Goal: Task Accomplishment & Management: Complete application form

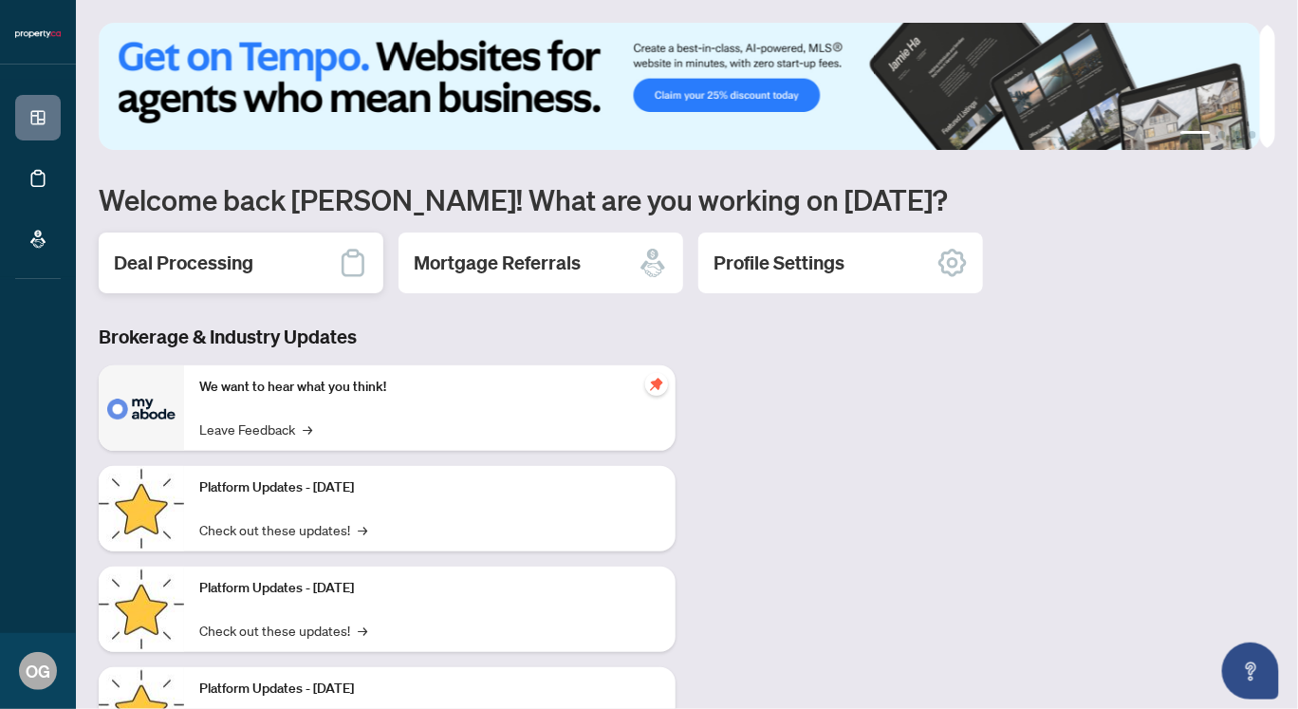
click at [234, 268] on h2 "Deal Processing" at bounding box center [183, 263] width 139 height 27
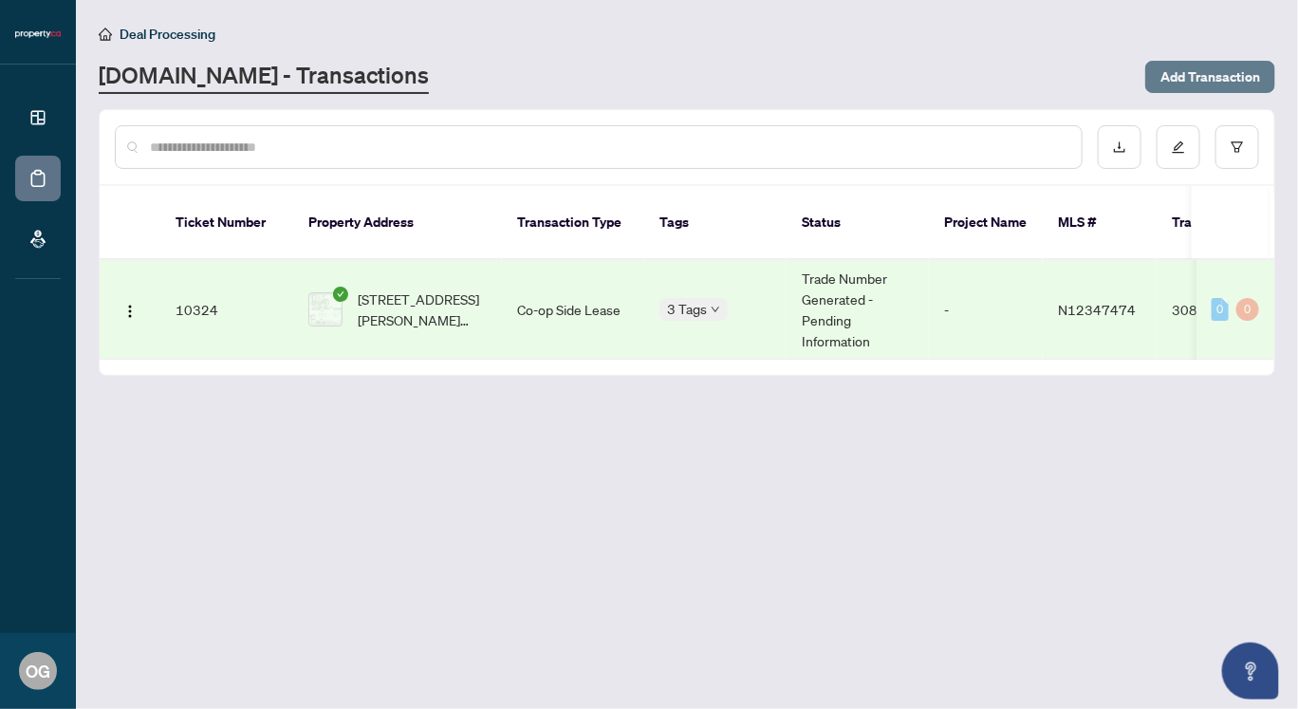
click at [1204, 73] on span "Add Transaction" at bounding box center [1211, 77] width 100 height 30
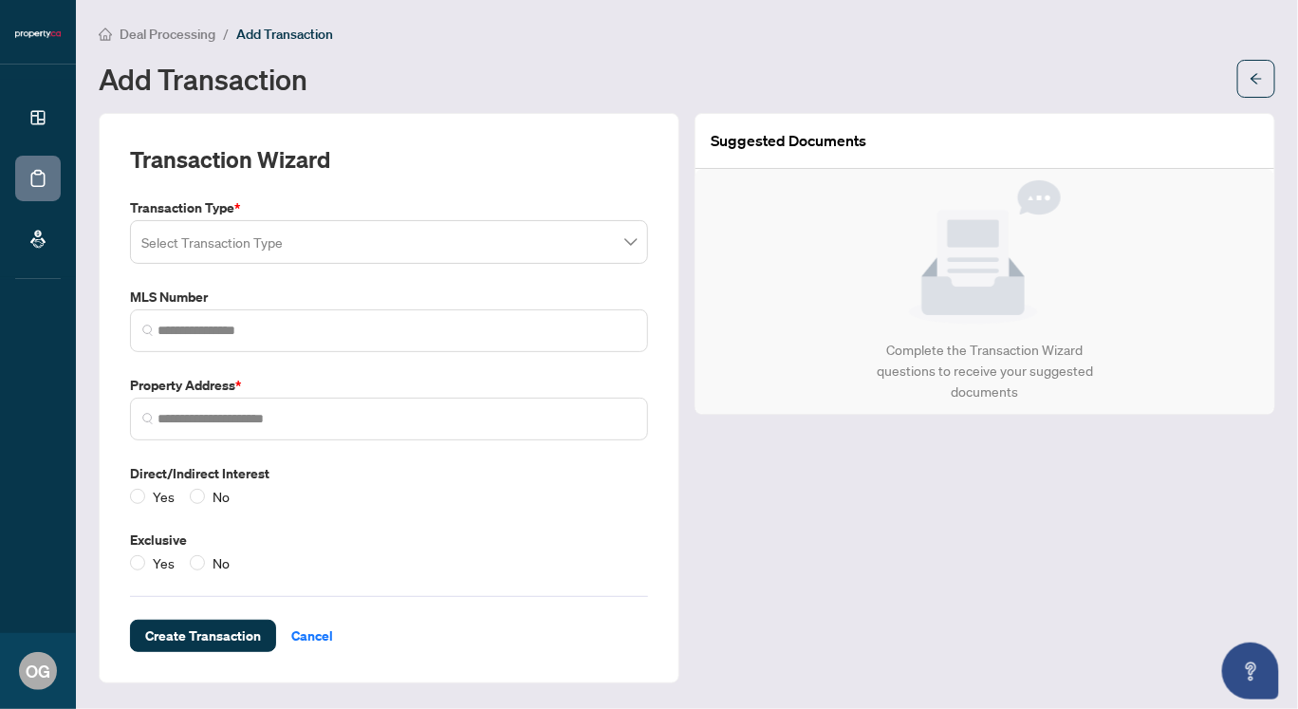
click at [467, 240] on input "search" at bounding box center [380, 245] width 478 height 42
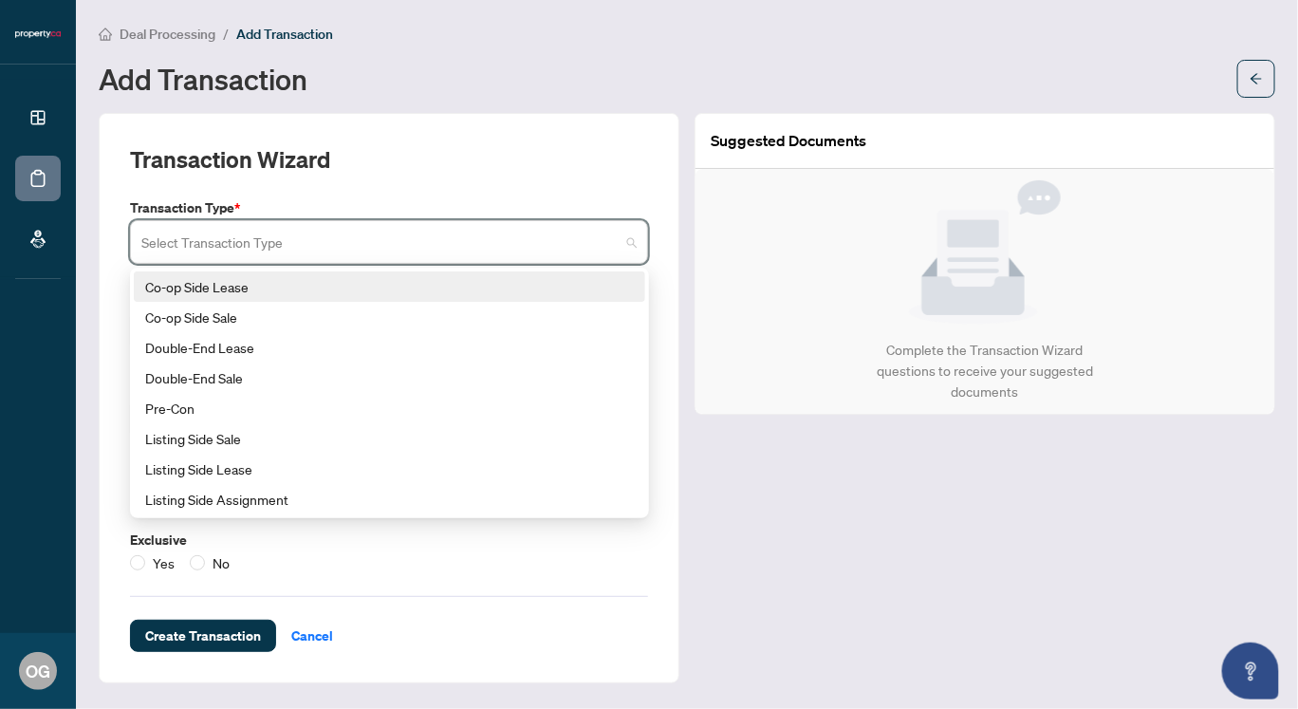
click at [265, 287] on div "Co-op Side Lease" at bounding box center [389, 286] width 489 height 21
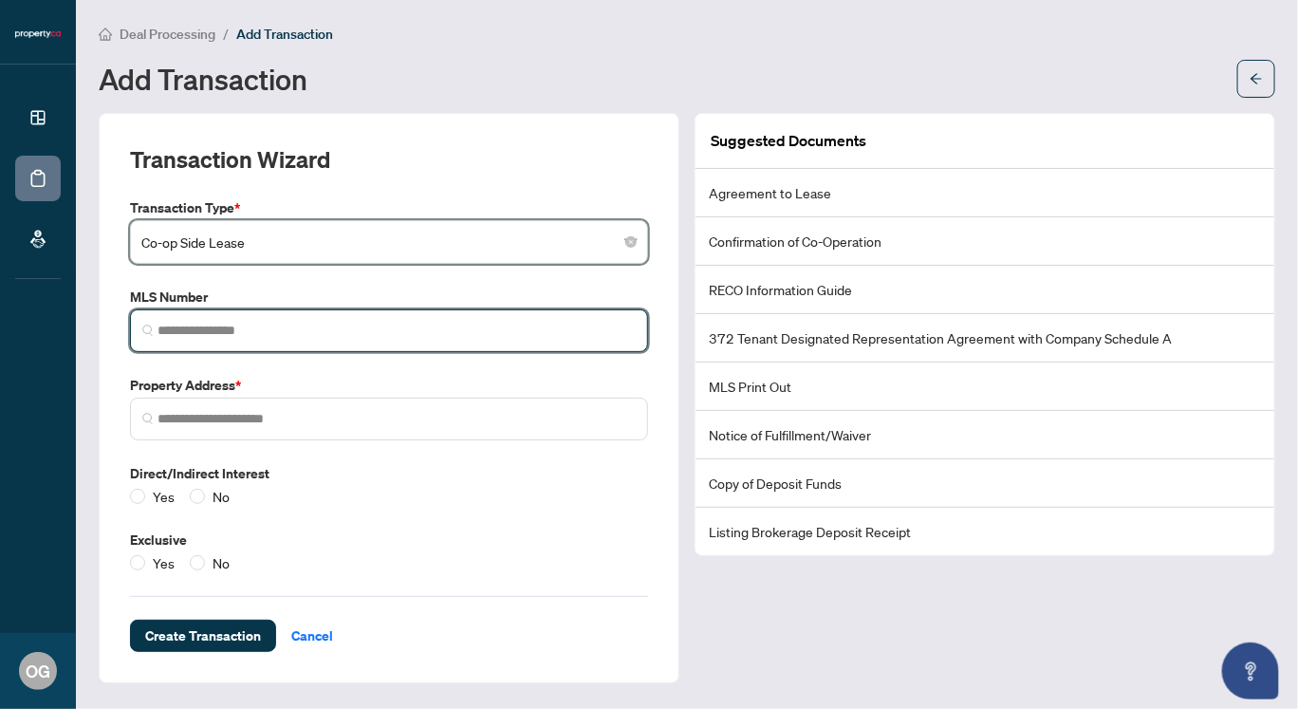
click at [286, 323] on input "search" at bounding box center [397, 331] width 478 height 20
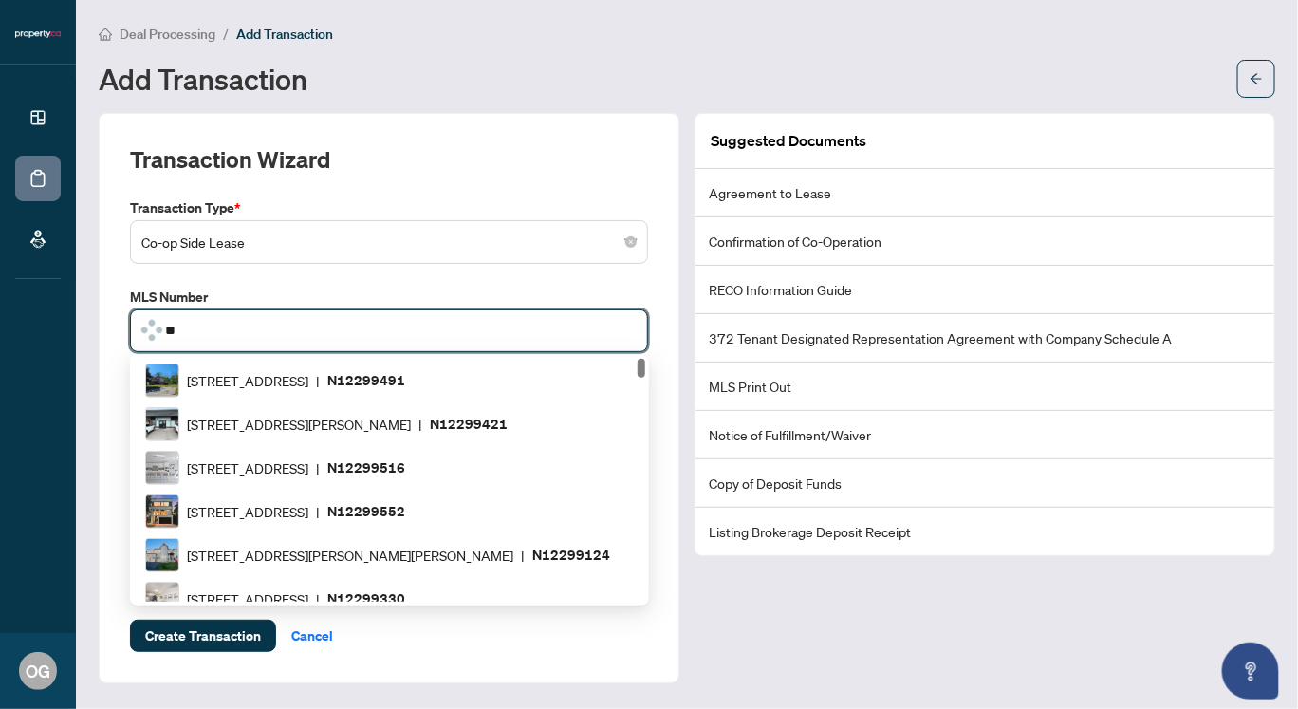
type input "*"
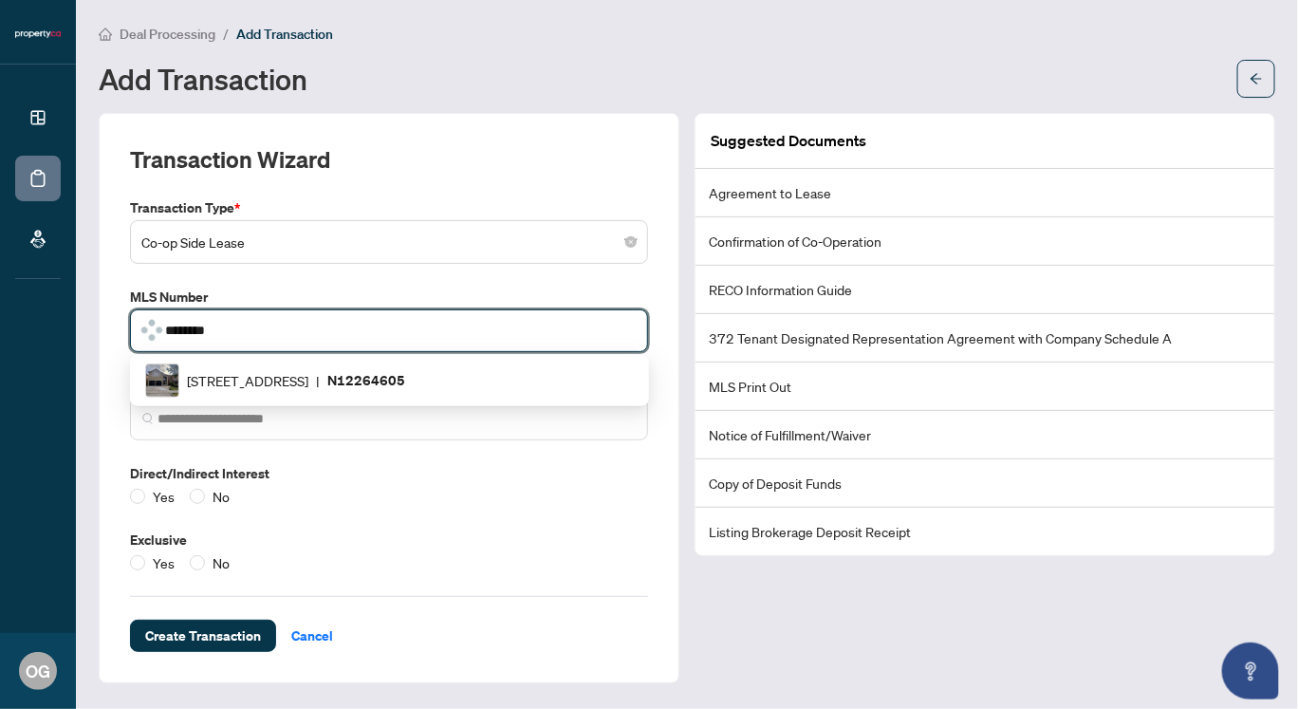
type input "*********"
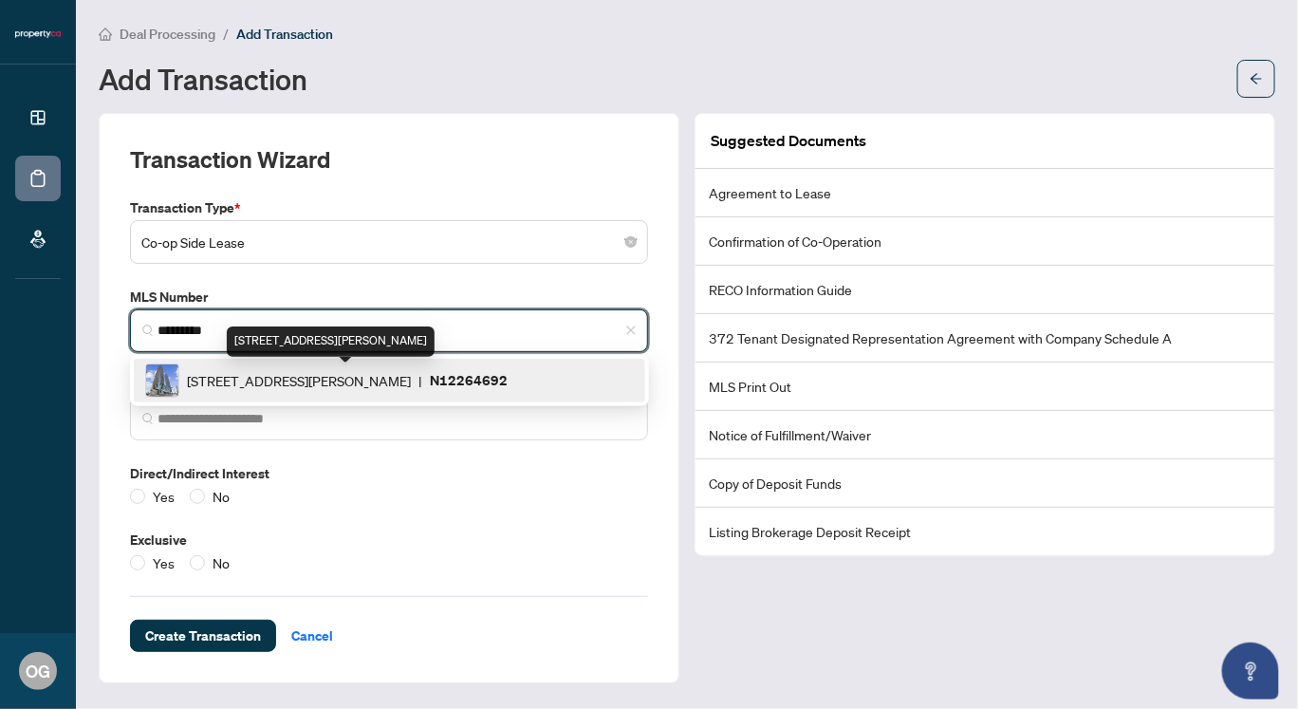
click at [313, 378] on span "[STREET_ADDRESS][PERSON_NAME]" at bounding box center [299, 380] width 224 height 21
type input "**********"
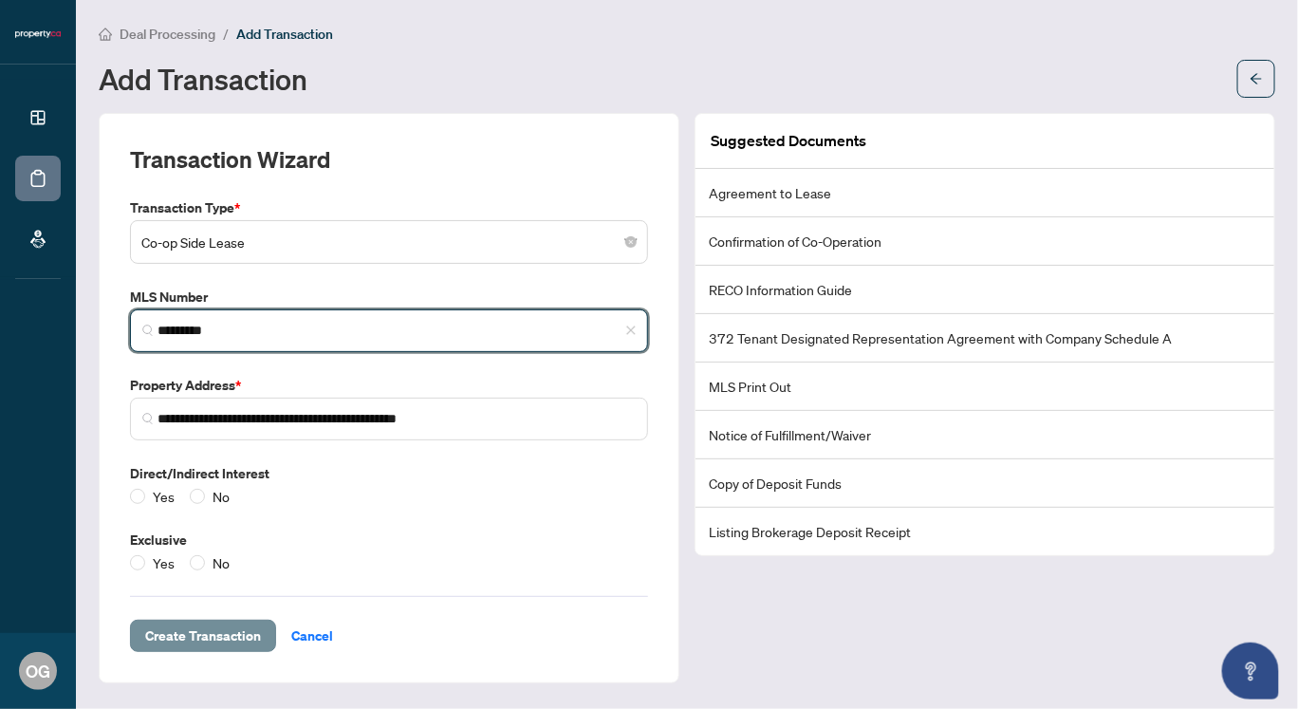
type input "*********"
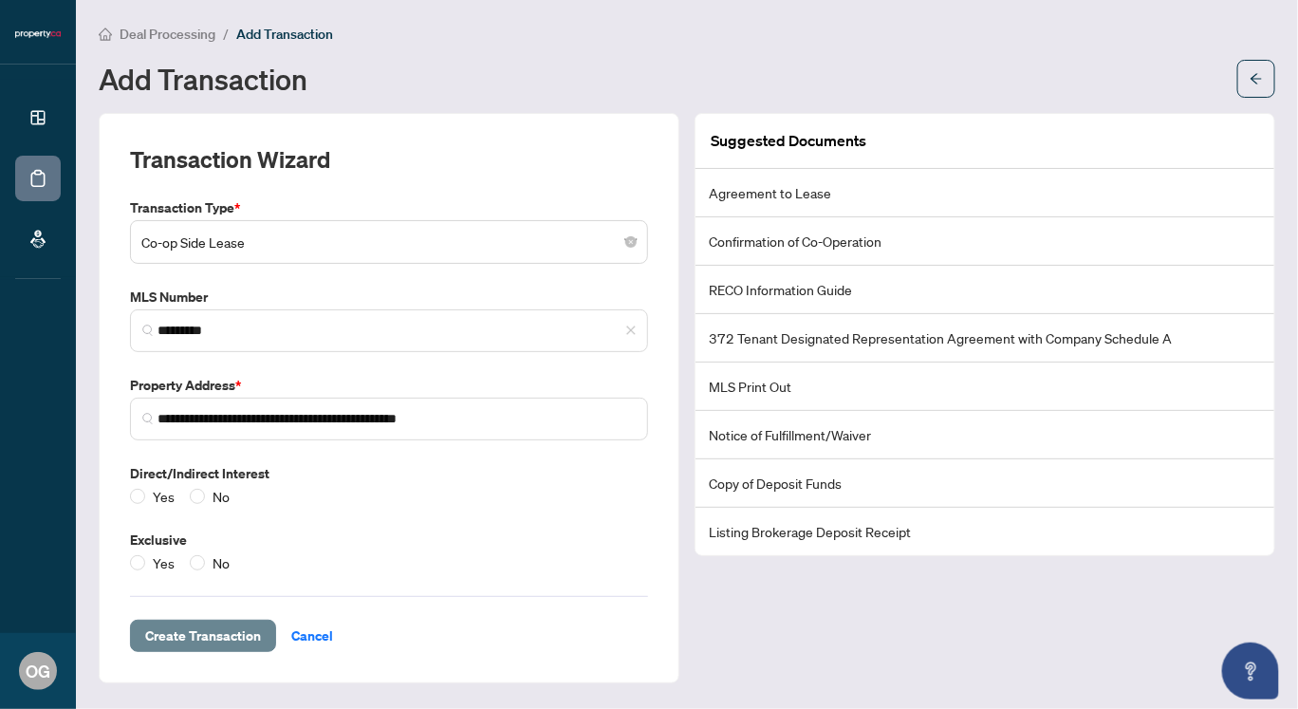
click at [204, 631] on span "Create Transaction" at bounding box center [203, 636] width 116 height 30
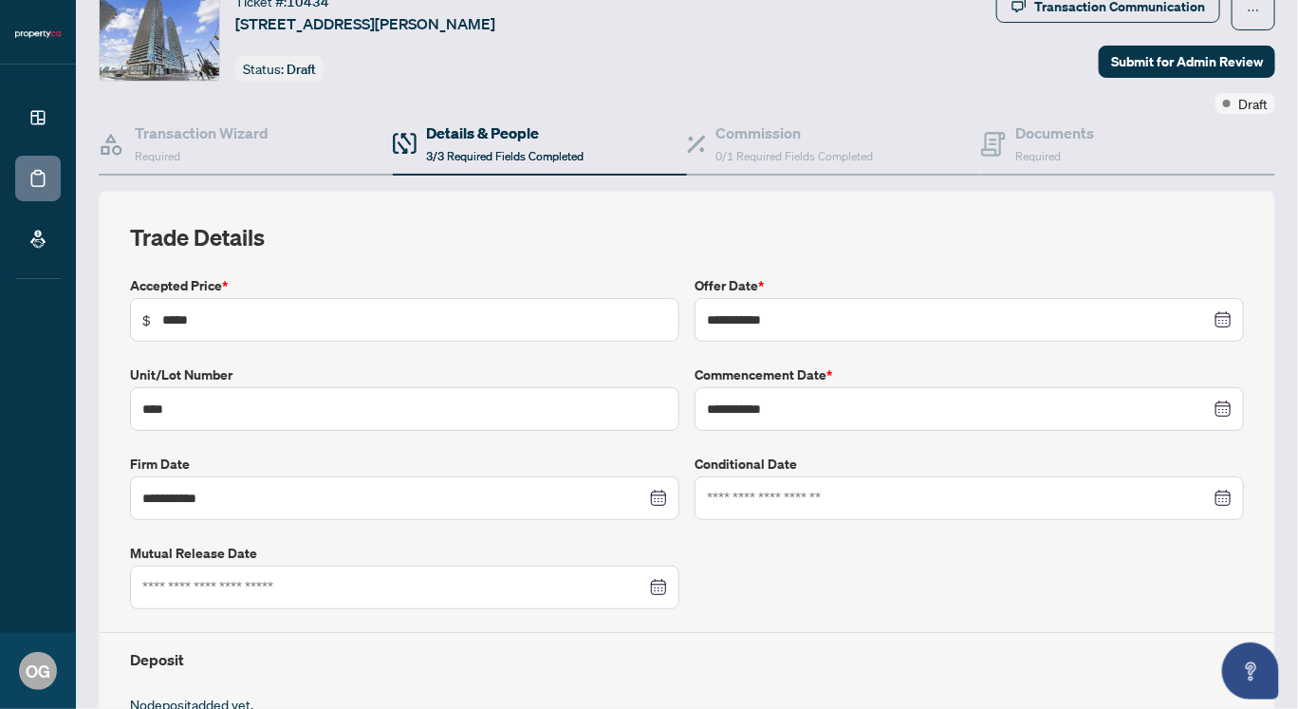
scroll to position [71, 0]
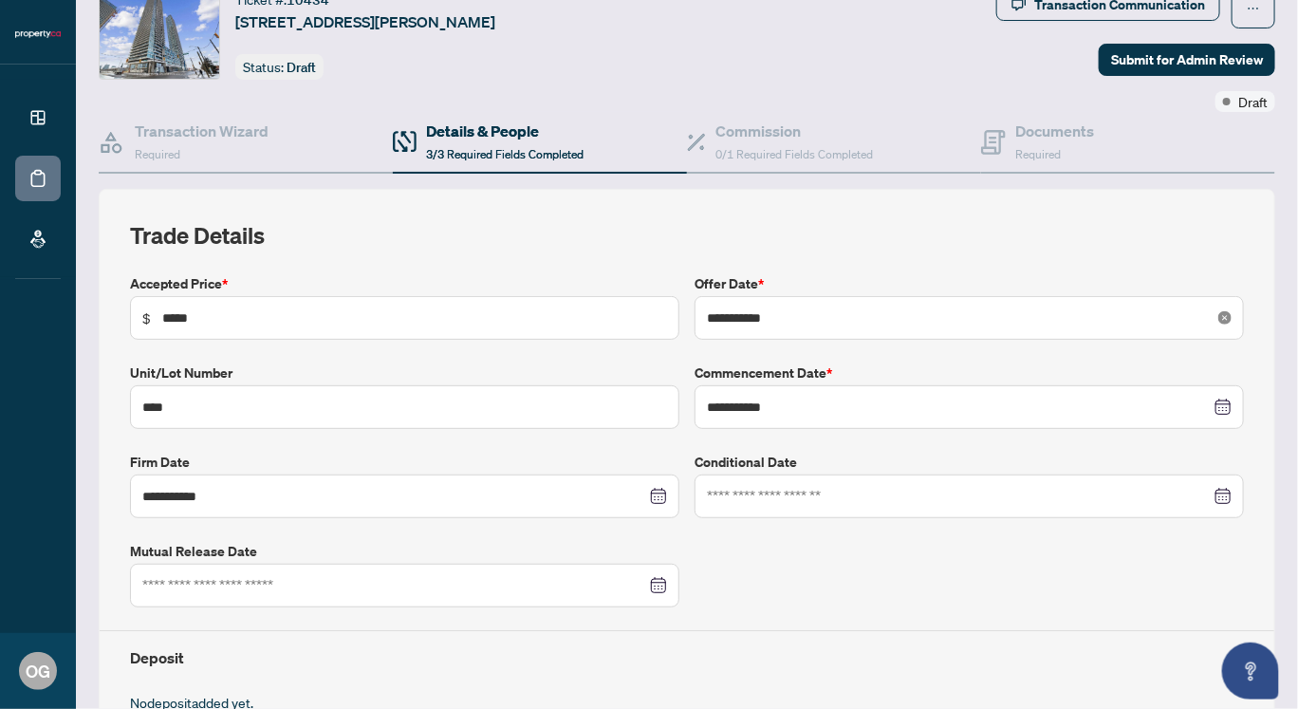
click at [1218, 315] on icon "close-circle" at bounding box center [1224, 317] width 13 height 13
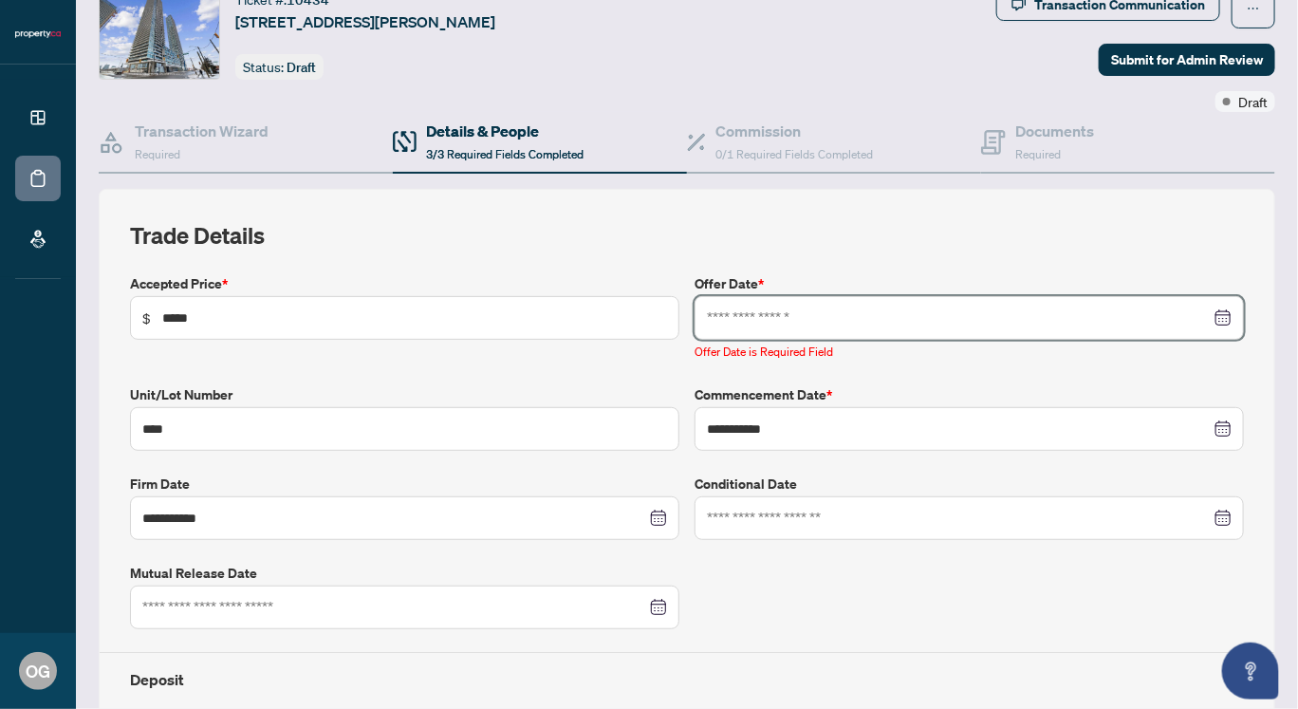
click at [876, 308] on input at bounding box center [959, 317] width 504 height 21
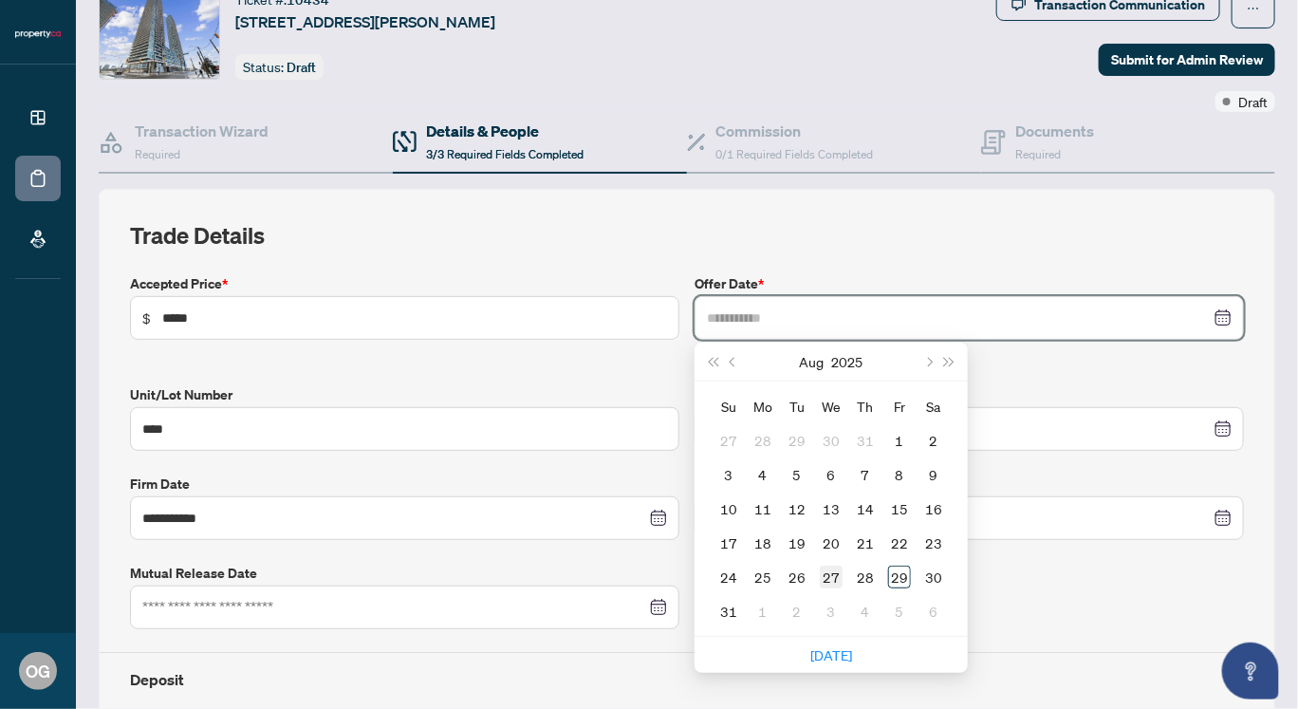
type input "**********"
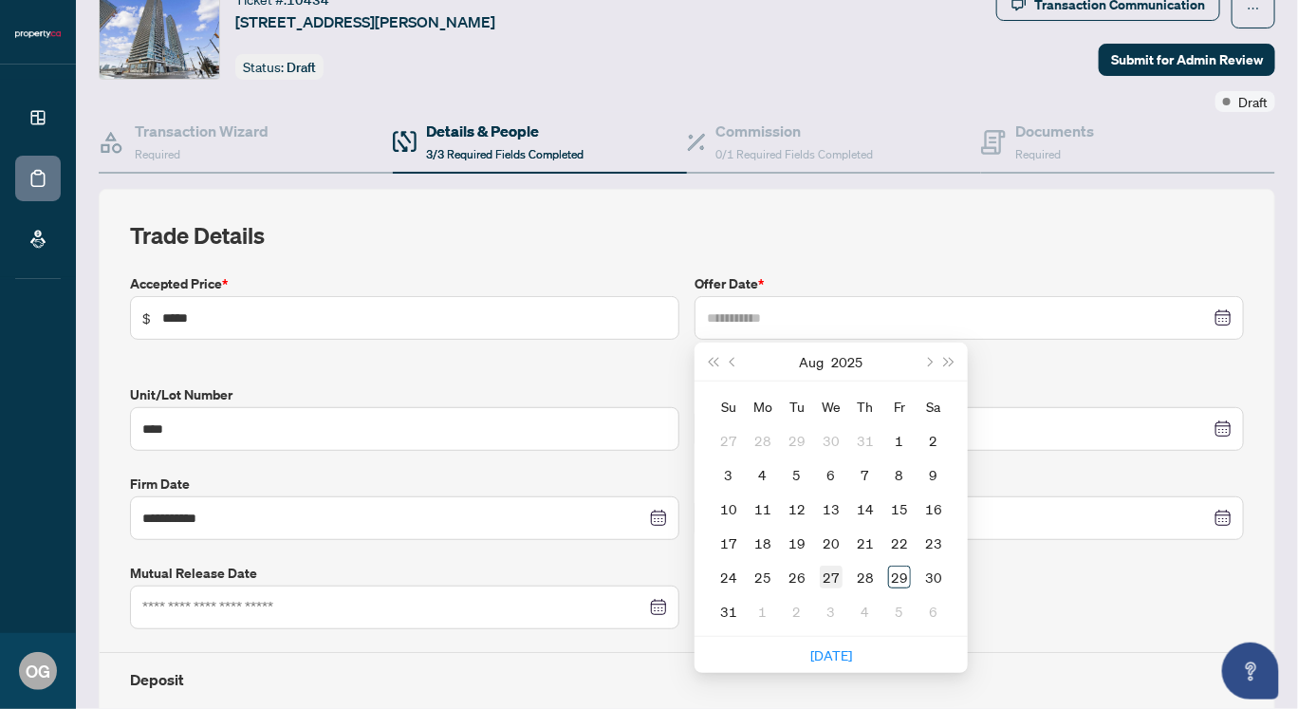
click at [828, 575] on div "27" at bounding box center [831, 577] width 23 height 23
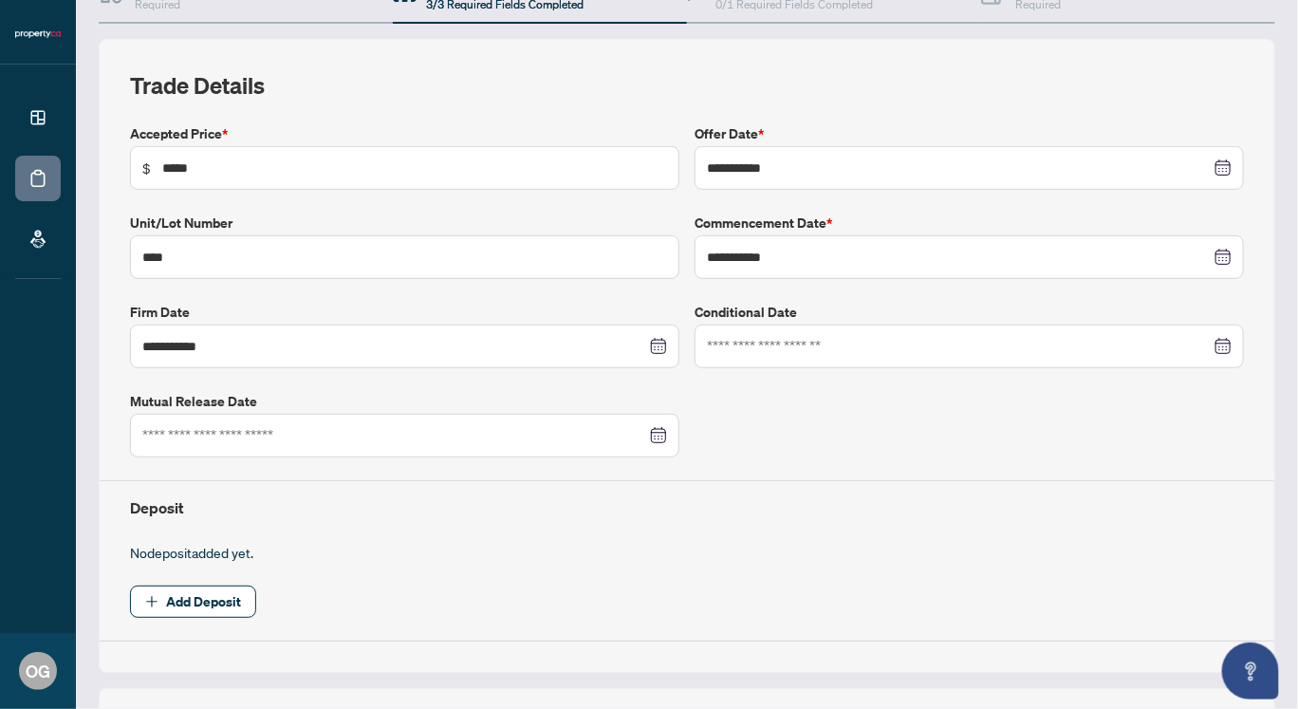
scroll to position [302, 0]
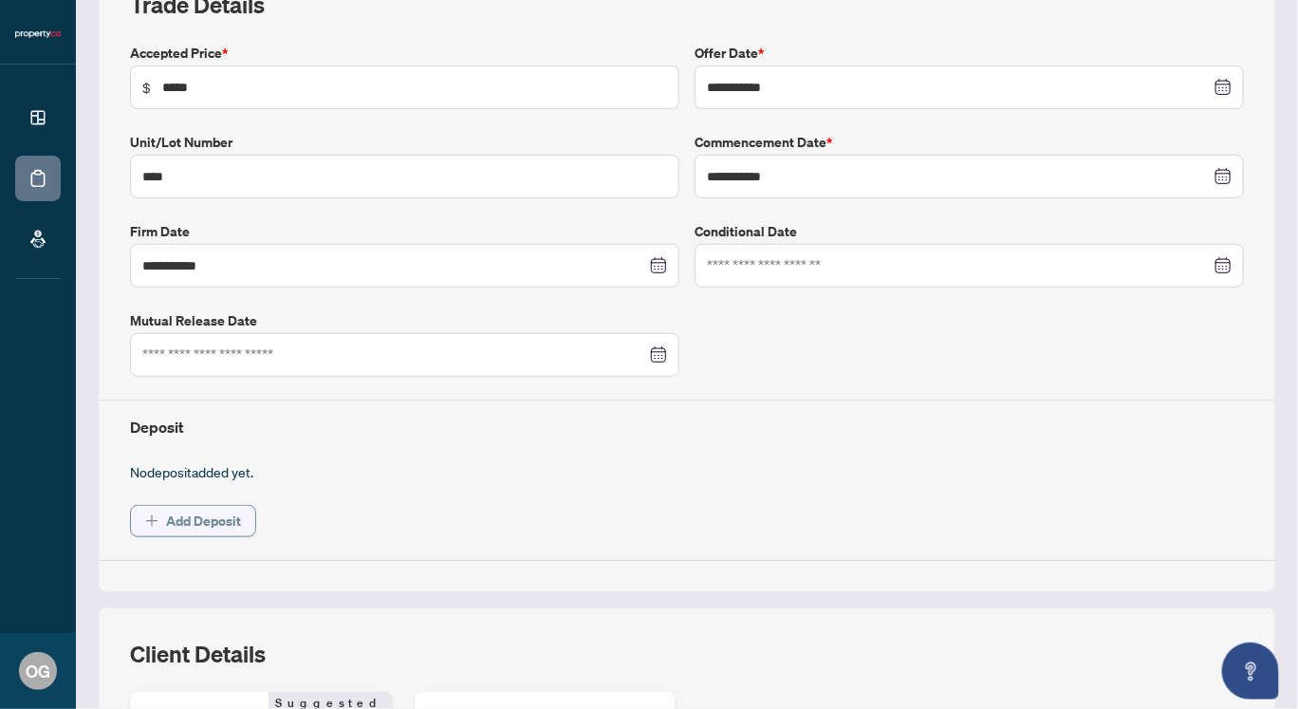
click at [195, 515] on span "Add Deposit" at bounding box center [203, 521] width 75 height 30
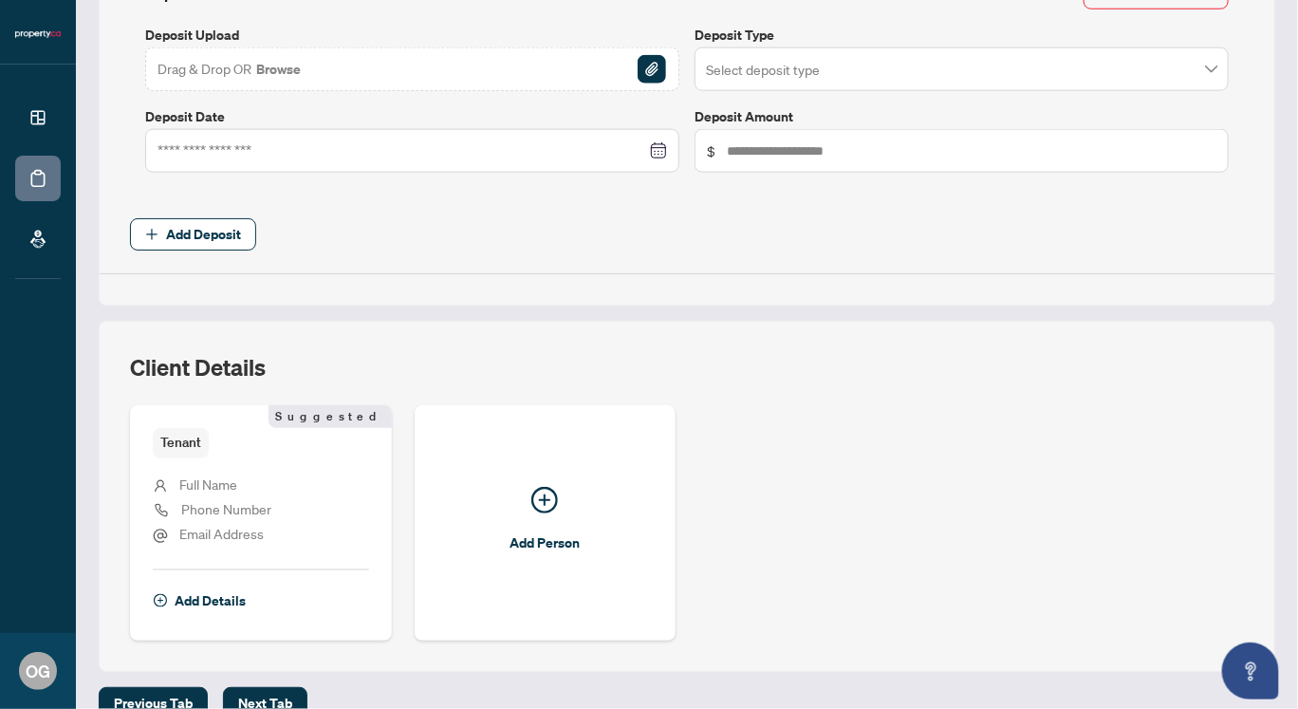
scroll to position [801, 0]
click at [208, 586] on span "Add Details" at bounding box center [210, 601] width 71 height 30
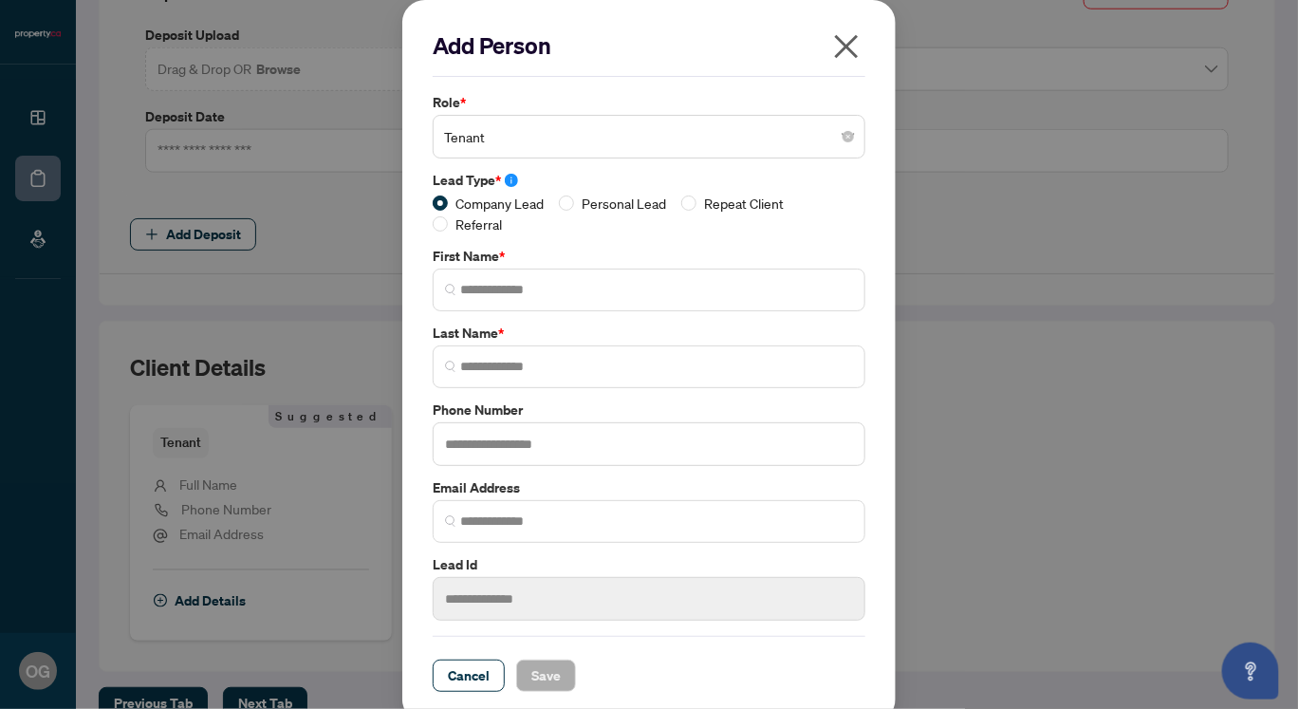
click at [841, 45] on icon "close" at bounding box center [847, 47] width 24 height 24
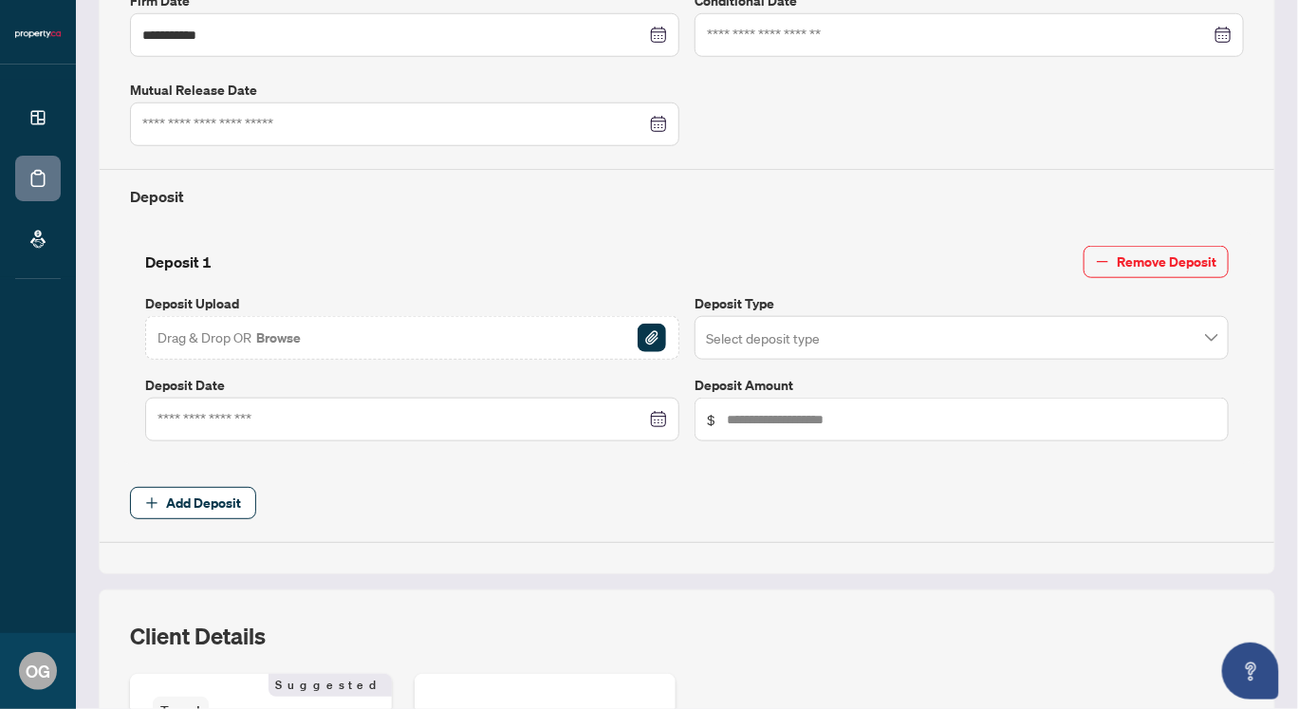
scroll to position [530, 0]
click at [646, 414] on div at bounding box center [413, 421] width 510 height 21
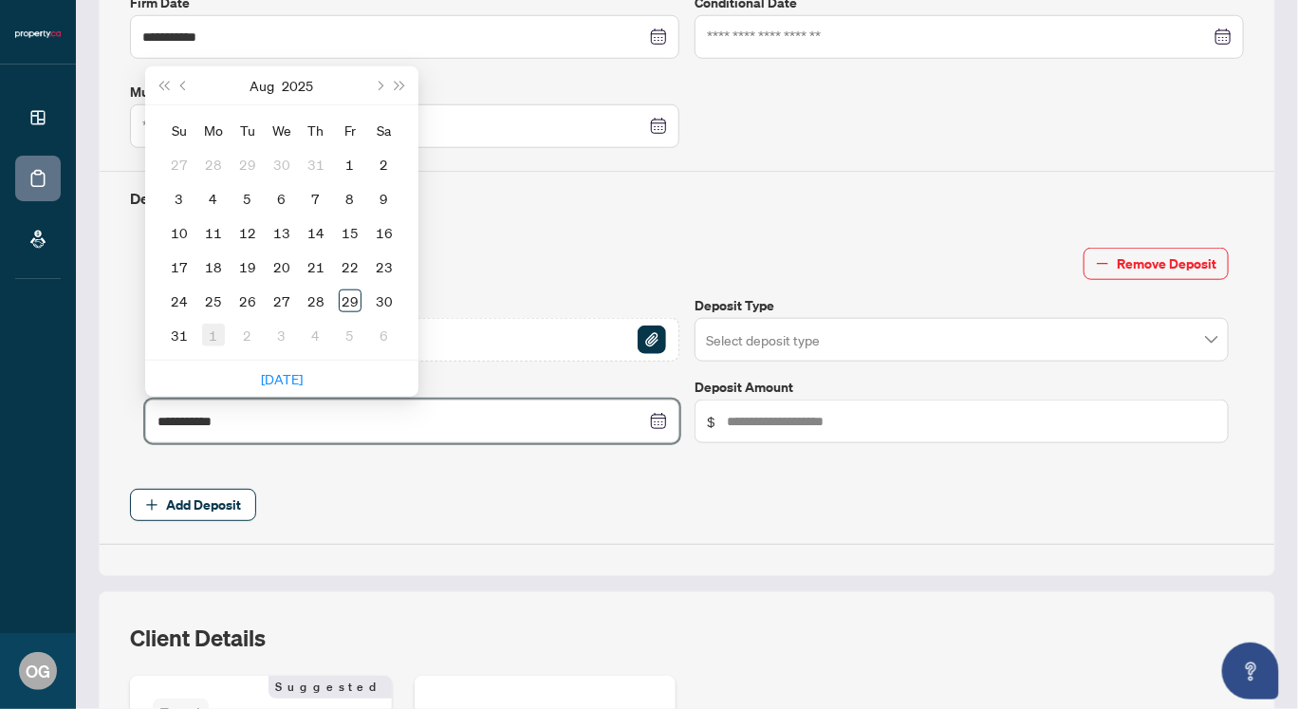
type input "**********"
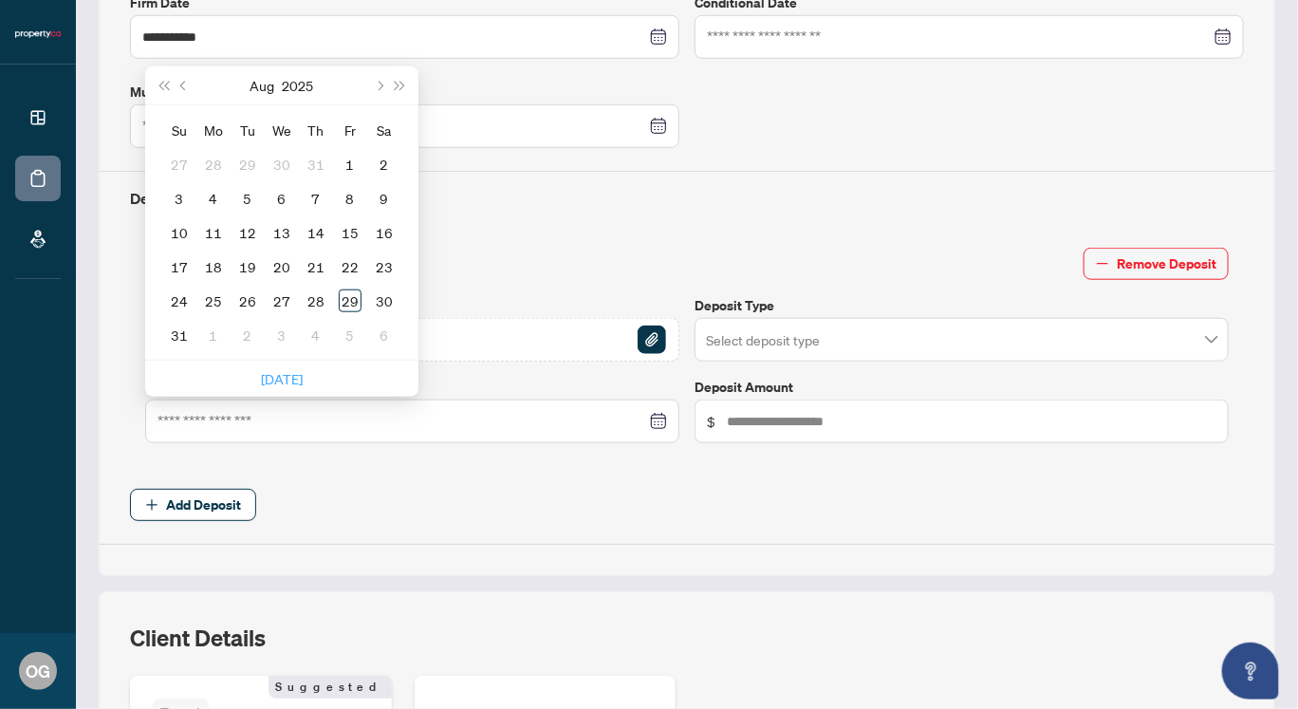
click at [281, 370] on link "[DATE]" at bounding box center [282, 378] width 42 height 17
type input "**********"
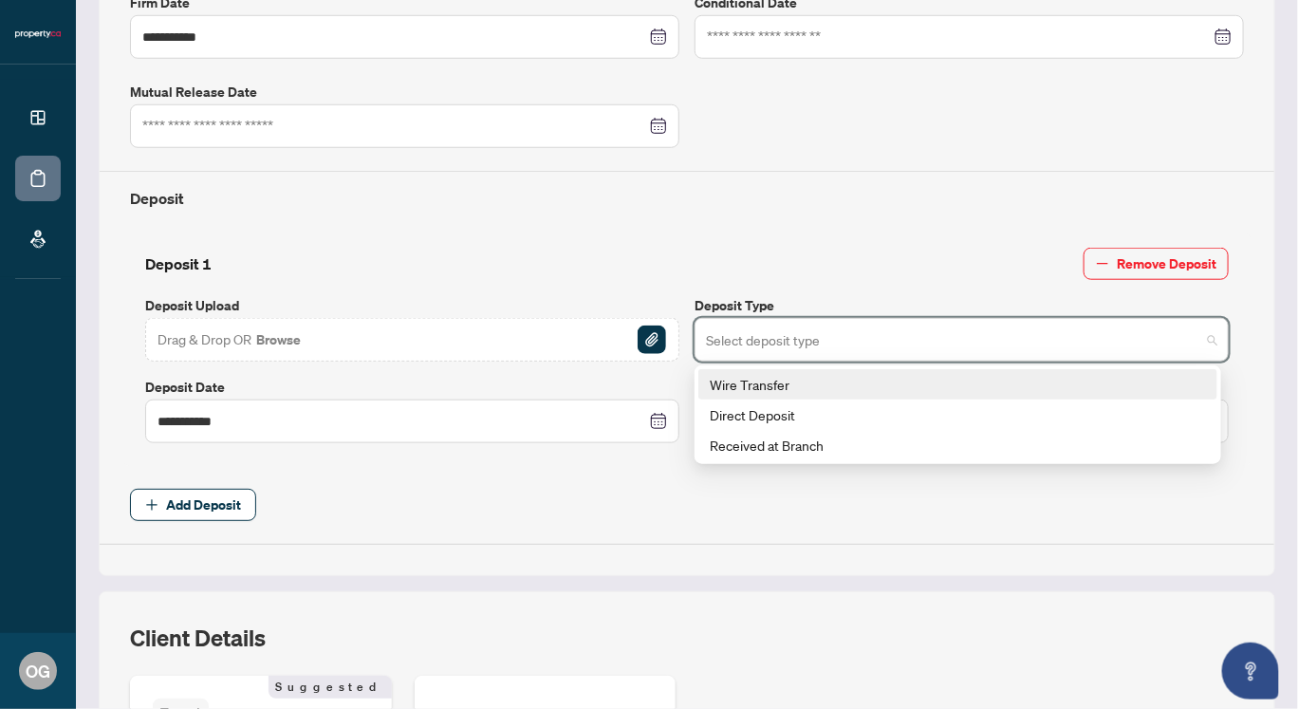
click at [838, 329] on input "search" at bounding box center [953, 343] width 494 height 42
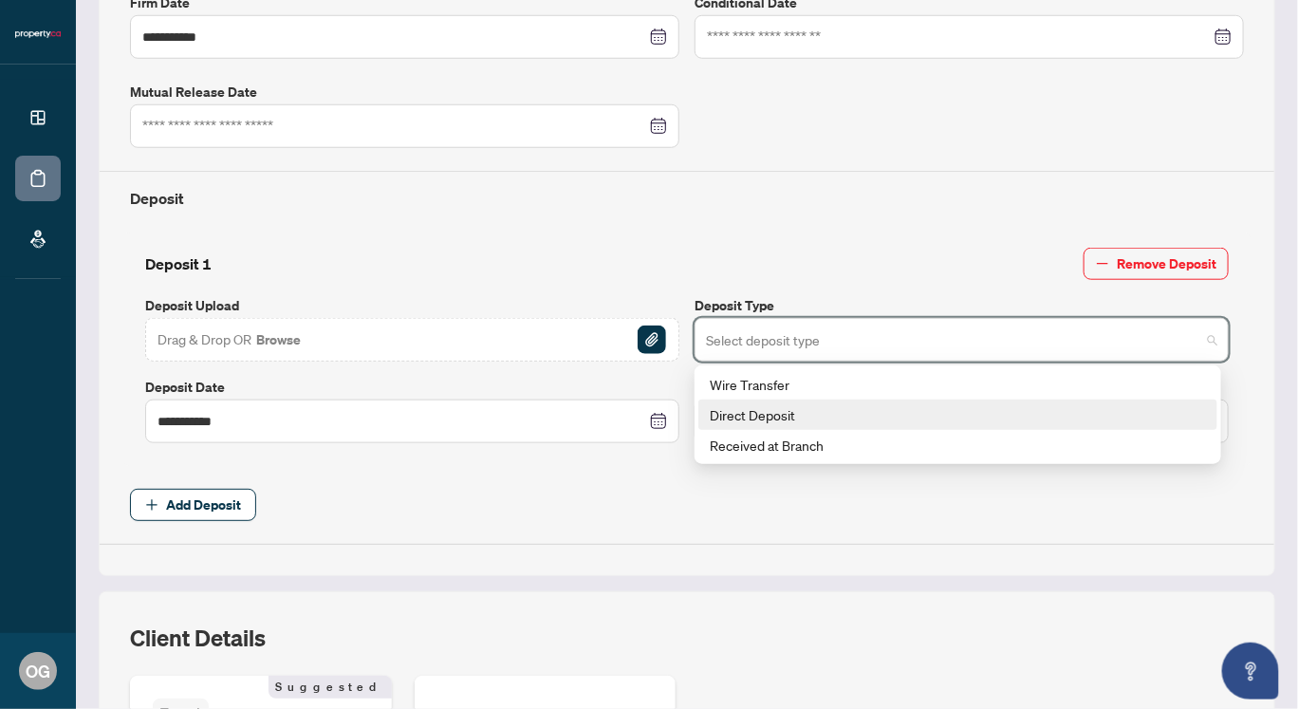
click at [823, 404] on div "Direct Deposit" at bounding box center [958, 414] width 496 height 21
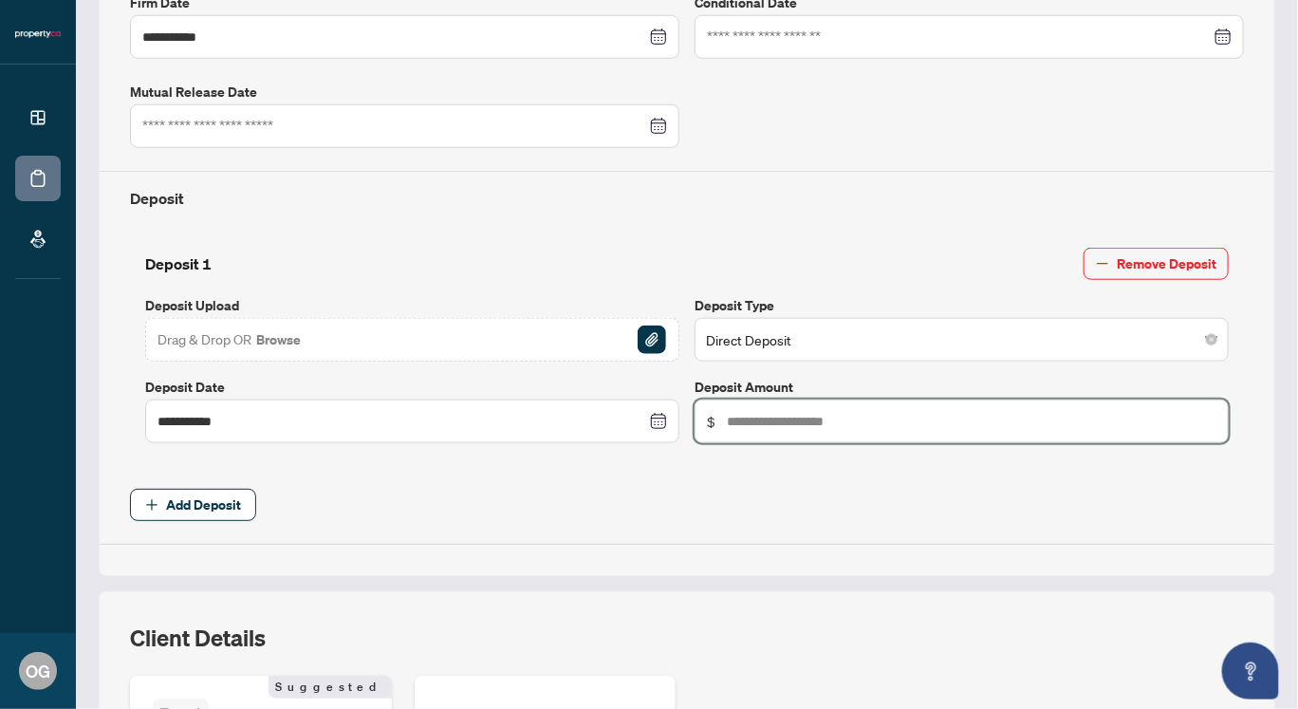
click at [864, 413] on input "text" at bounding box center [972, 421] width 490 height 21
type input "******"
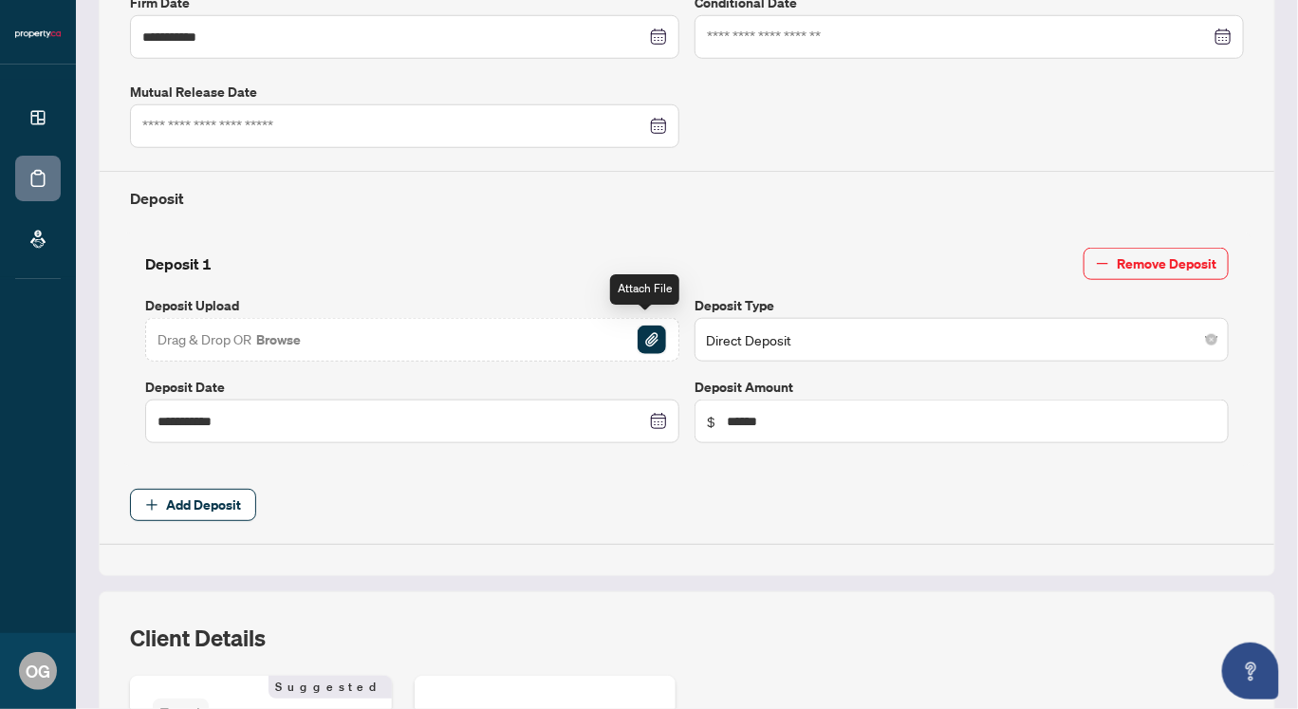
click at [638, 332] on img "button" at bounding box center [652, 339] width 28 height 28
click at [639, 325] on img "button" at bounding box center [652, 339] width 28 height 28
click at [292, 327] on button "Browse" at bounding box center [278, 339] width 48 height 25
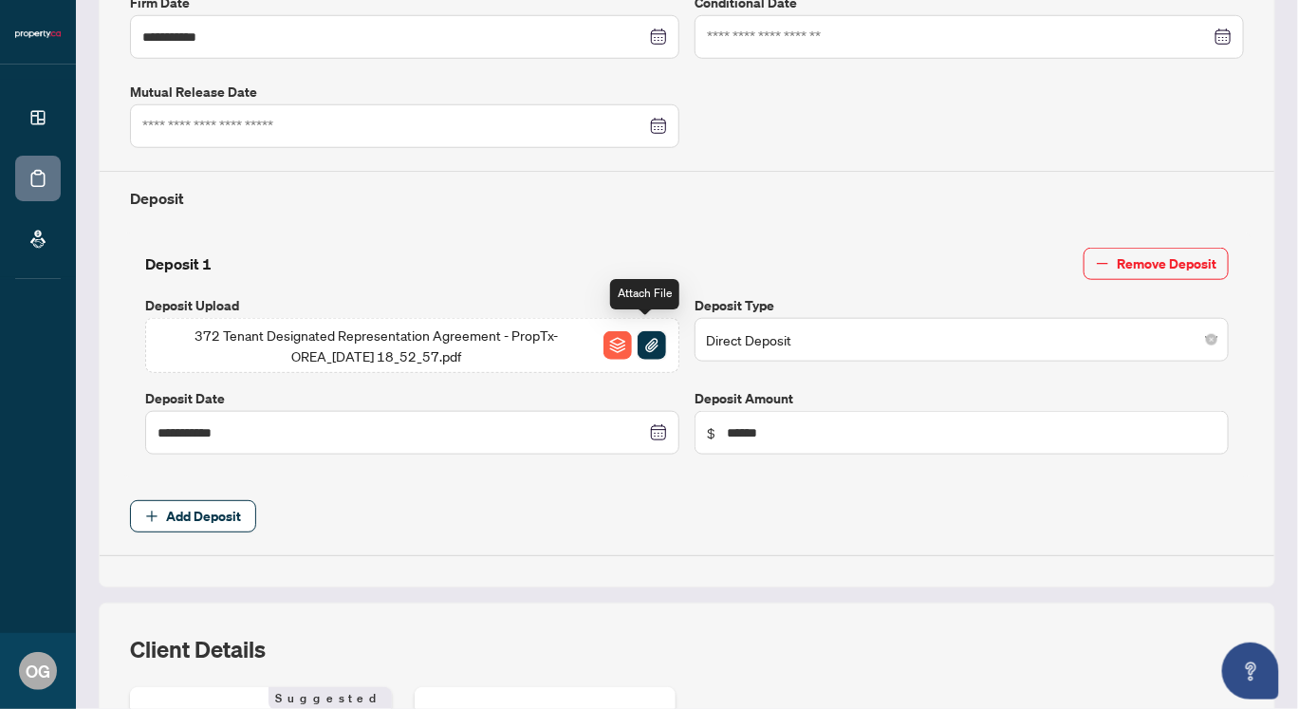
click at [648, 334] on img "button" at bounding box center [652, 345] width 28 height 28
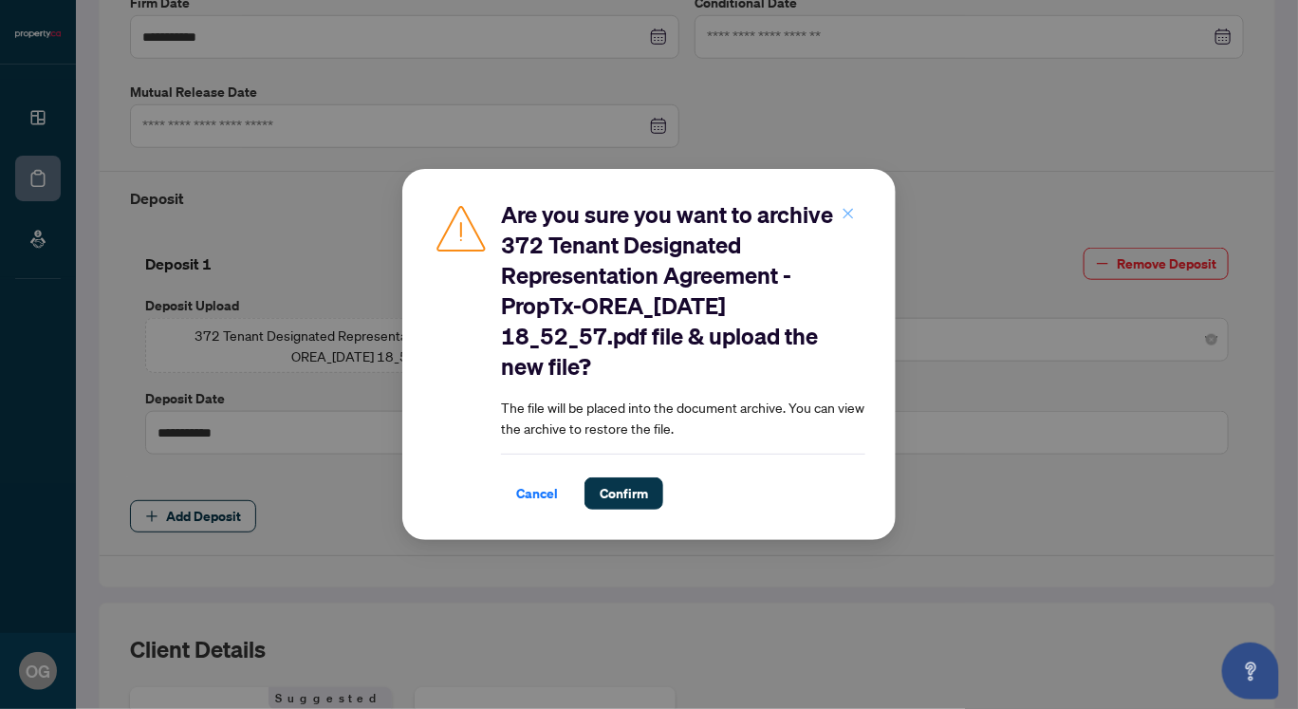
click at [846, 214] on icon "close" at bounding box center [848, 213] width 13 height 13
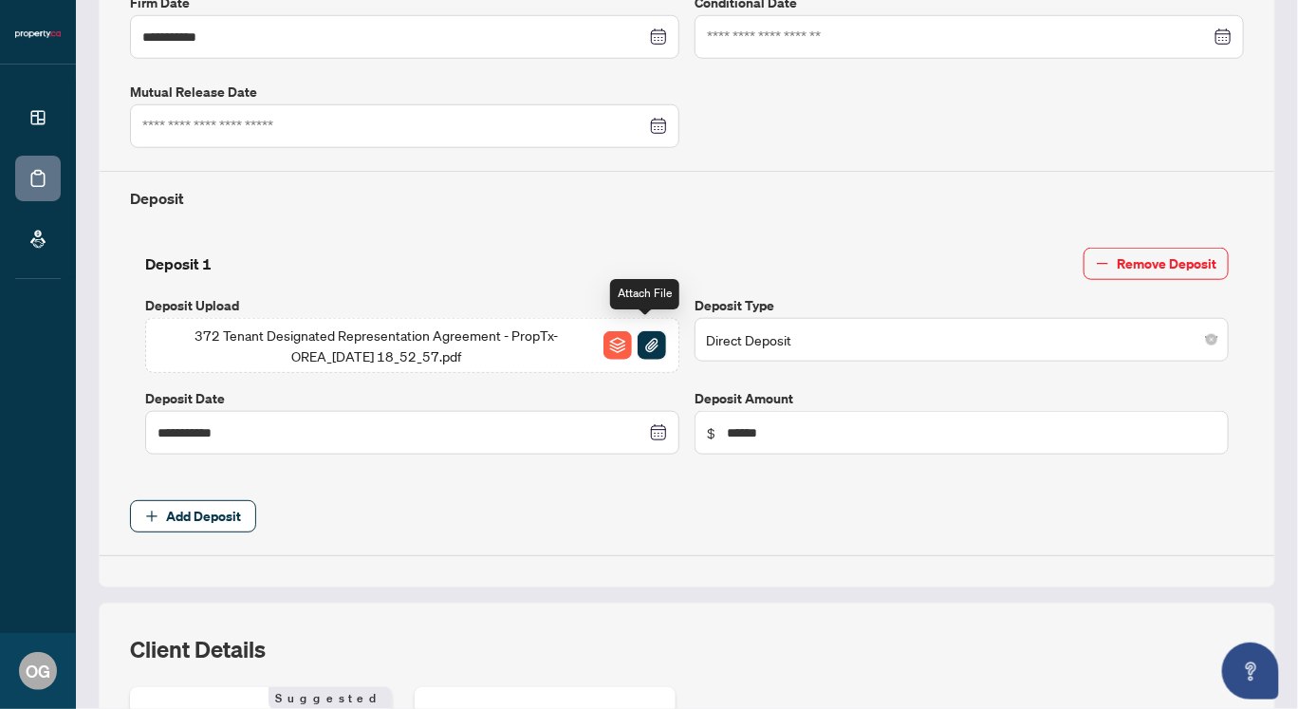
click at [644, 336] on img "button" at bounding box center [652, 345] width 28 height 28
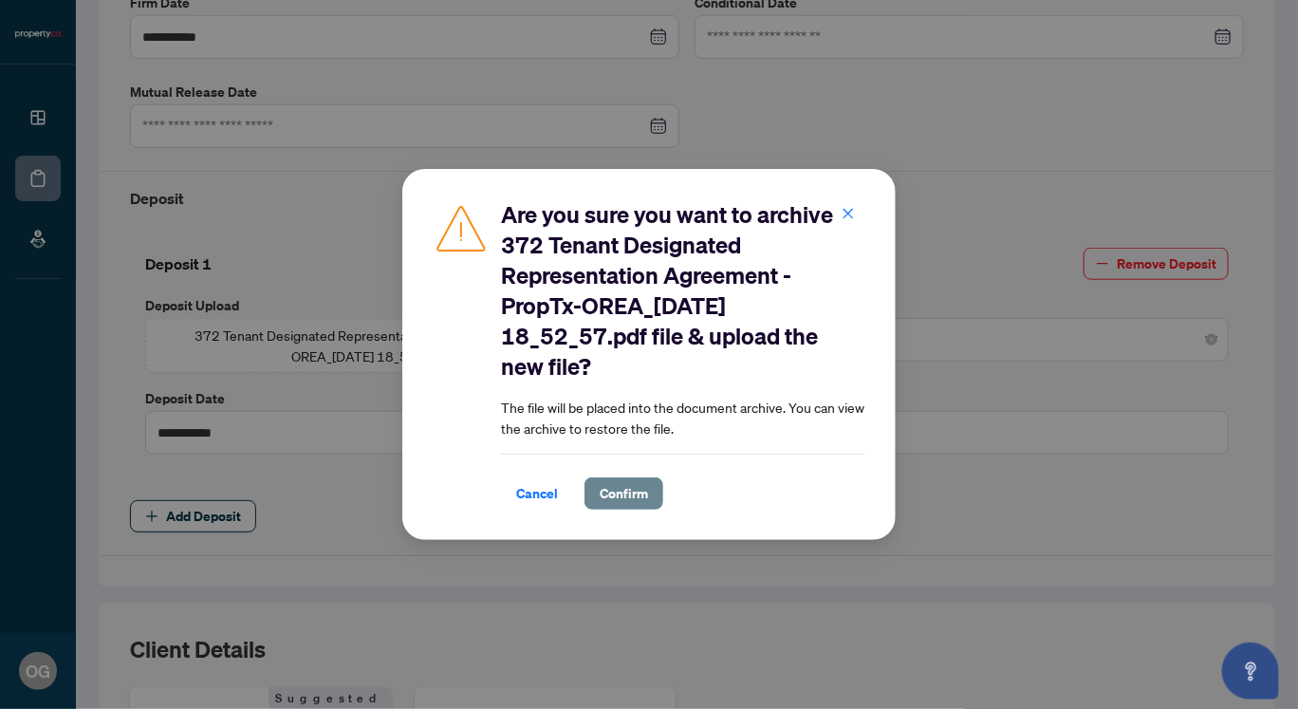
click at [614, 492] on span "Confirm" at bounding box center [624, 493] width 48 height 30
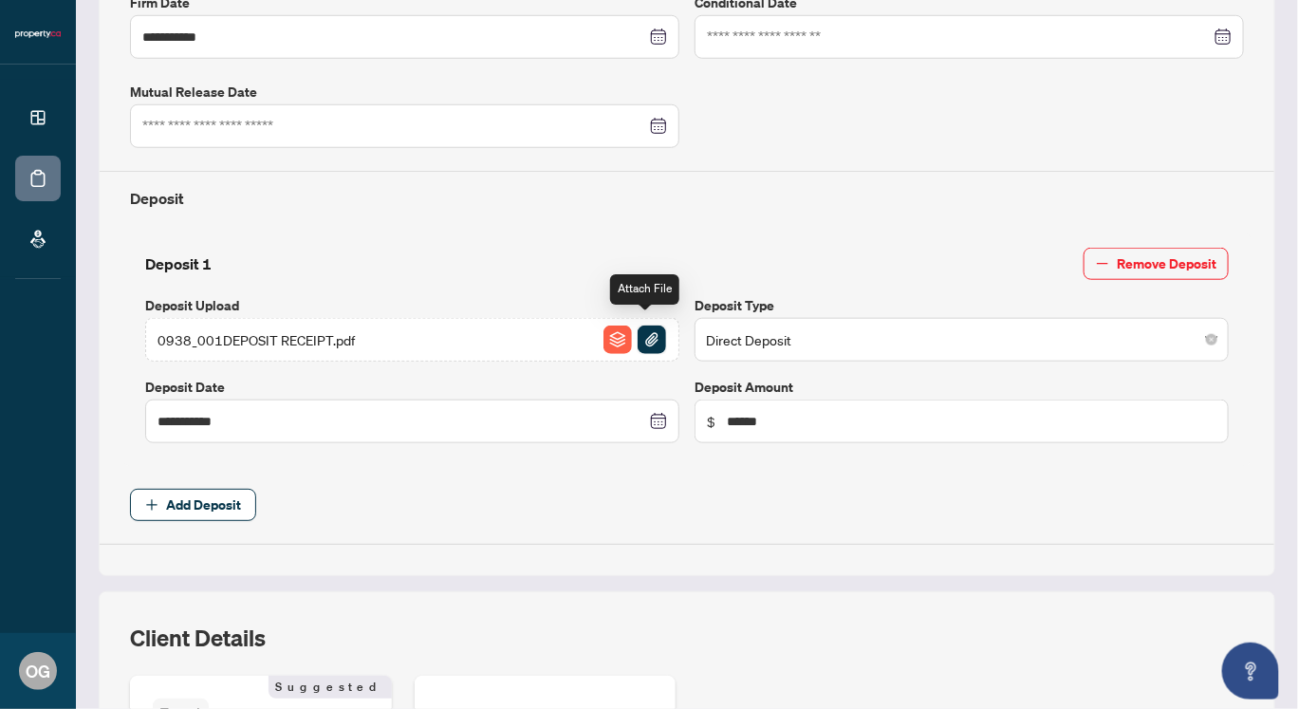
click at [644, 331] on img "button" at bounding box center [652, 339] width 28 height 28
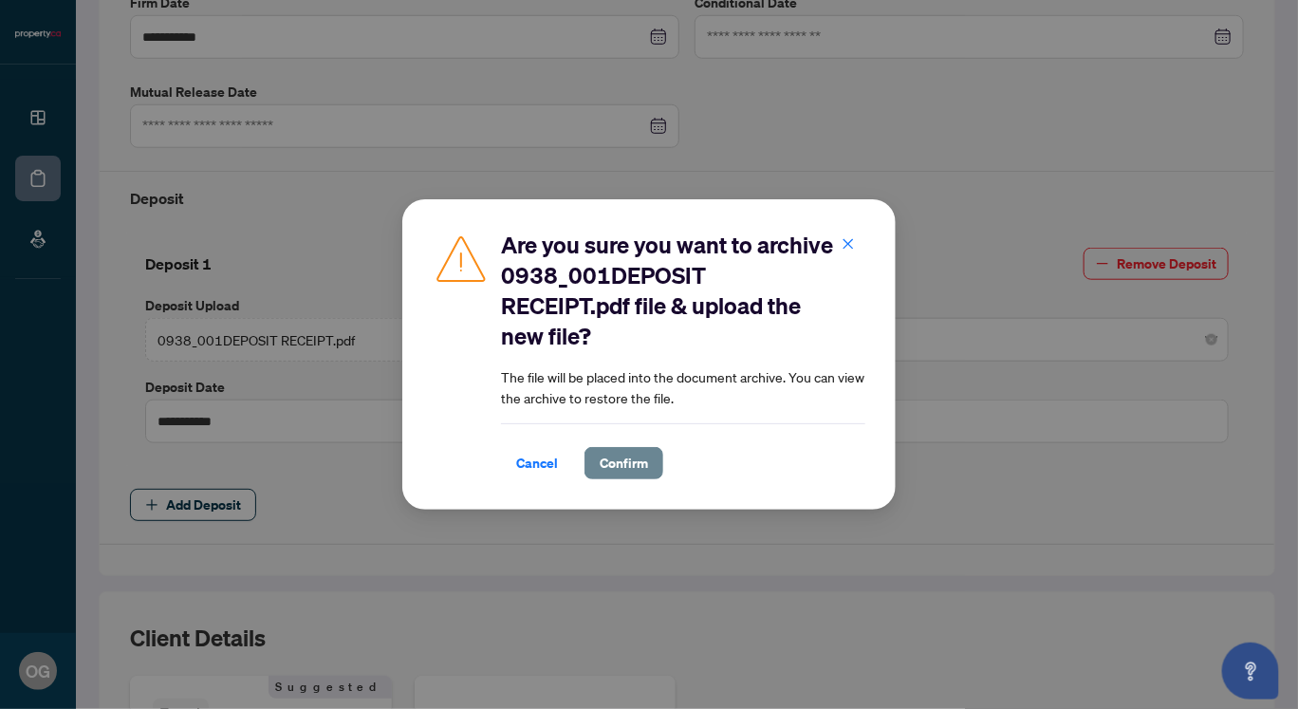
click at [632, 470] on span "Confirm" at bounding box center [624, 463] width 48 height 30
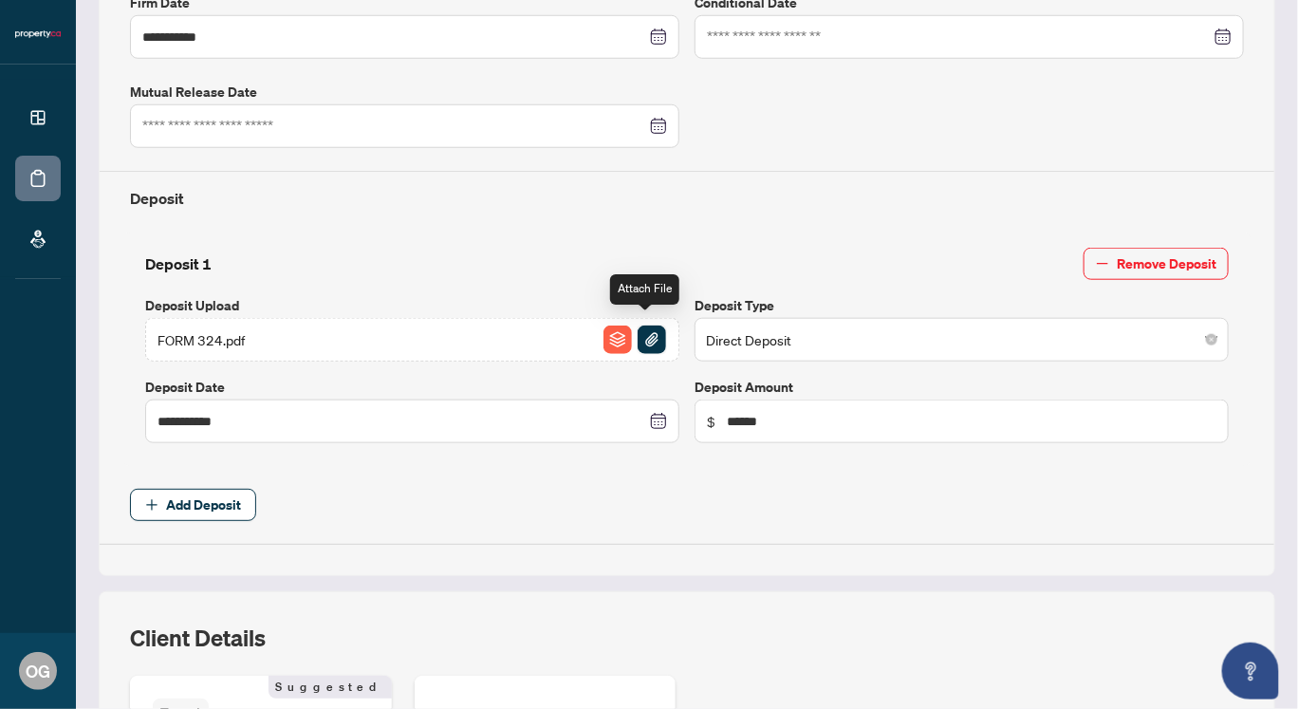
click at [640, 330] on img "button" at bounding box center [652, 339] width 28 height 28
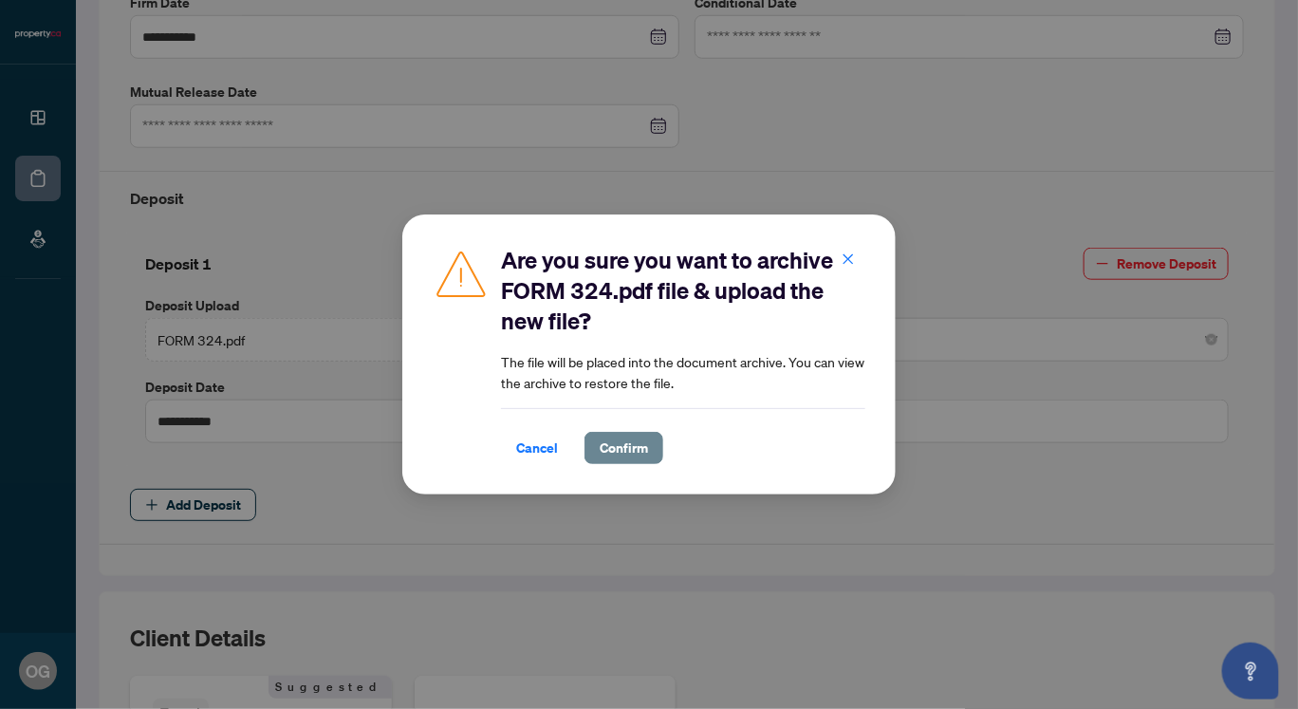
click at [635, 450] on span "Confirm" at bounding box center [624, 448] width 48 height 30
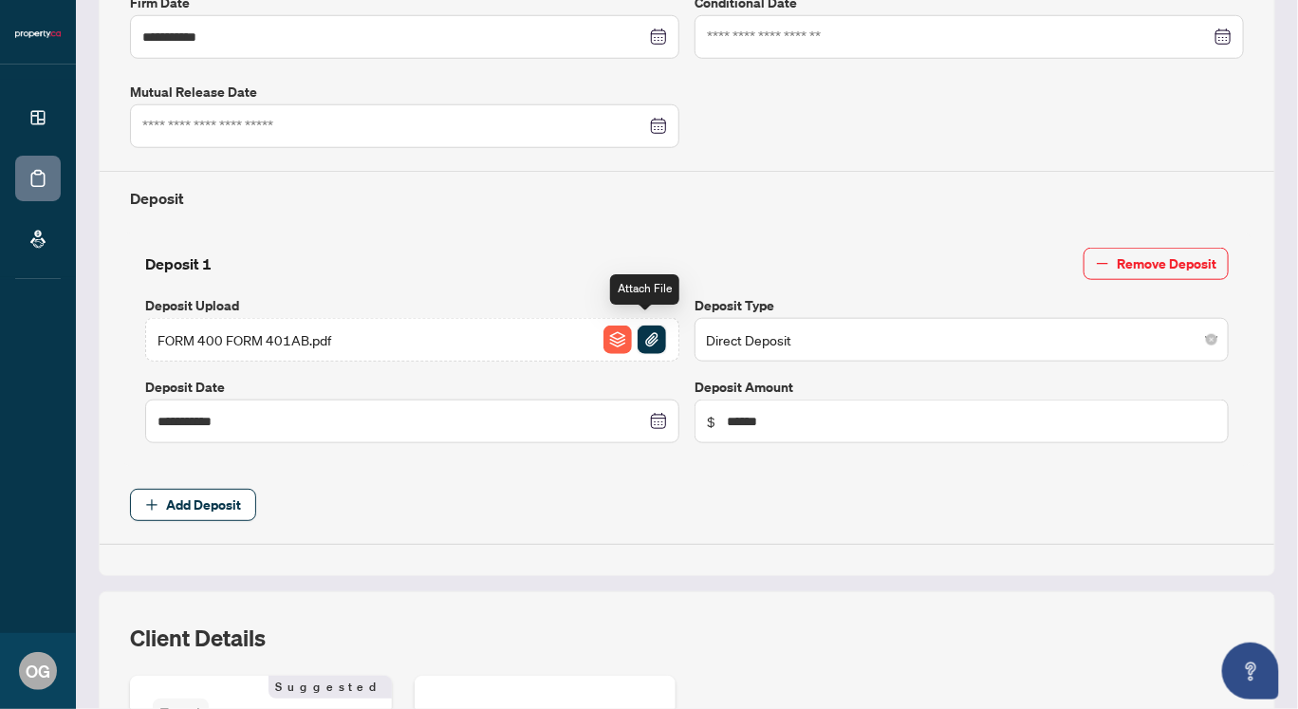
click at [639, 328] on img "button" at bounding box center [652, 339] width 28 height 28
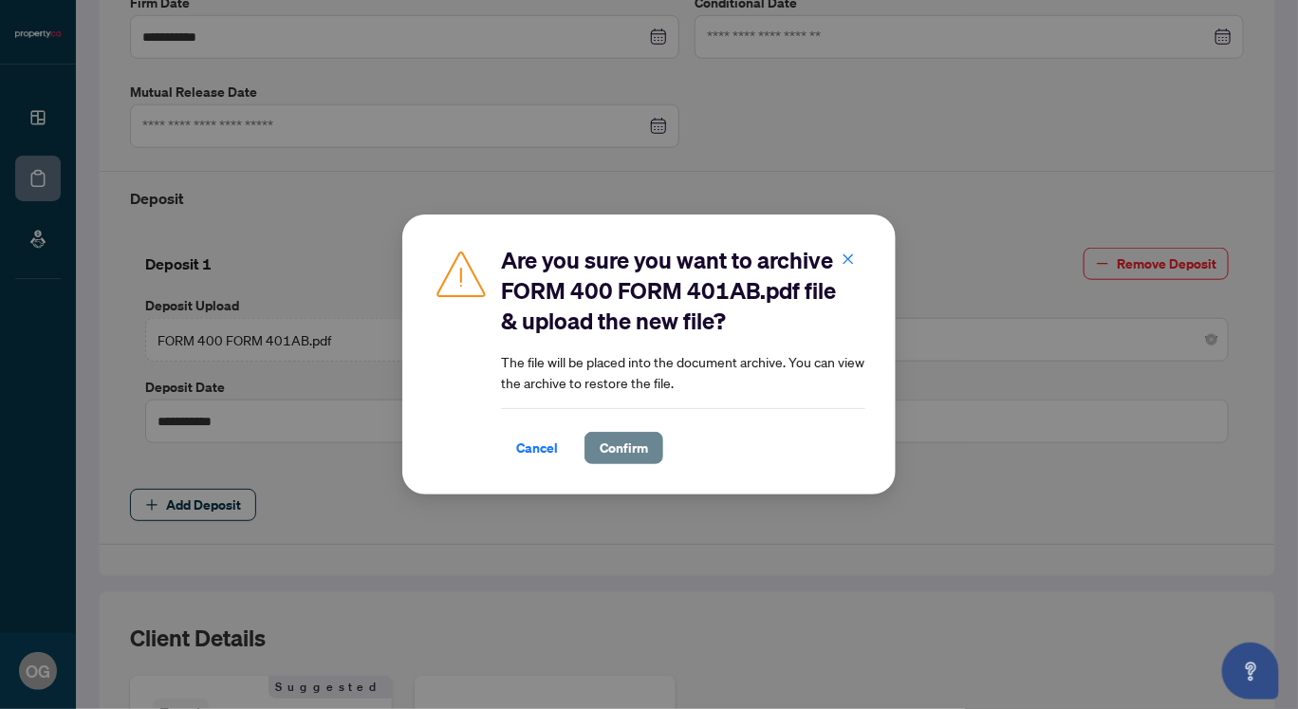
click at [624, 444] on span "Confirm" at bounding box center [624, 448] width 48 height 30
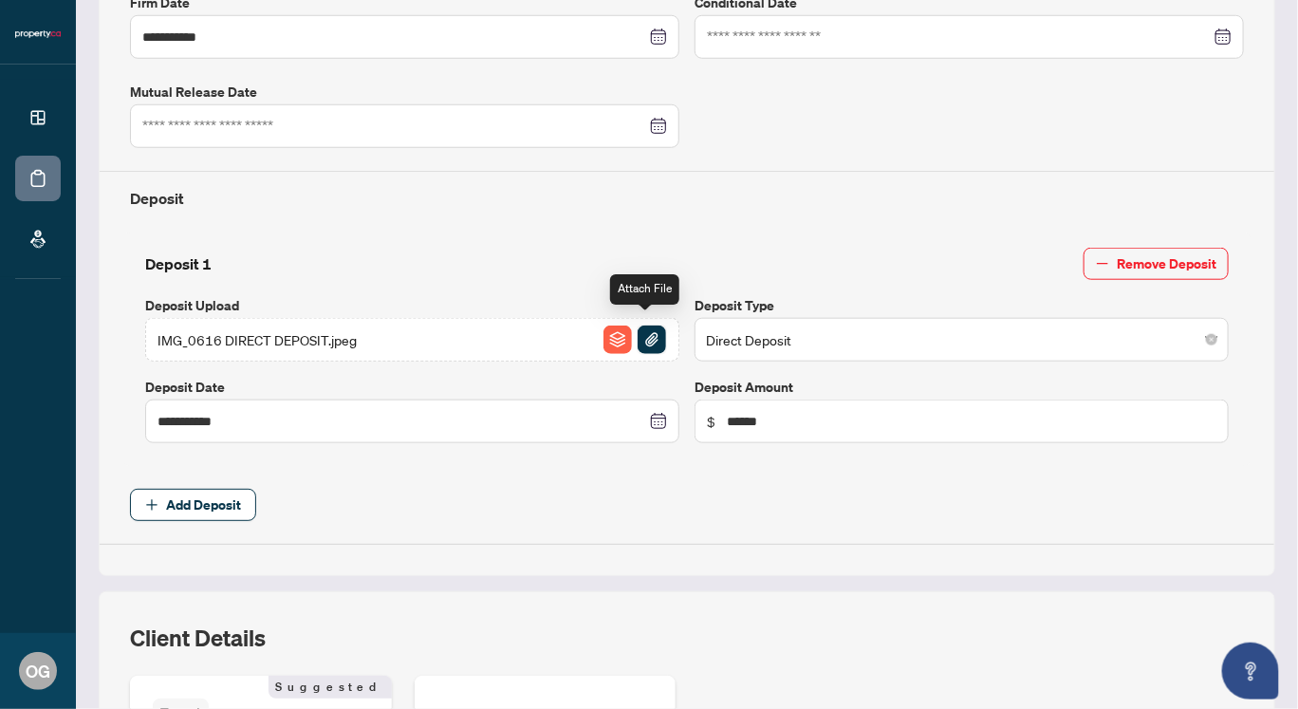
click at [641, 331] on img "button" at bounding box center [652, 339] width 28 height 28
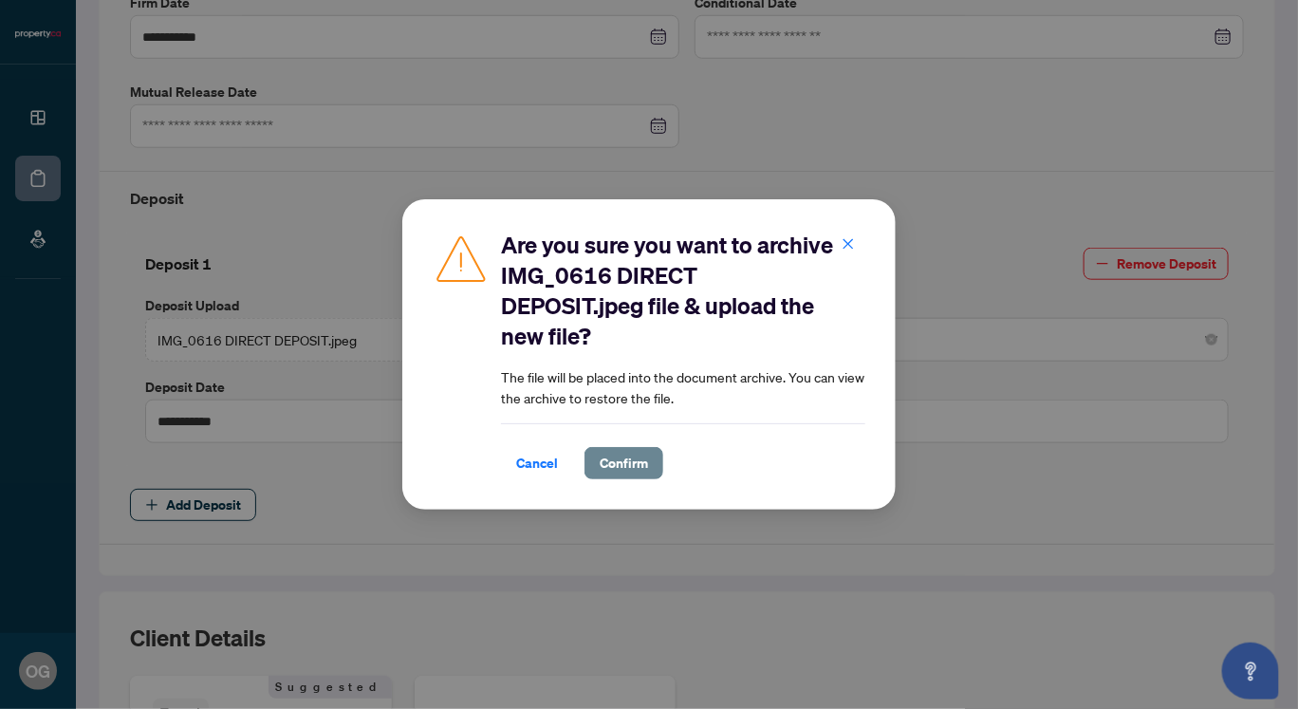
click at [625, 458] on span "Confirm" at bounding box center [624, 463] width 48 height 30
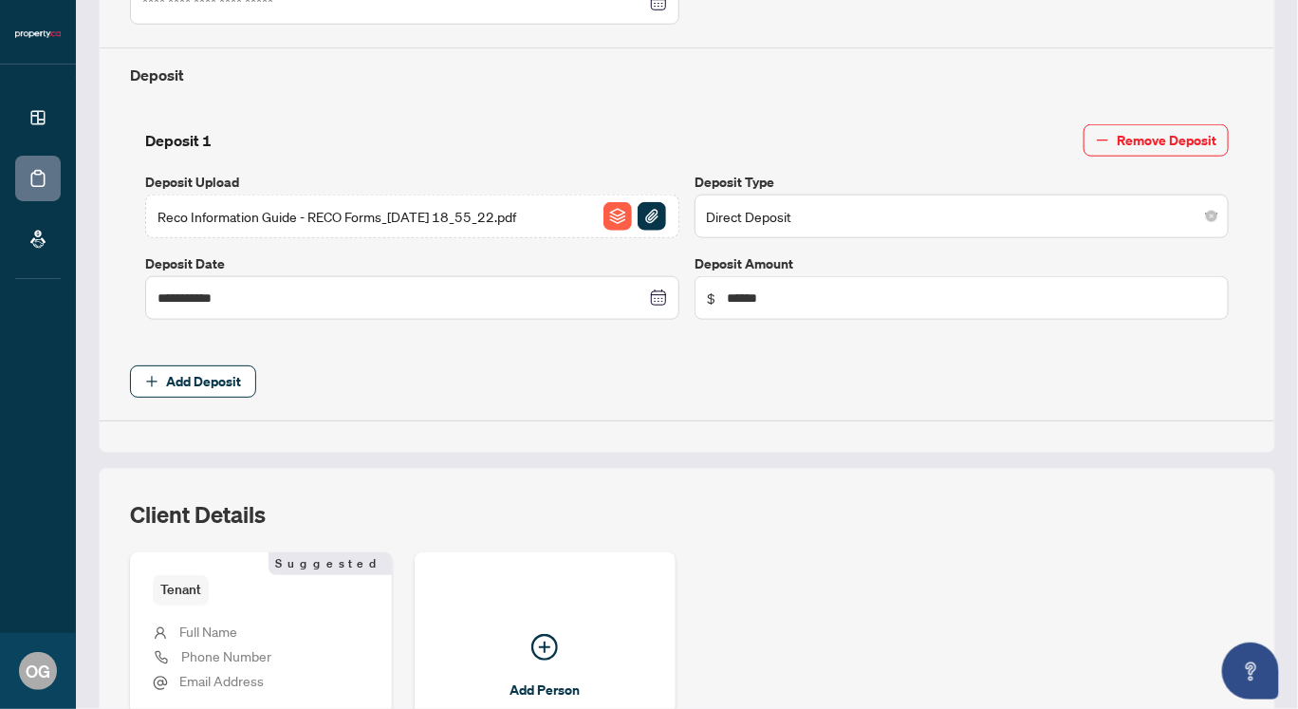
scroll to position [821, 0]
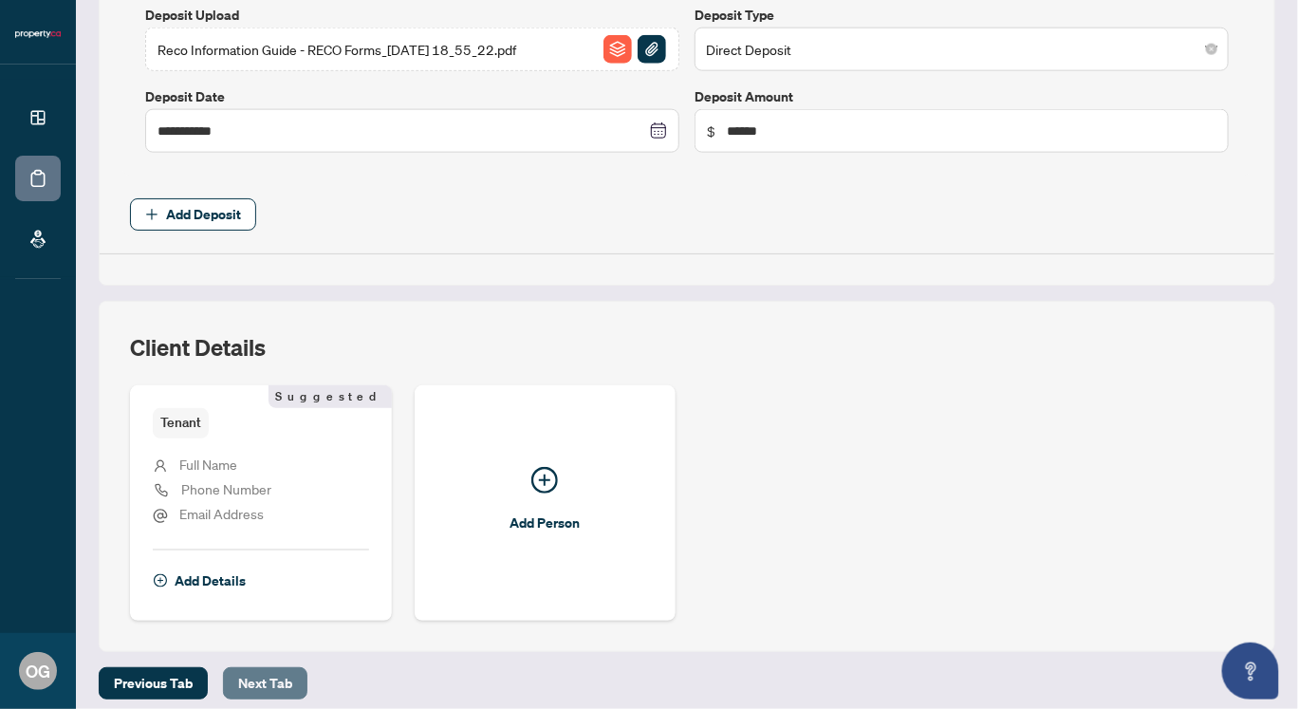
click at [267, 668] on span "Next Tab" at bounding box center [265, 683] width 54 height 30
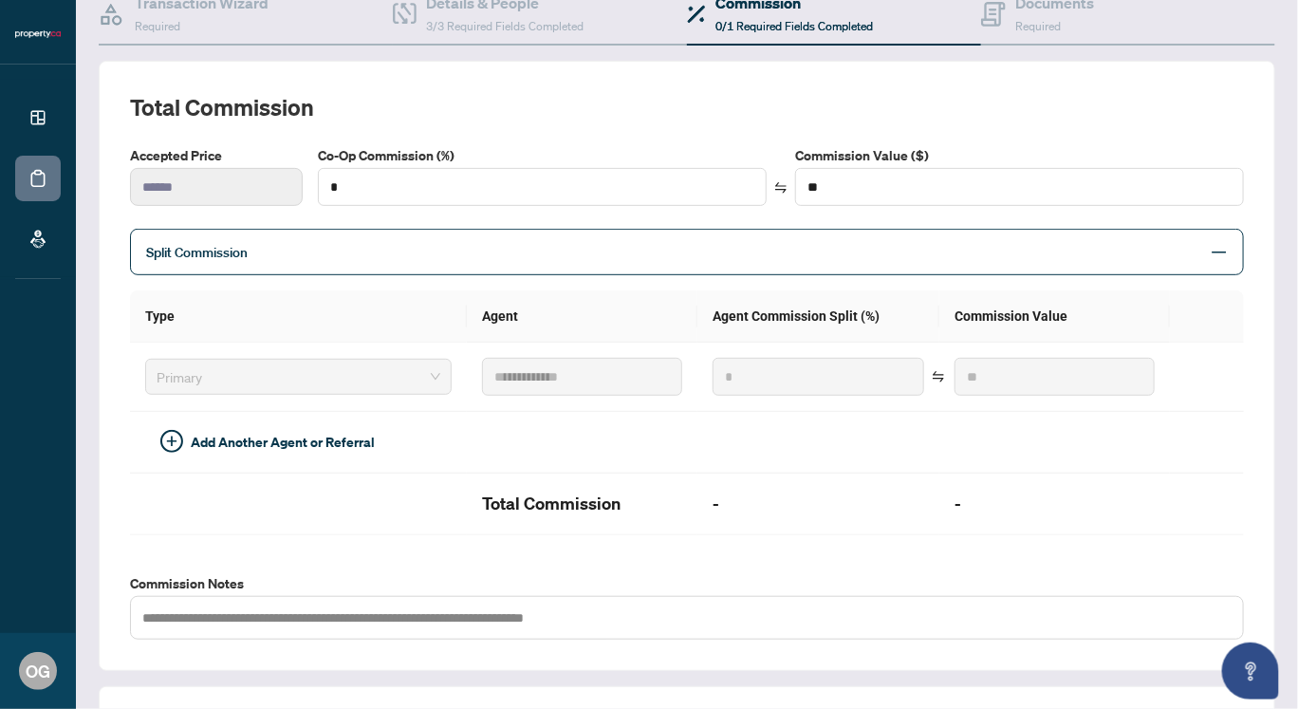
scroll to position [532, 0]
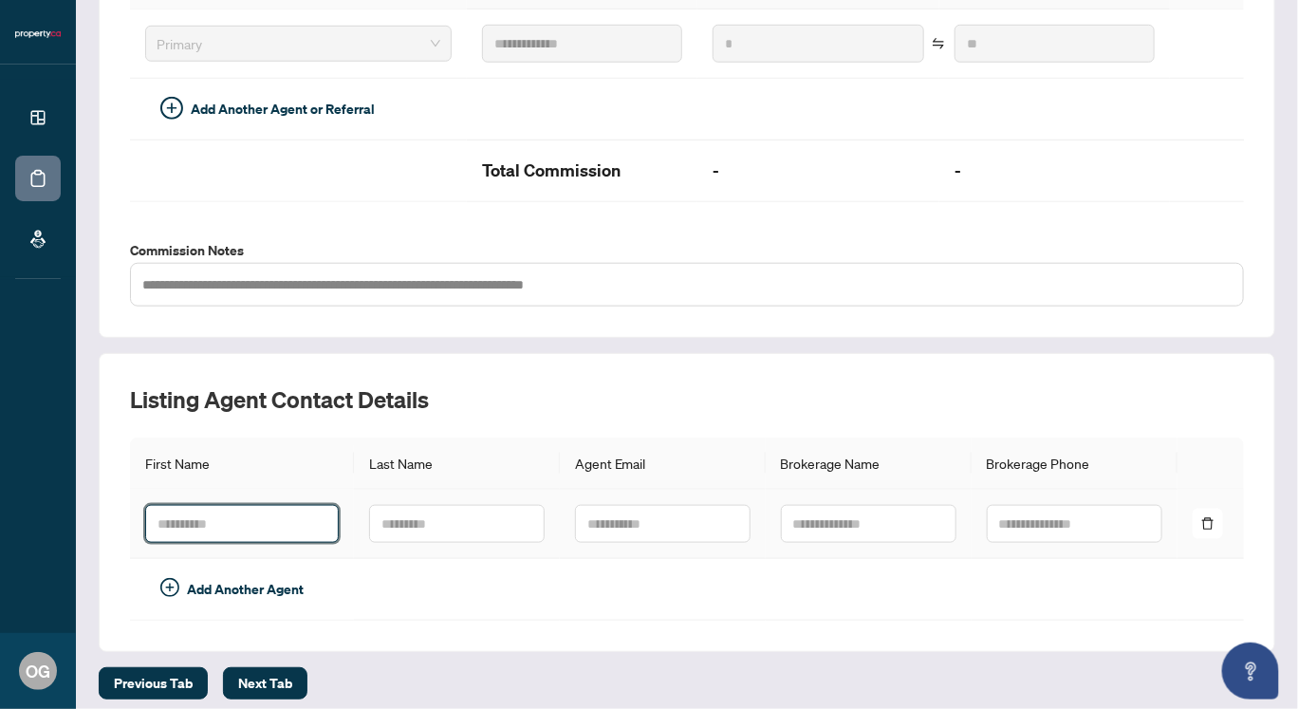
click at [163, 513] on input "text" at bounding box center [242, 524] width 194 height 38
type input "****"
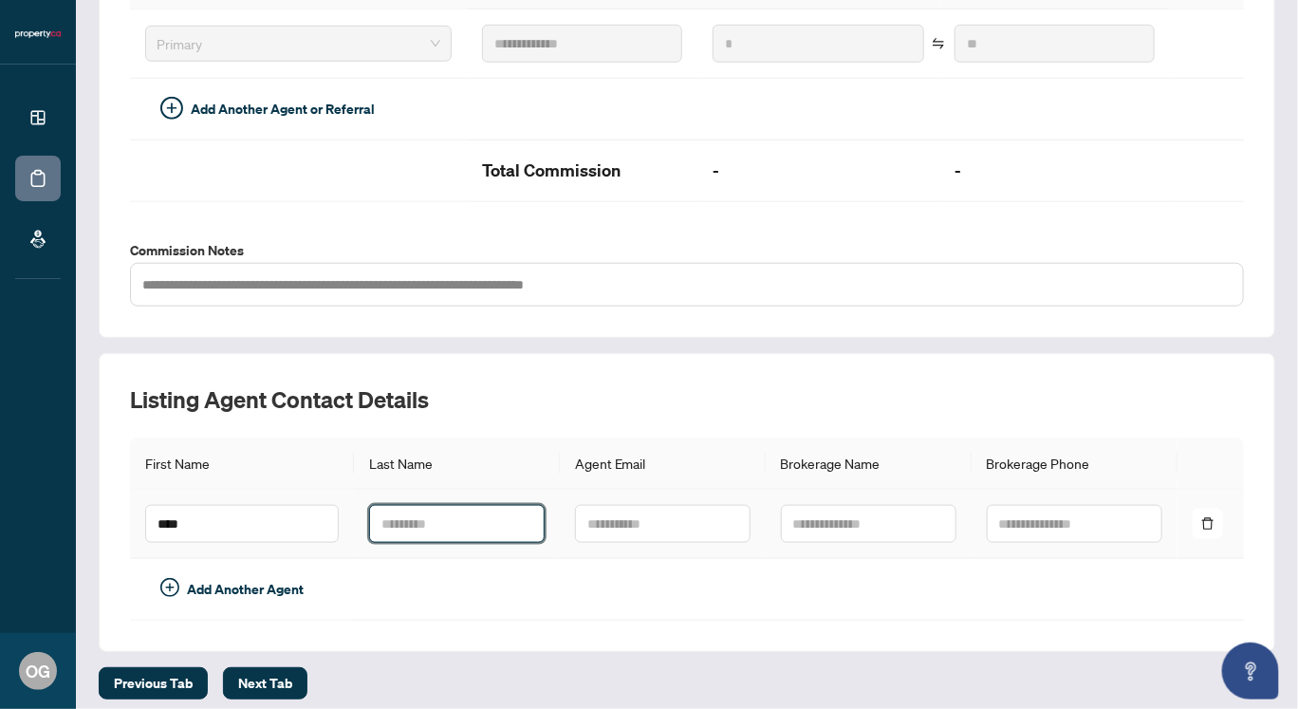
click at [373, 518] on input "text" at bounding box center [457, 524] width 176 height 38
click at [383, 518] on input "text" at bounding box center [457, 524] width 176 height 38
type input "*****"
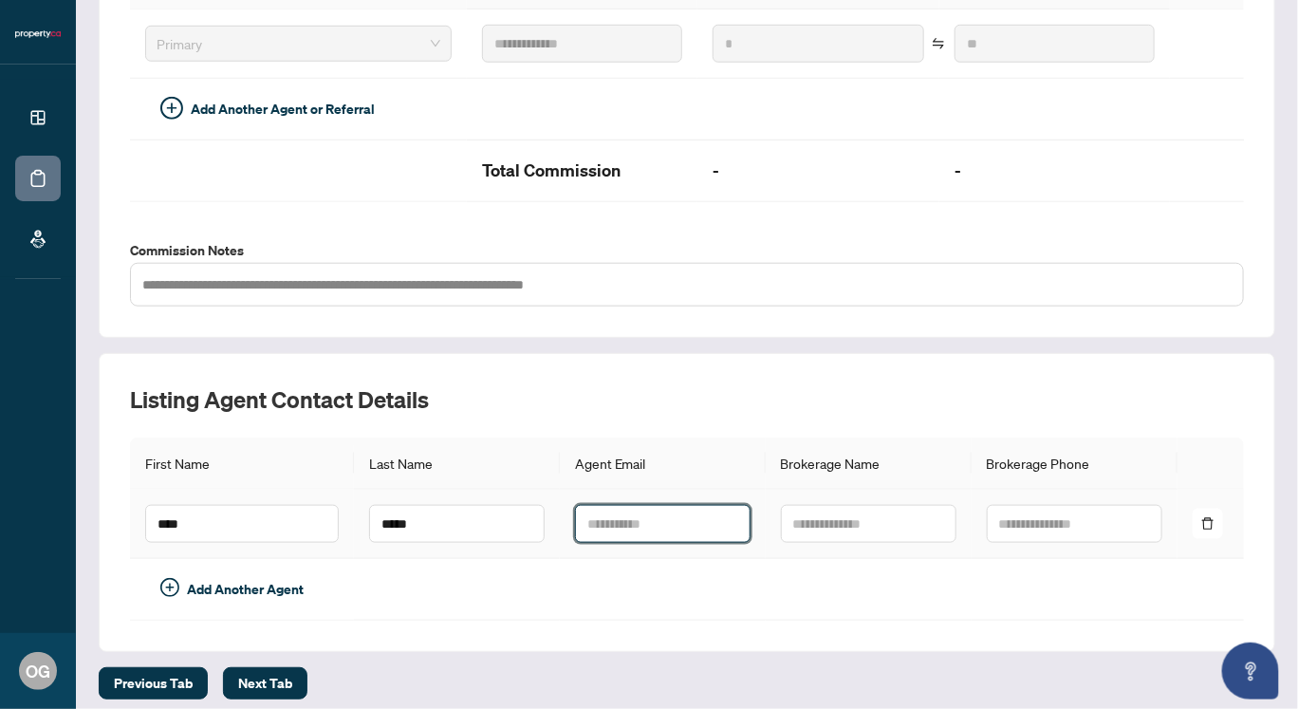
click at [580, 513] on input "text" at bounding box center [663, 524] width 176 height 38
click at [594, 509] on input "text" at bounding box center [663, 524] width 176 height 38
paste input "**********"
type input "**********"
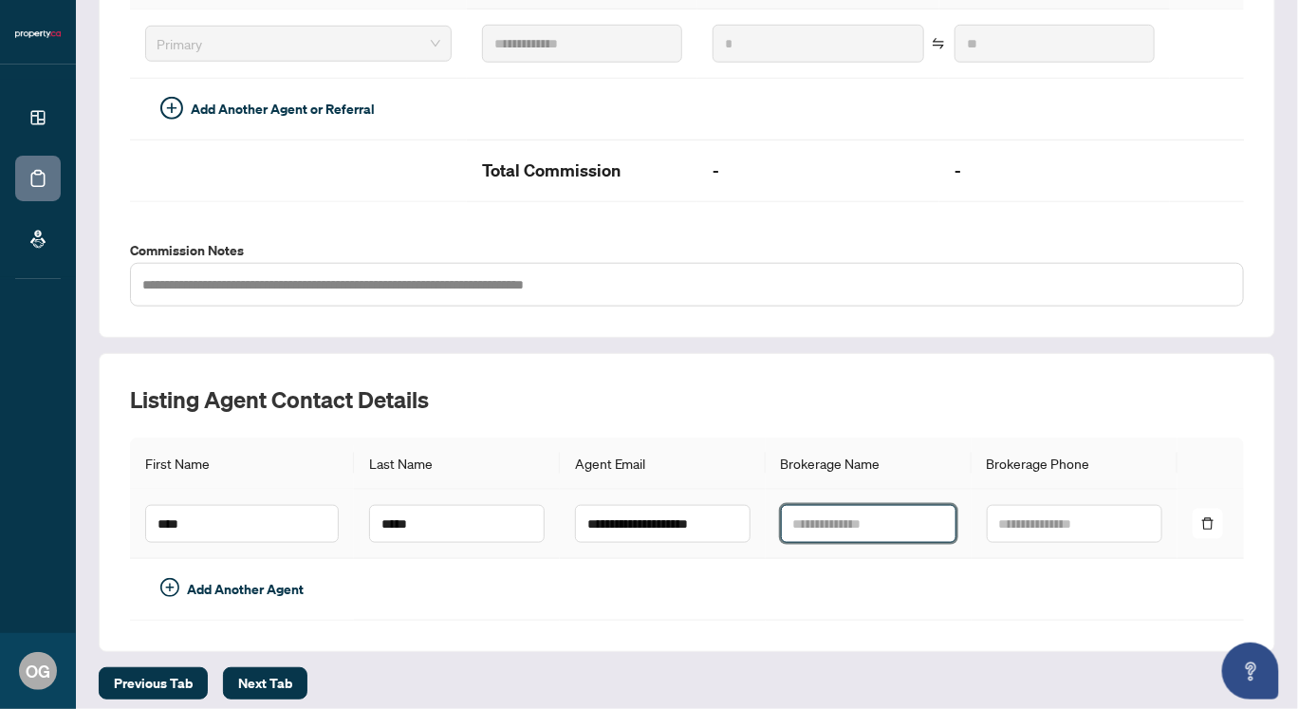
click at [784, 509] on input "text" at bounding box center [869, 524] width 176 height 38
click at [789, 511] on input "text" at bounding box center [869, 524] width 176 height 38
type input "**********"
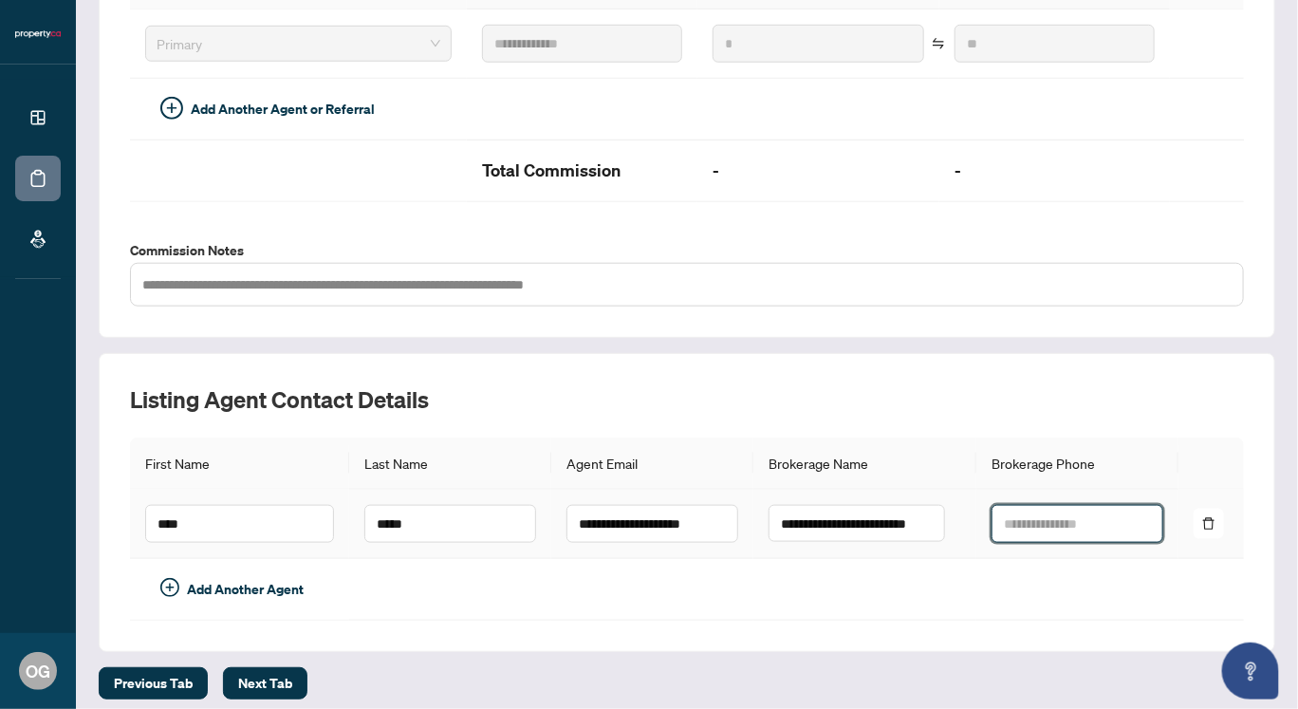
click at [998, 510] on input "text" at bounding box center [1078, 524] width 172 height 38
type input "**********"
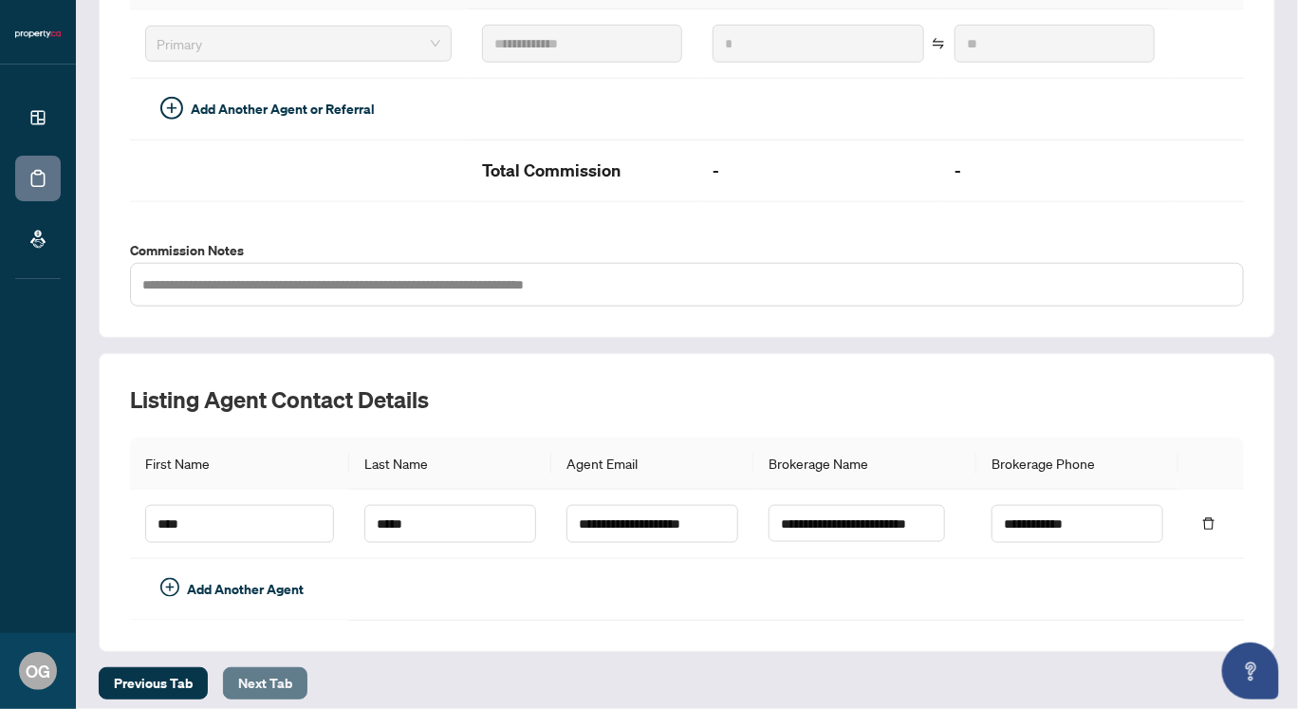
click at [252, 670] on span "Next Tab" at bounding box center [265, 683] width 54 height 30
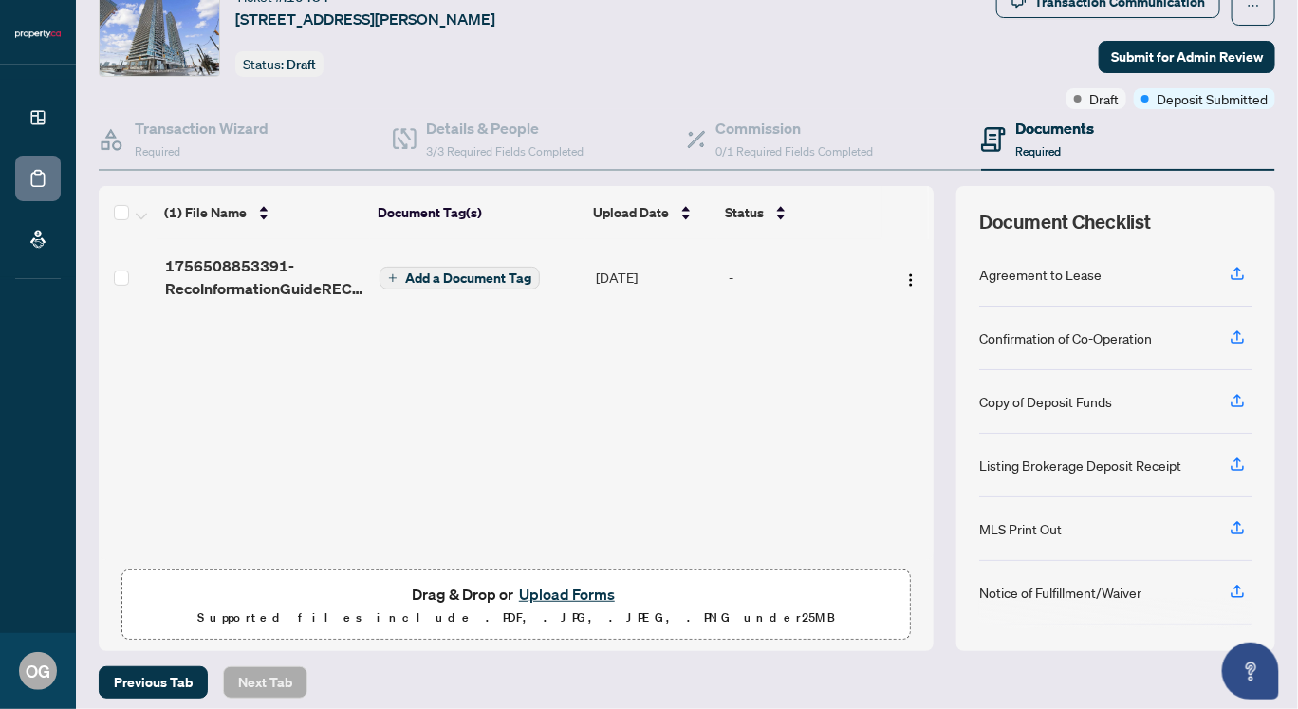
scroll to position [74, 0]
click at [903, 279] on img "button" at bounding box center [910, 279] width 15 height 15
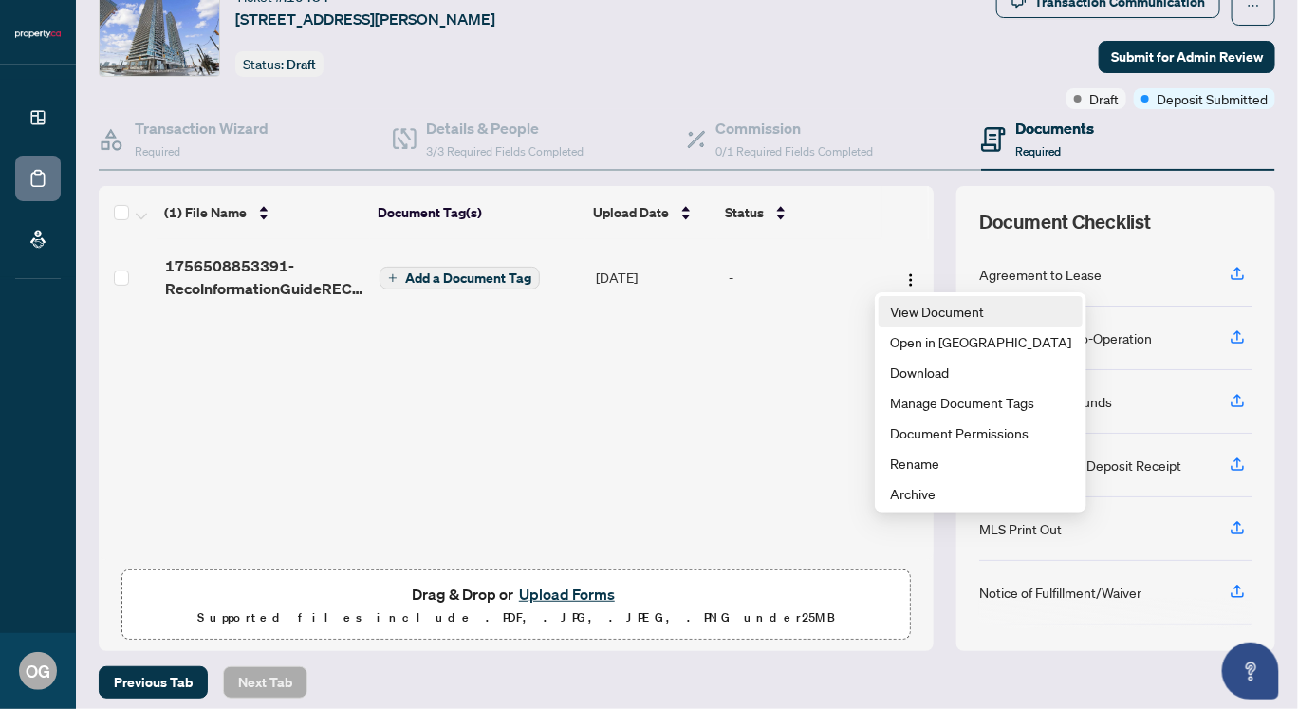
click at [936, 305] on span "View Document" at bounding box center [980, 311] width 181 height 21
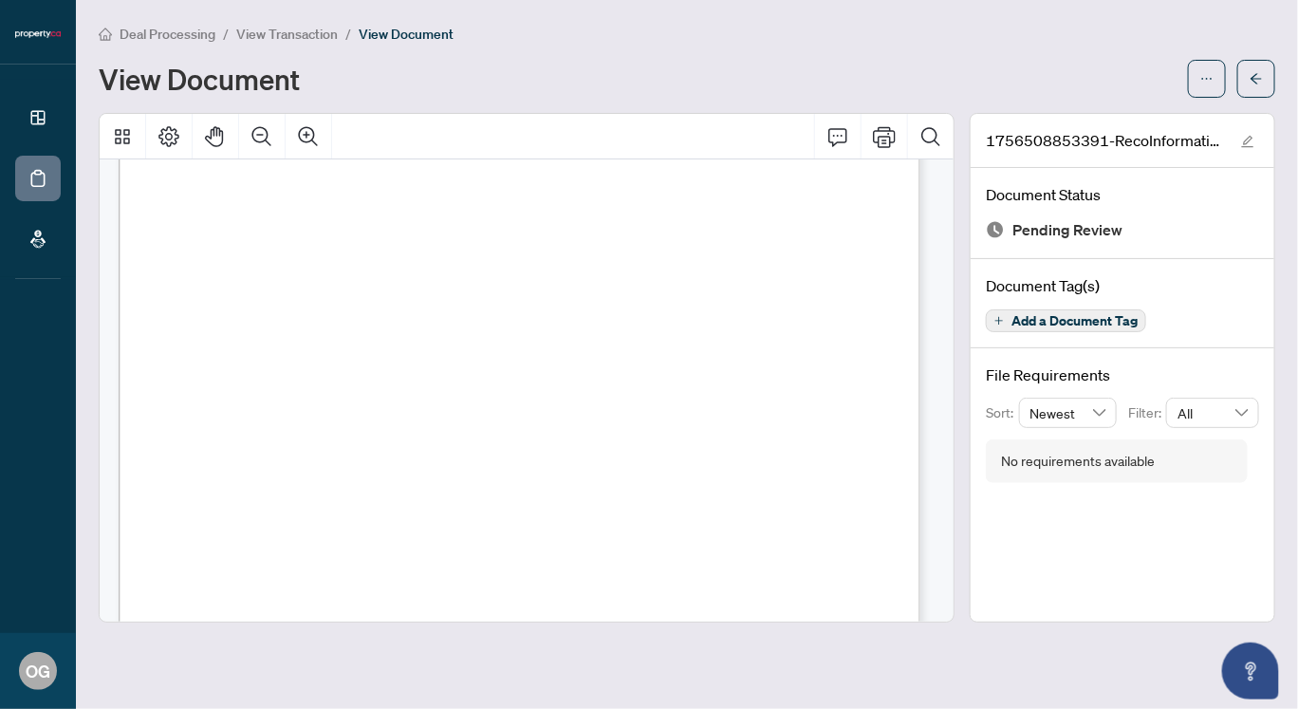
scroll to position [11999, 0]
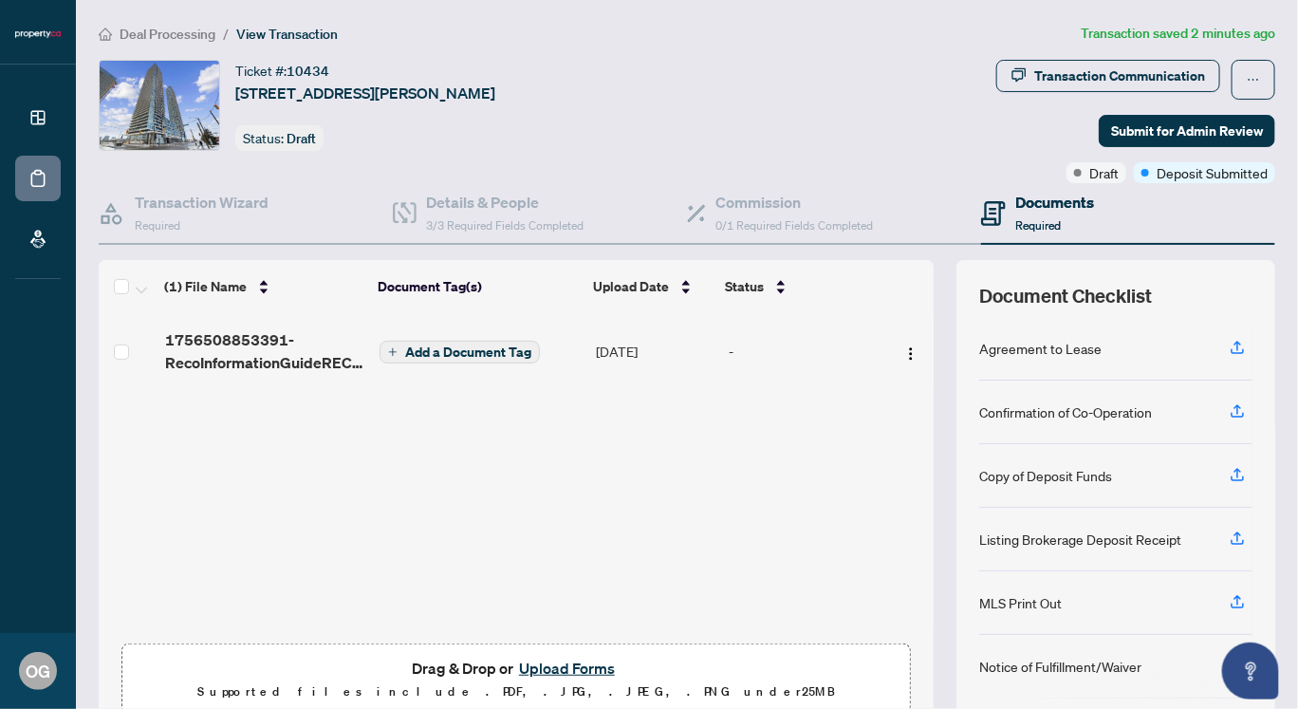
scroll to position [82, 0]
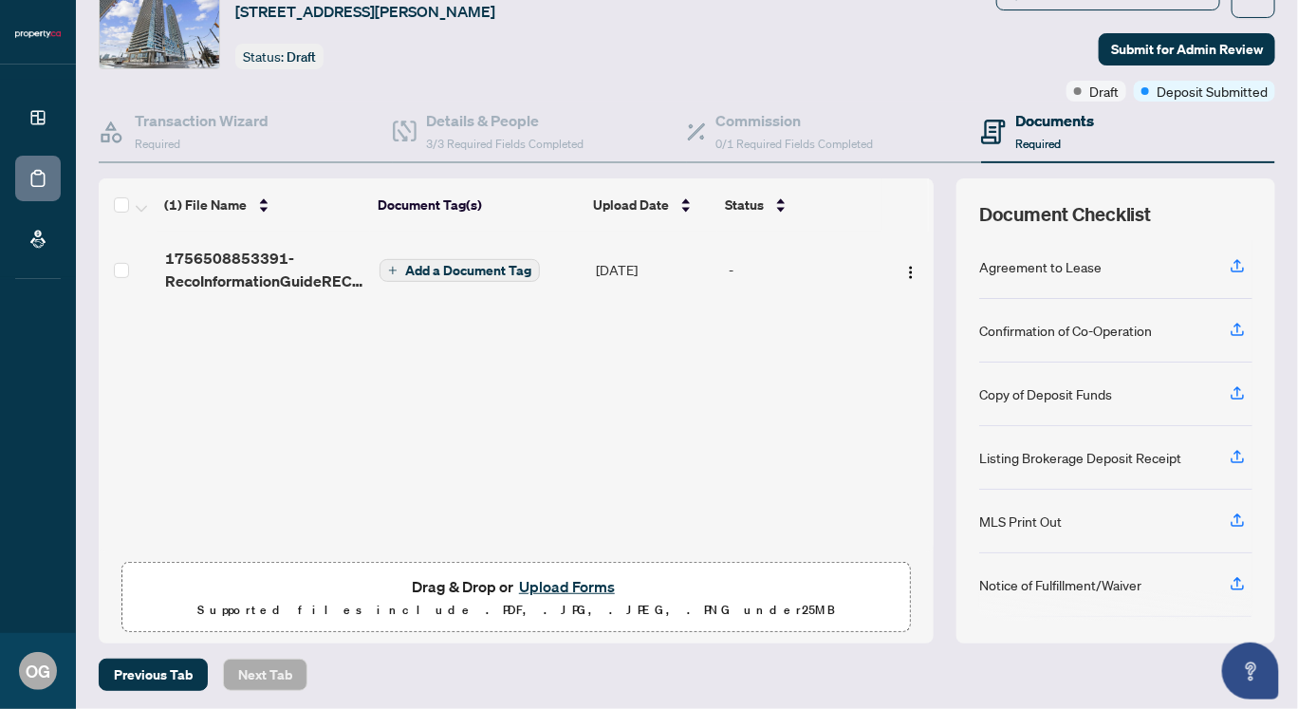
click at [559, 579] on button "Upload Forms" at bounding box center [566, 586] width 107 height 25
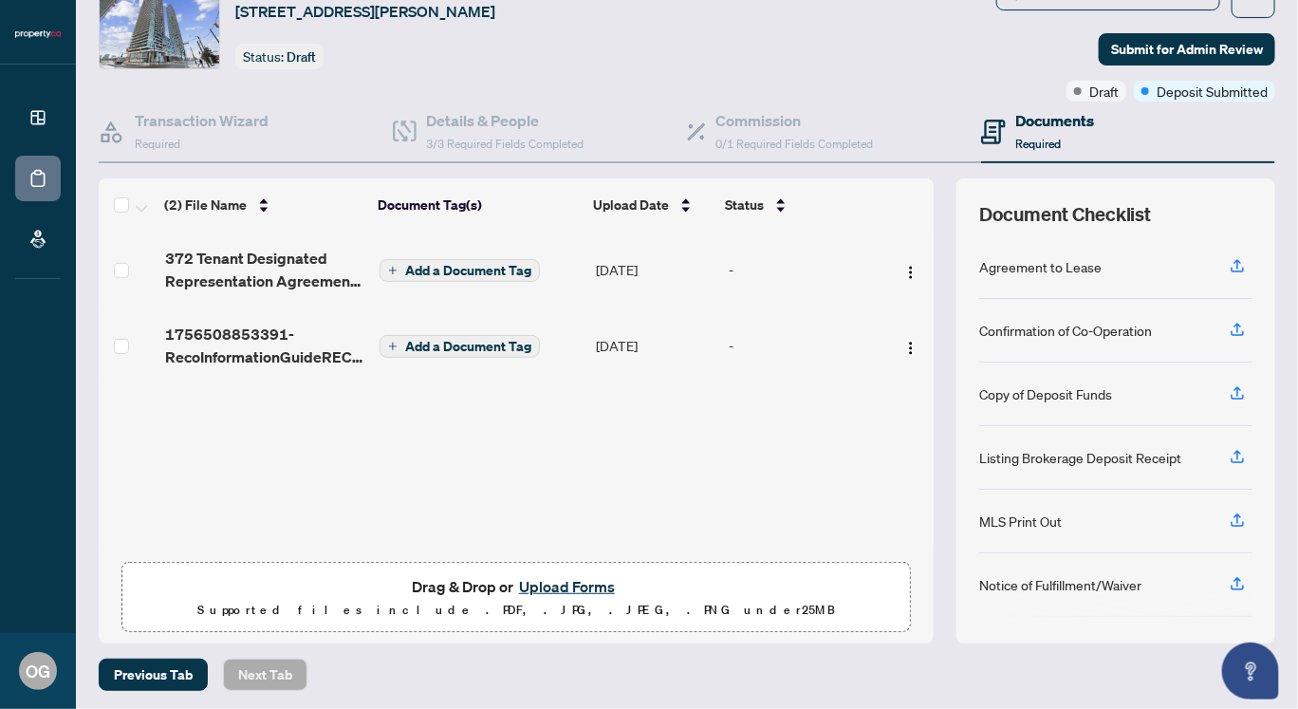
click at [551, 581] on button "Upload Forms" at bounding box center [566, 586] width 107 height 25
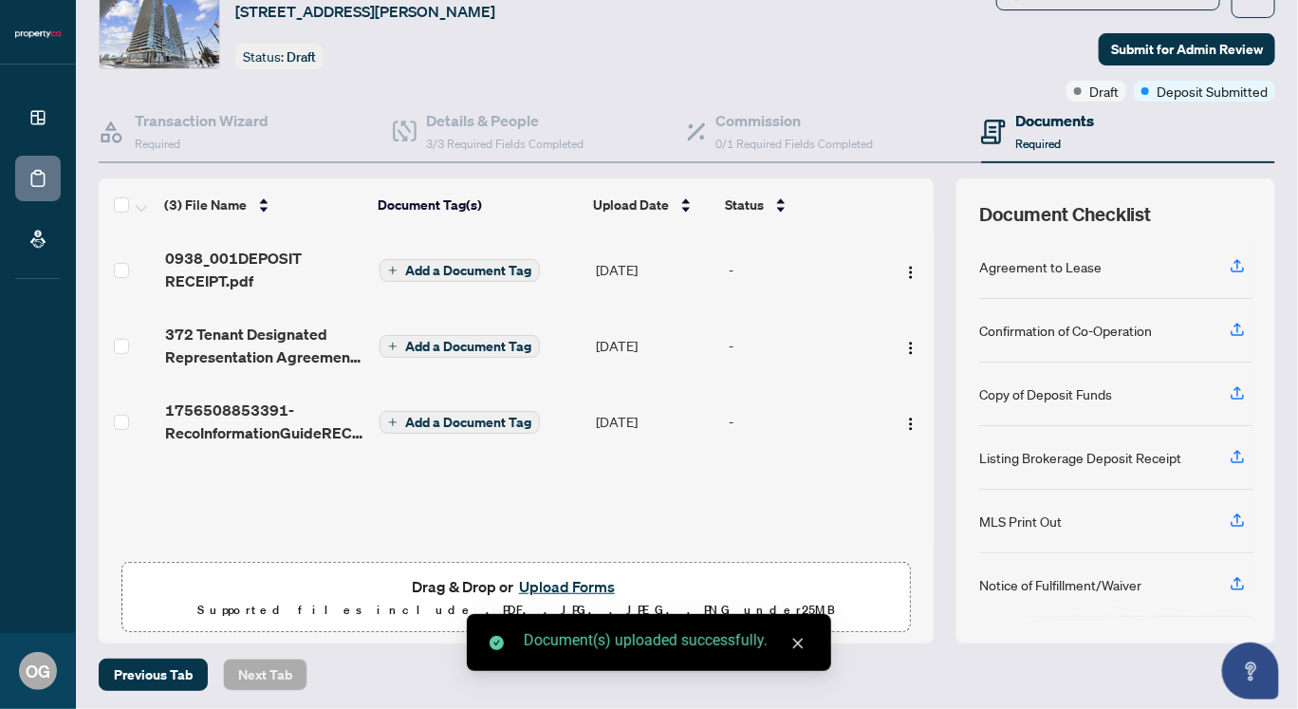
click at [557, 581] on button "Upload Forms" at bounding box center [566, 586] width 107 height 25
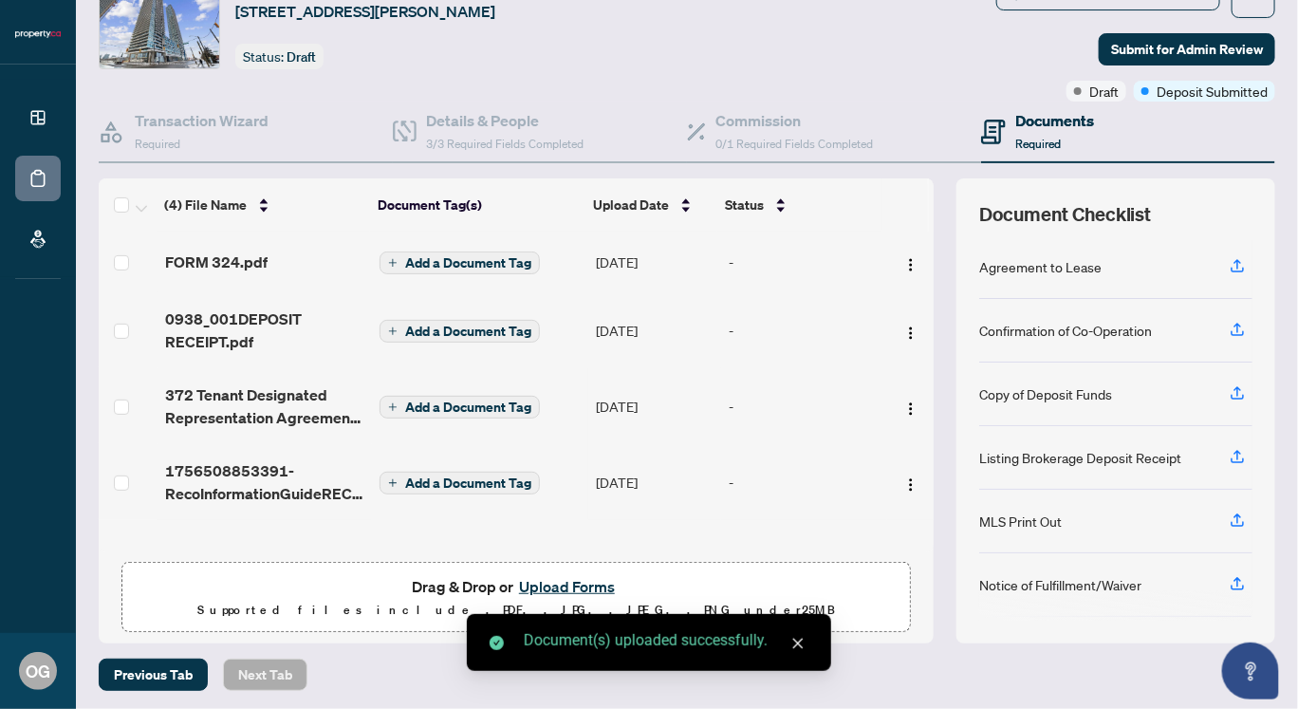
click at [558, 582] on button "Upload Forms" at bounding box center [566, 586] width 107 height 25
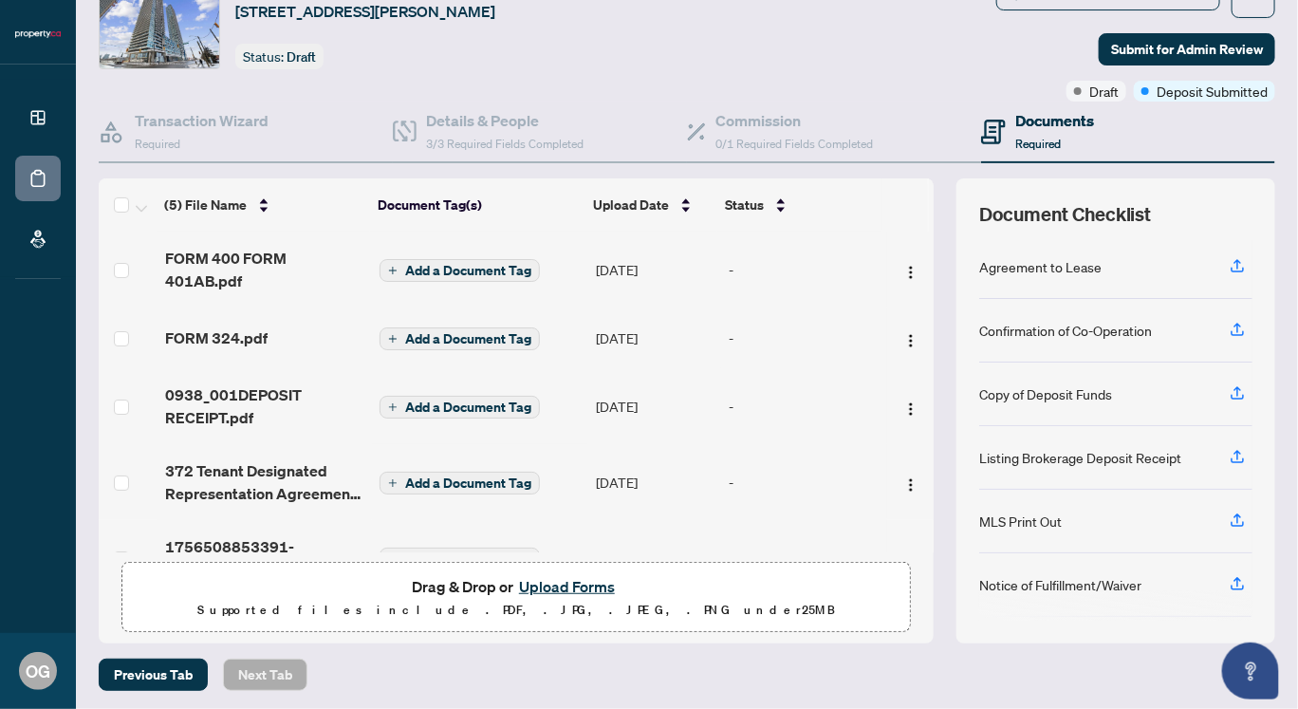
scroll to position [49, 0]
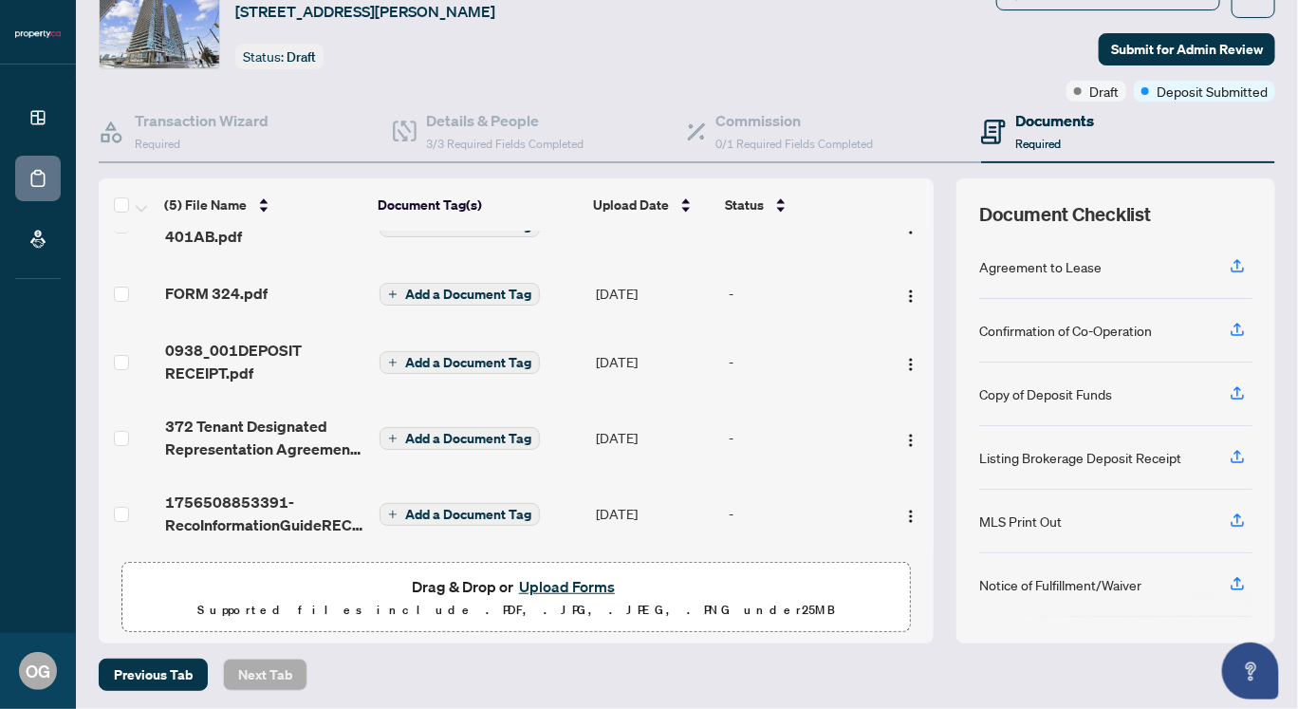
click at [553, 578] on button "Upload Forms" at bounding box center [566, 586] width 107 height 25
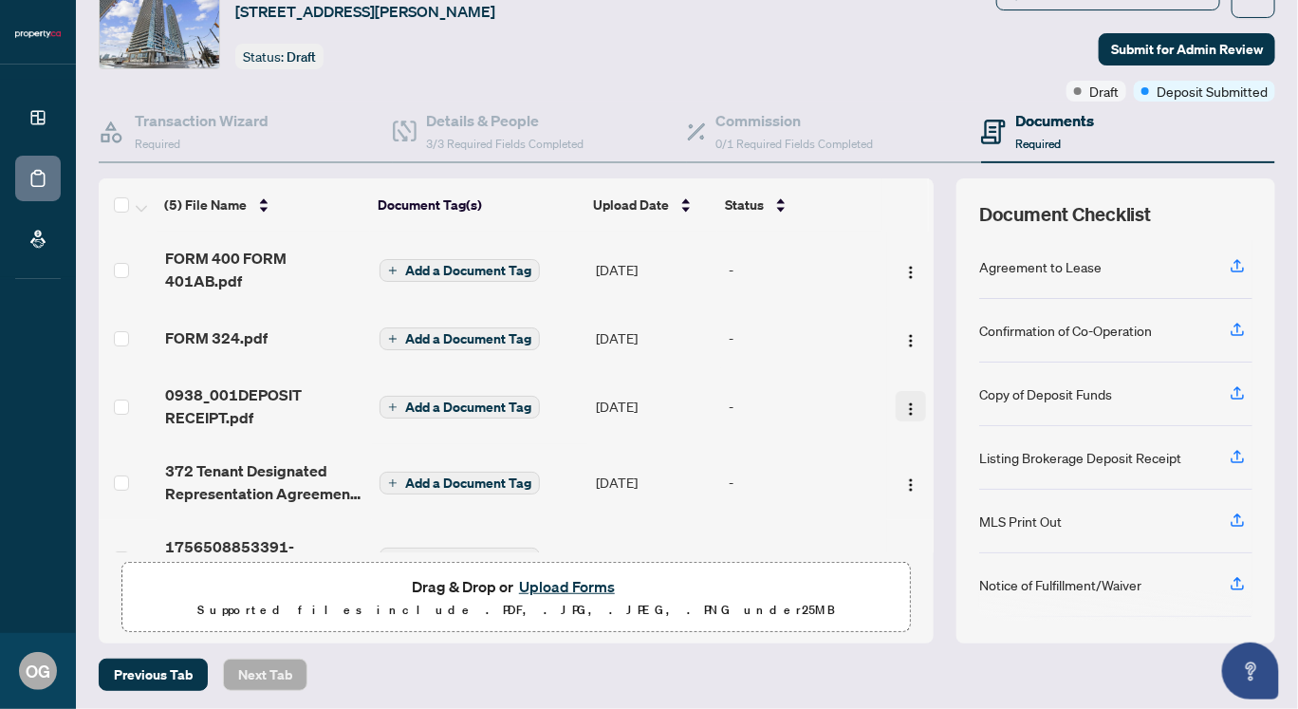
click at [903, 405] on img "button" at bounding box center [910, 408] width 15 height 15
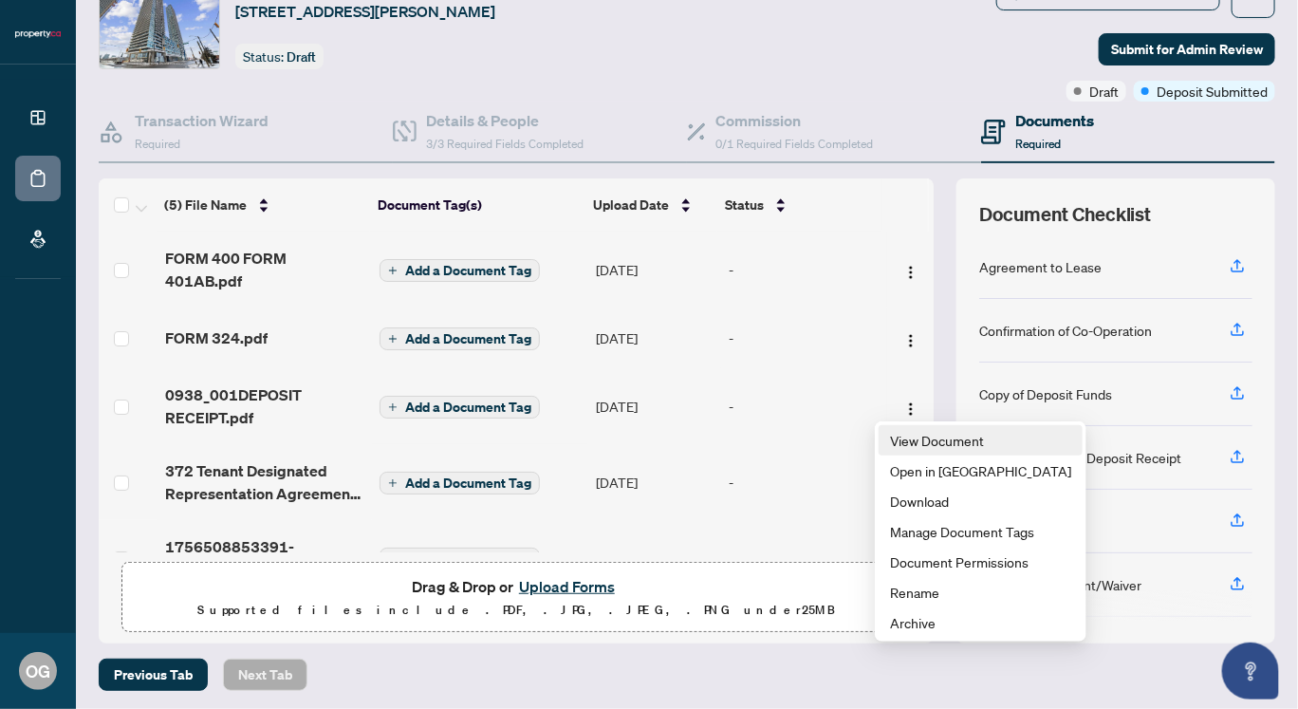
click at [917, 437] on span "View Document" at bounding box center [980, 440] width 181 height 21
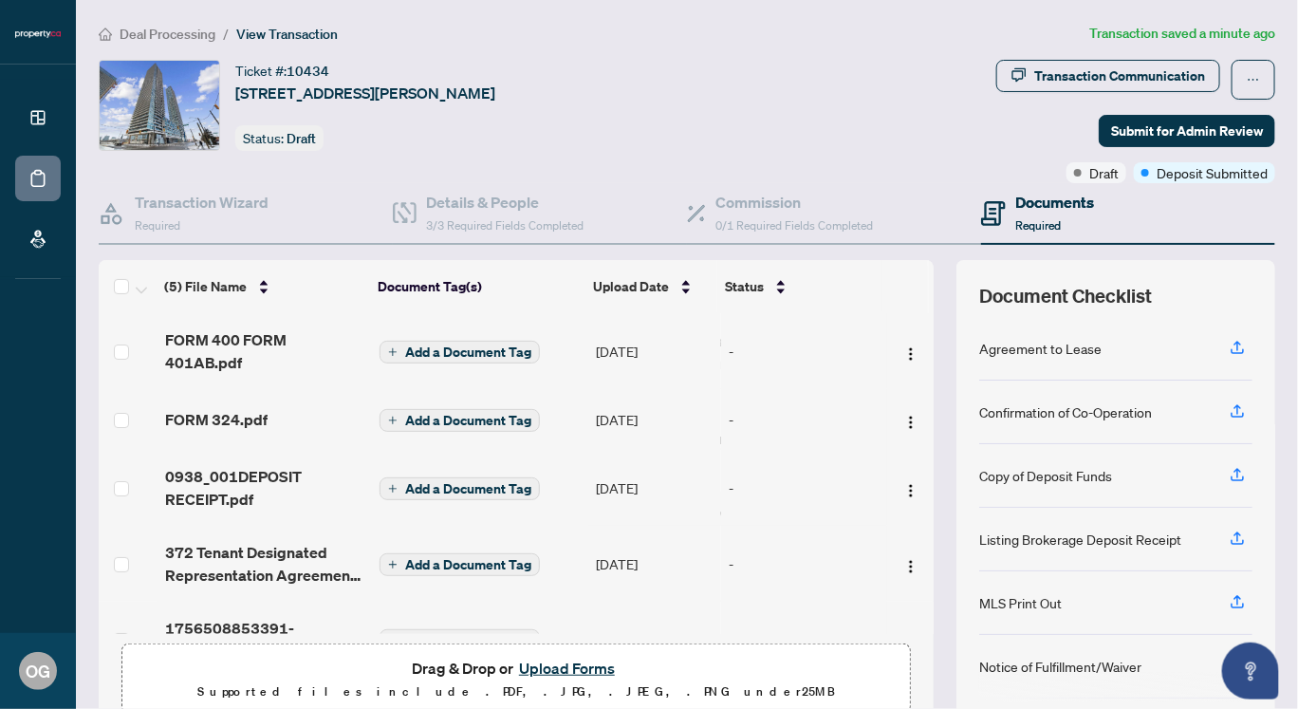
scroll to position [49, 0]
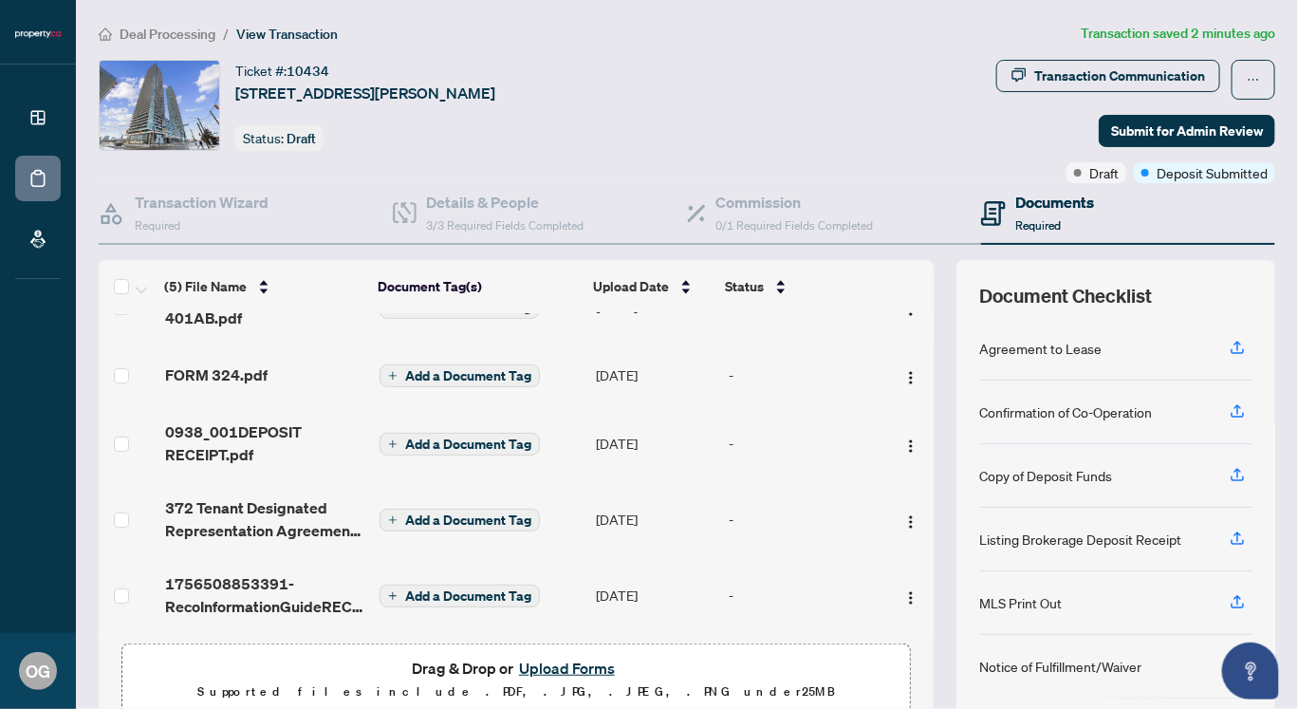
click at [563, 660] on button "Upload Forms" at bounding box center [566, 668] width 107 height 25
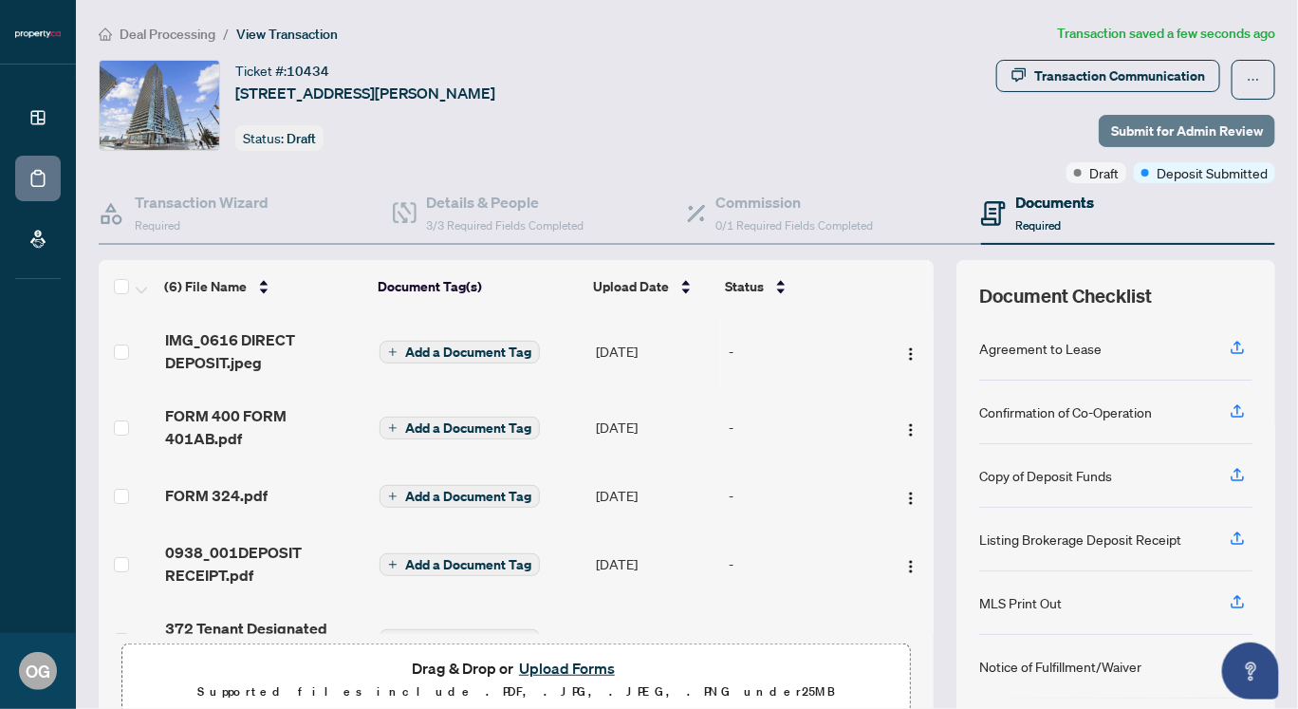
click at [1140, 131] on span "Submit for Admin Review" at bounding box center [1187, 131] width 152 height 30
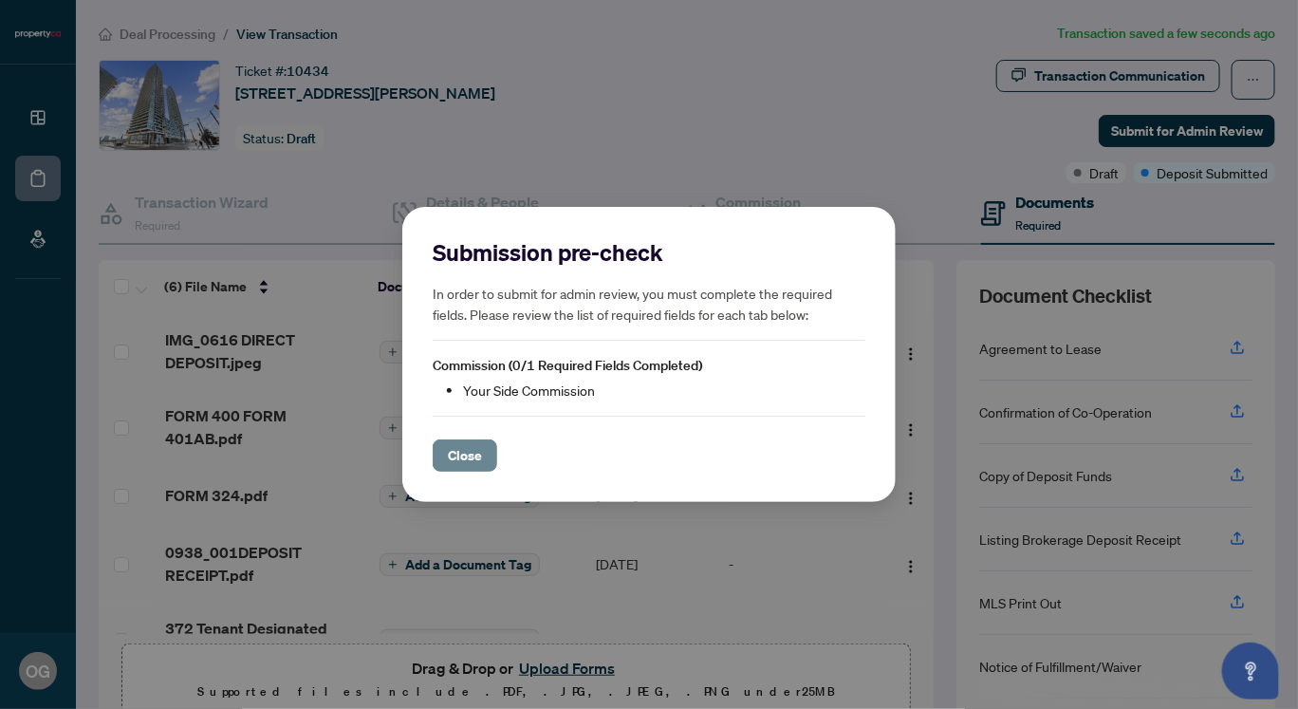
click at [464, 459] on span "Close" at bounding box center [465, 455] width 34 height 30
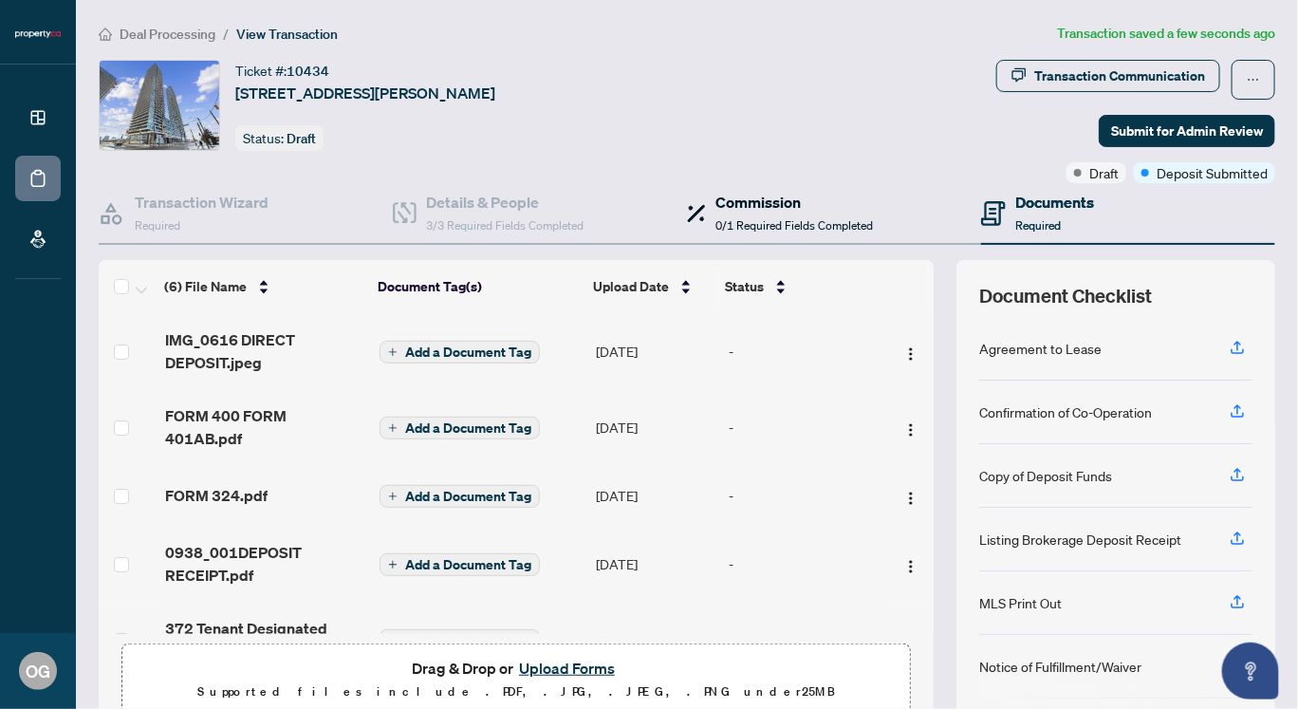
click at [739, 218] on span "0/1 Required Fields Completed" at bounding box center [795, 225] width 158 height 14
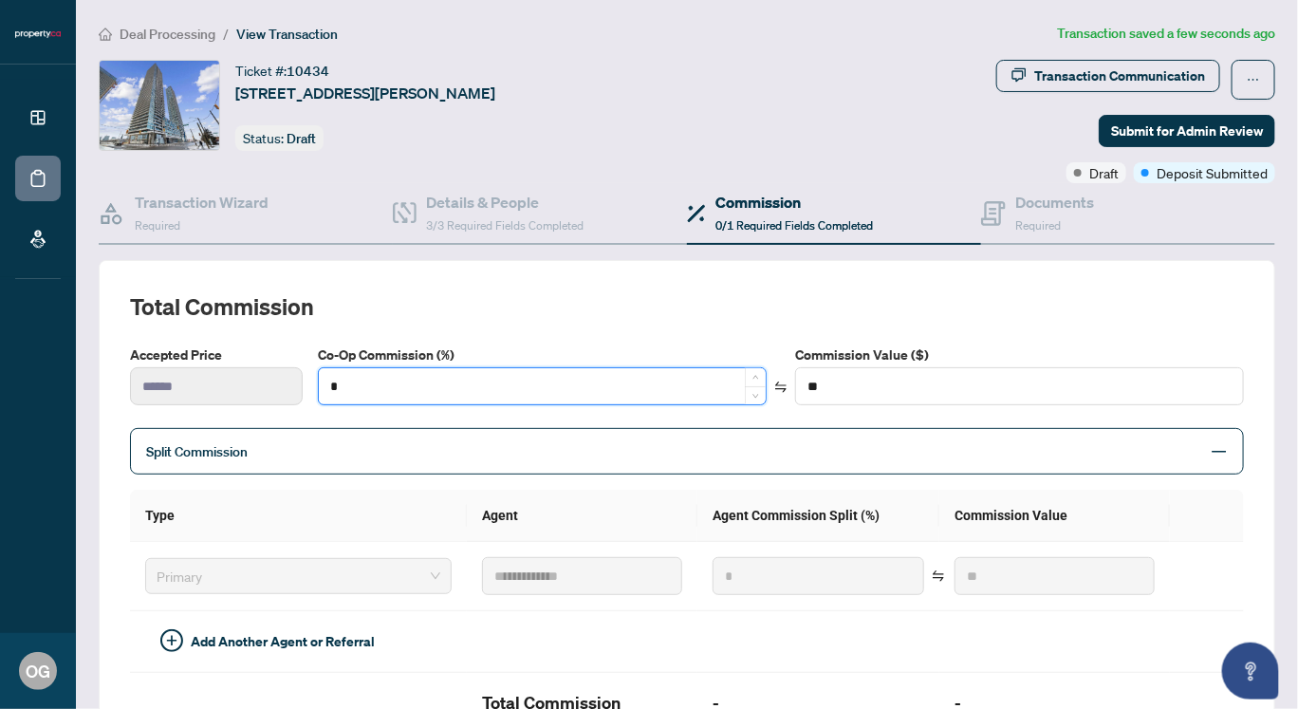
click at [400, 381] on input "*" at bounding box center [542, 386] width 447 height 36
type input "*"
type input "******"
type input "**"
type input "******"
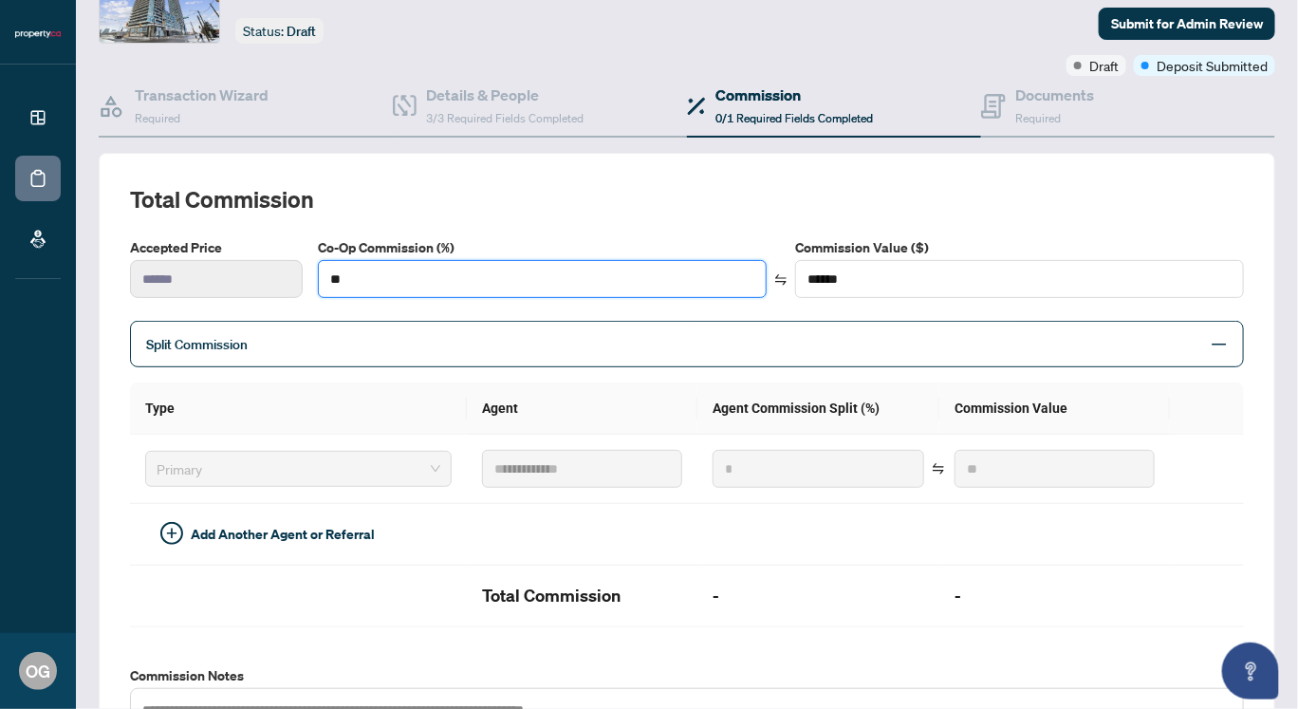
scroll to position [64, 0]
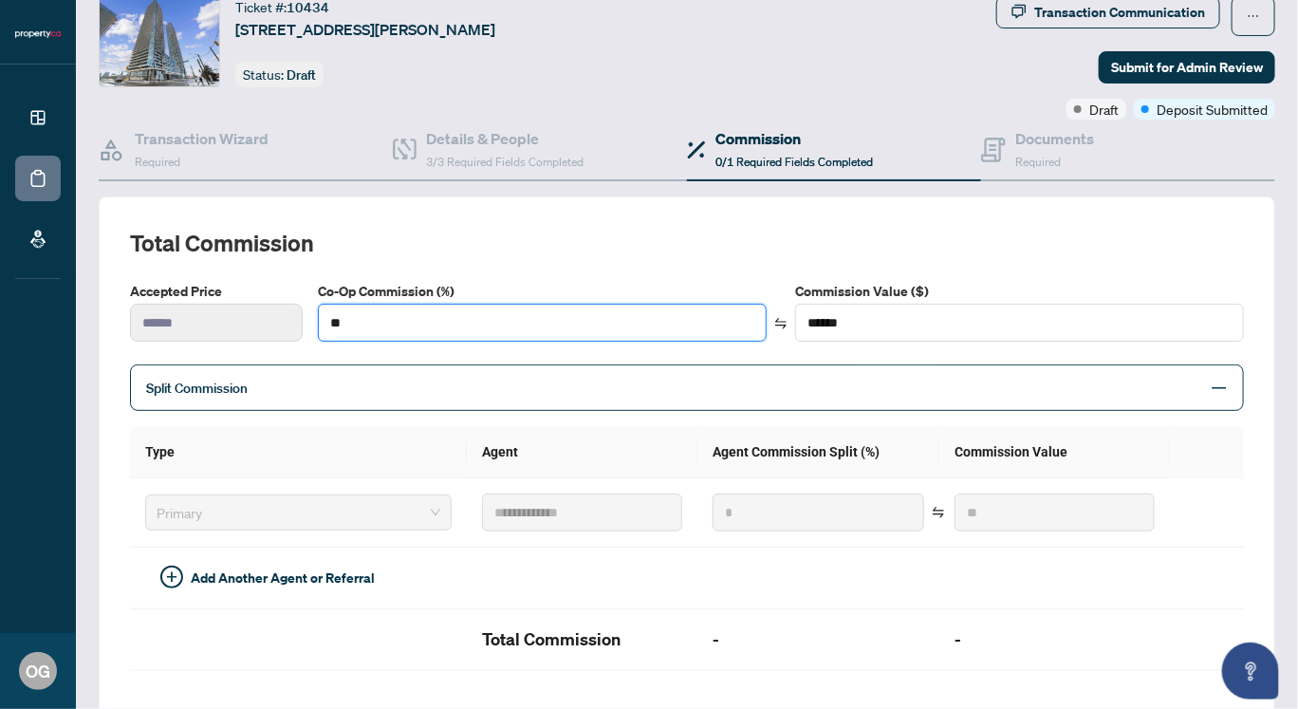
type input "**"
click at [546, 387] on span "Split Commission" at bounding box center [672, 388] width 1053 height 22
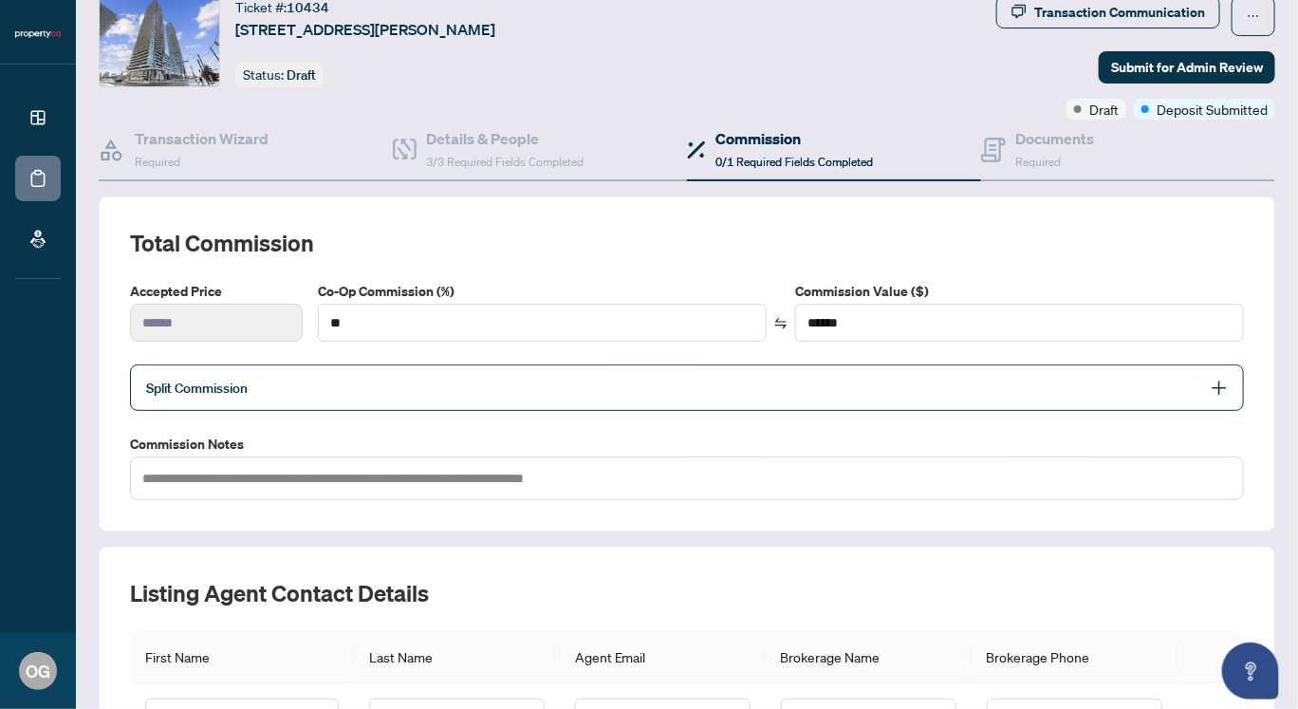
click at [1211, 380] on icon "plus" at bounding box center [1219, 388] width 17 height 17
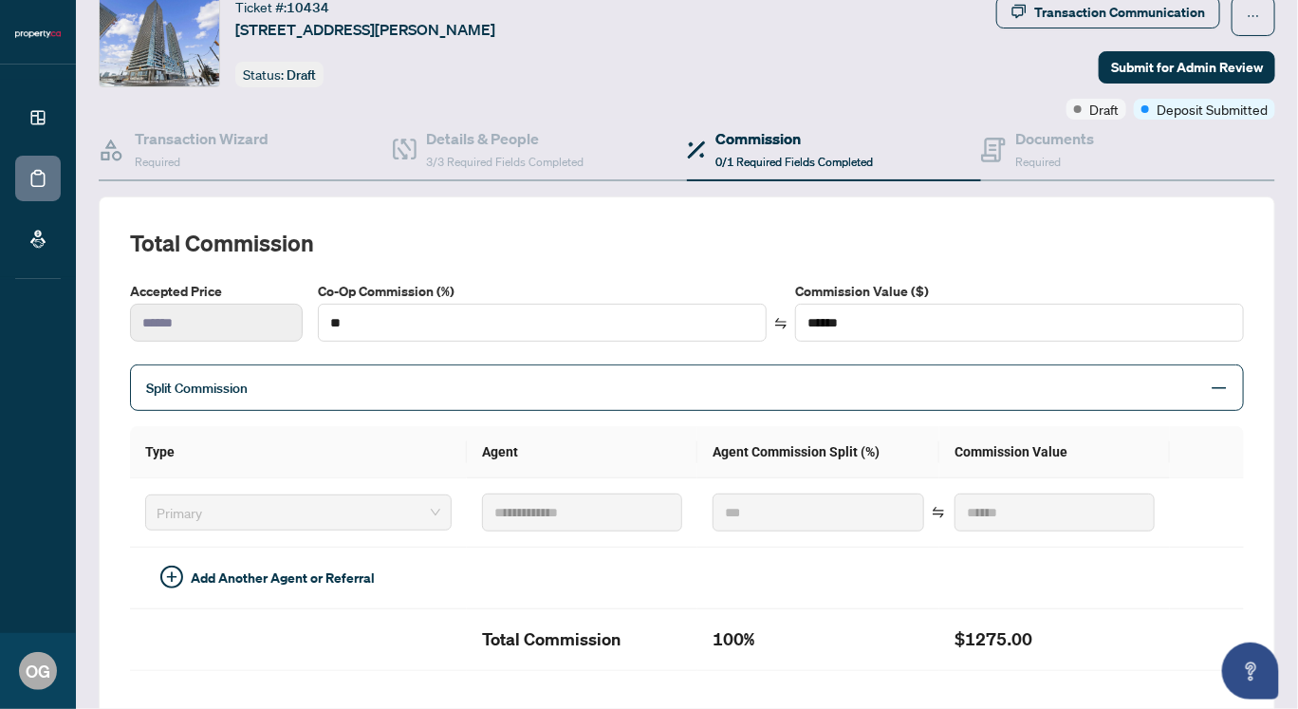
click at [238, 448] on th "Type" at bounding box center [298, 452] width 337 height 52
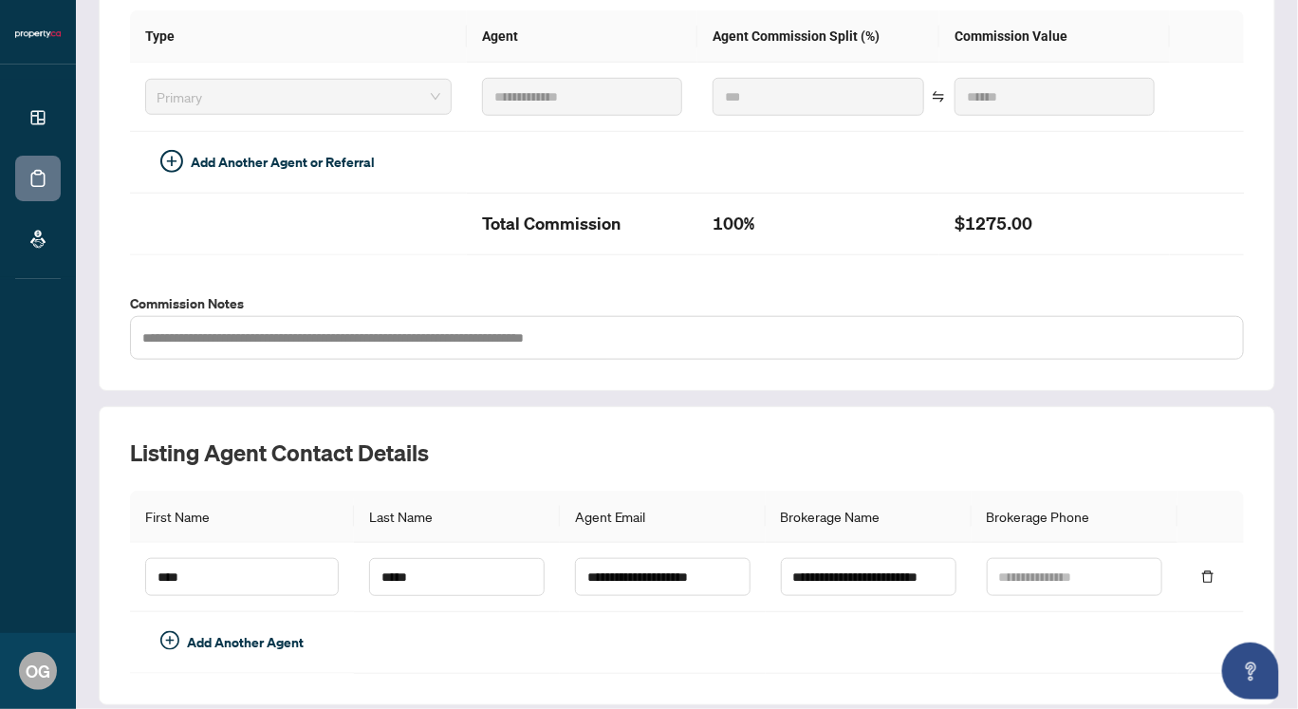
scroll to position [532, 0]
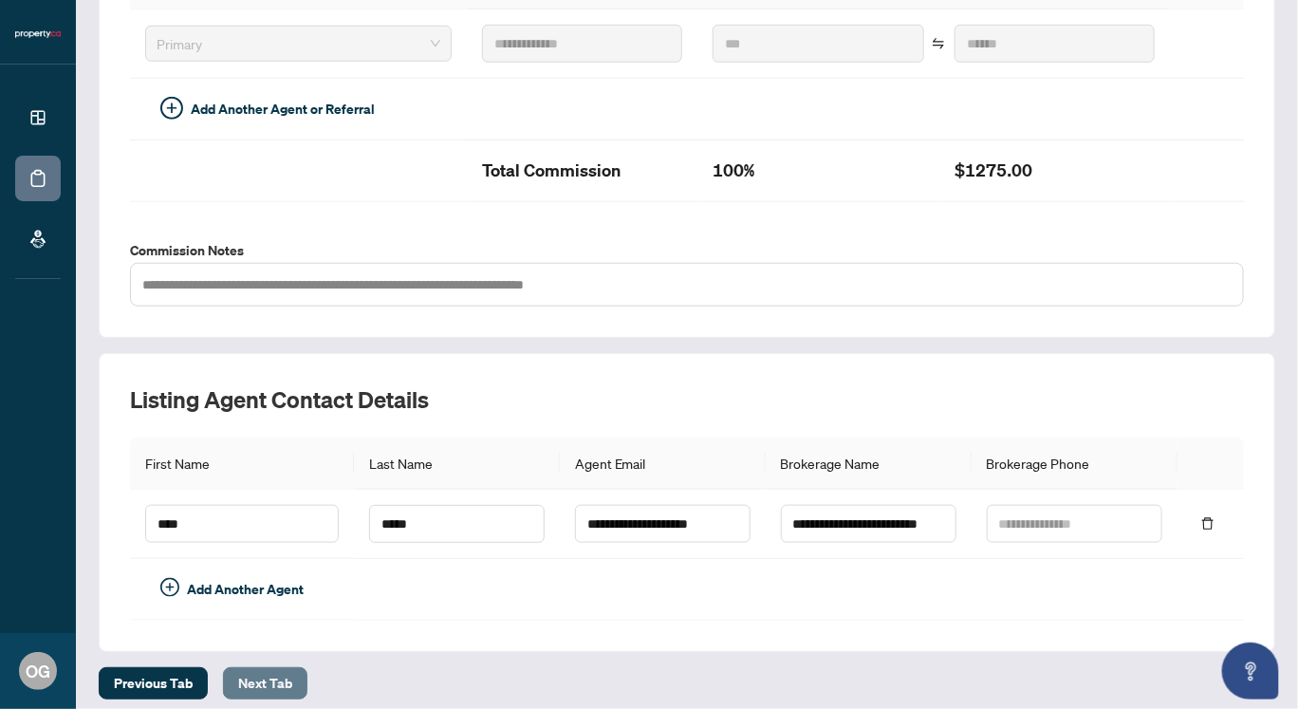
click at [254, 670] on span "Next Tab" at bounding box center [265, 683] width 54 height 30
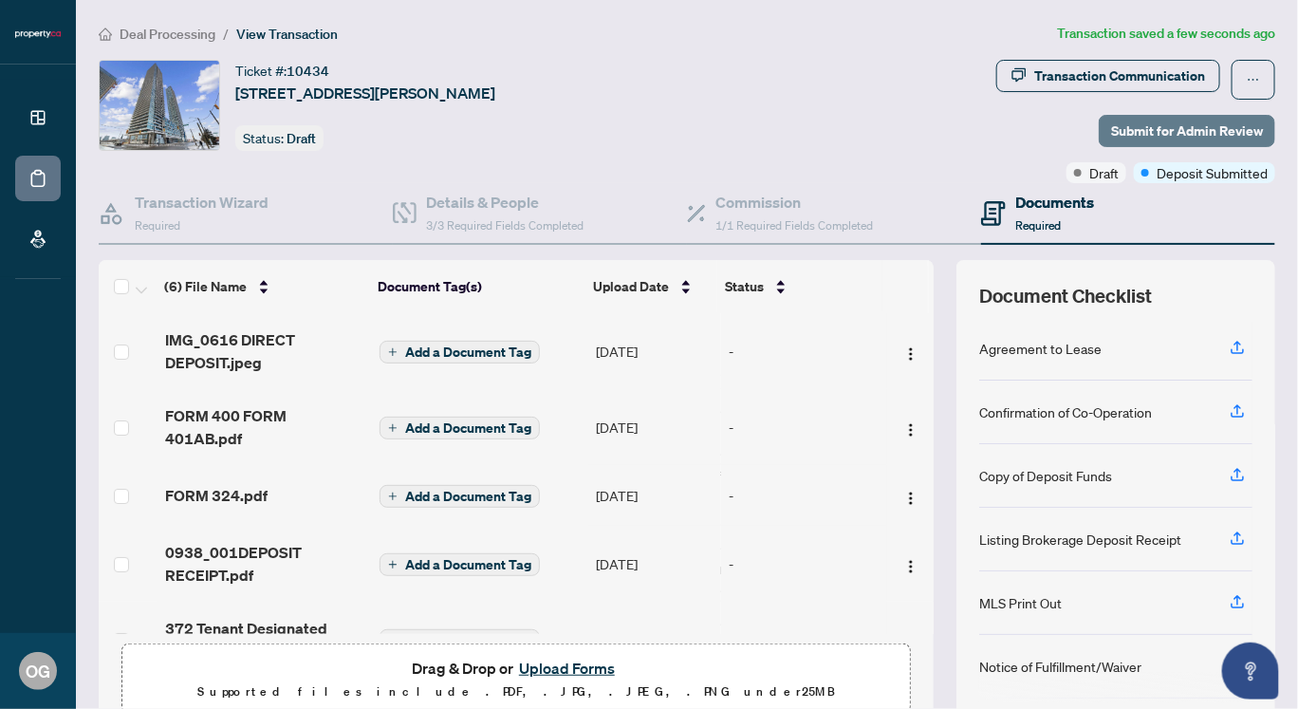
click at [1163, 128] on span "Submit for Admin Review" at bounding box center [1187, 131] width 152 height 30
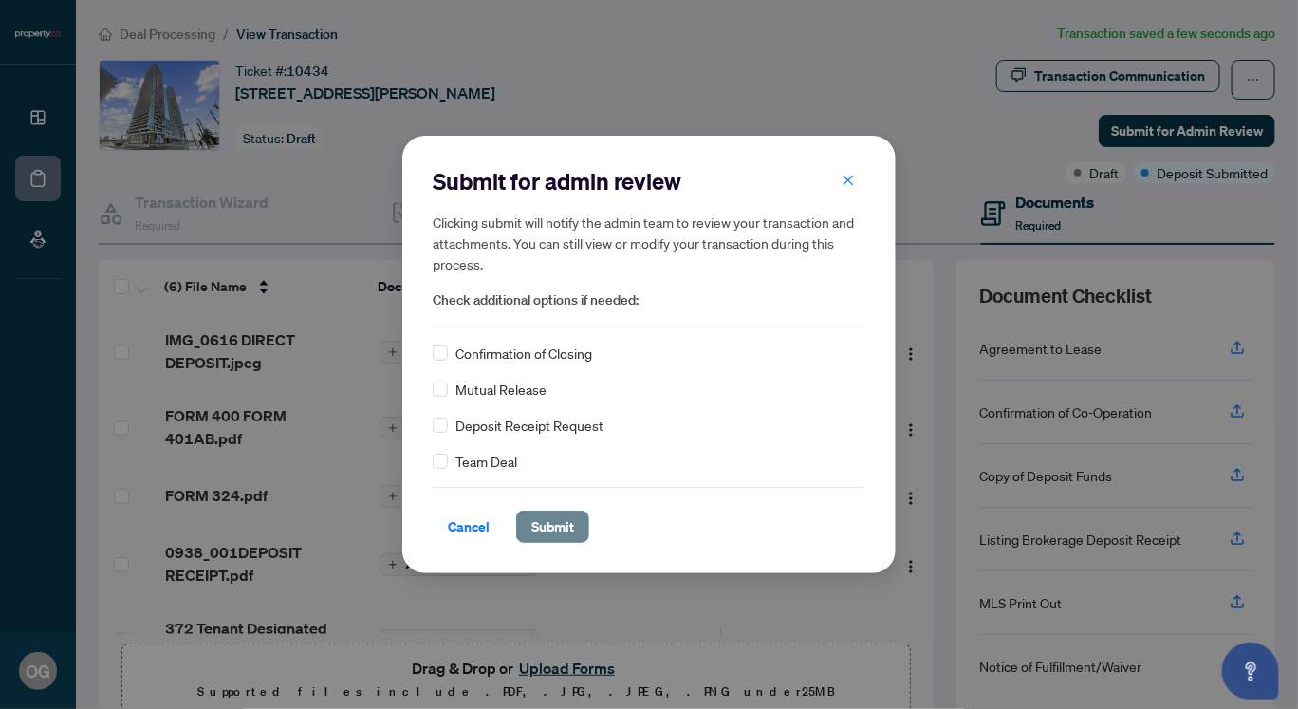
click at [559, 522] on span "Submit" at bounding box center [552, 526] width 43 height 30
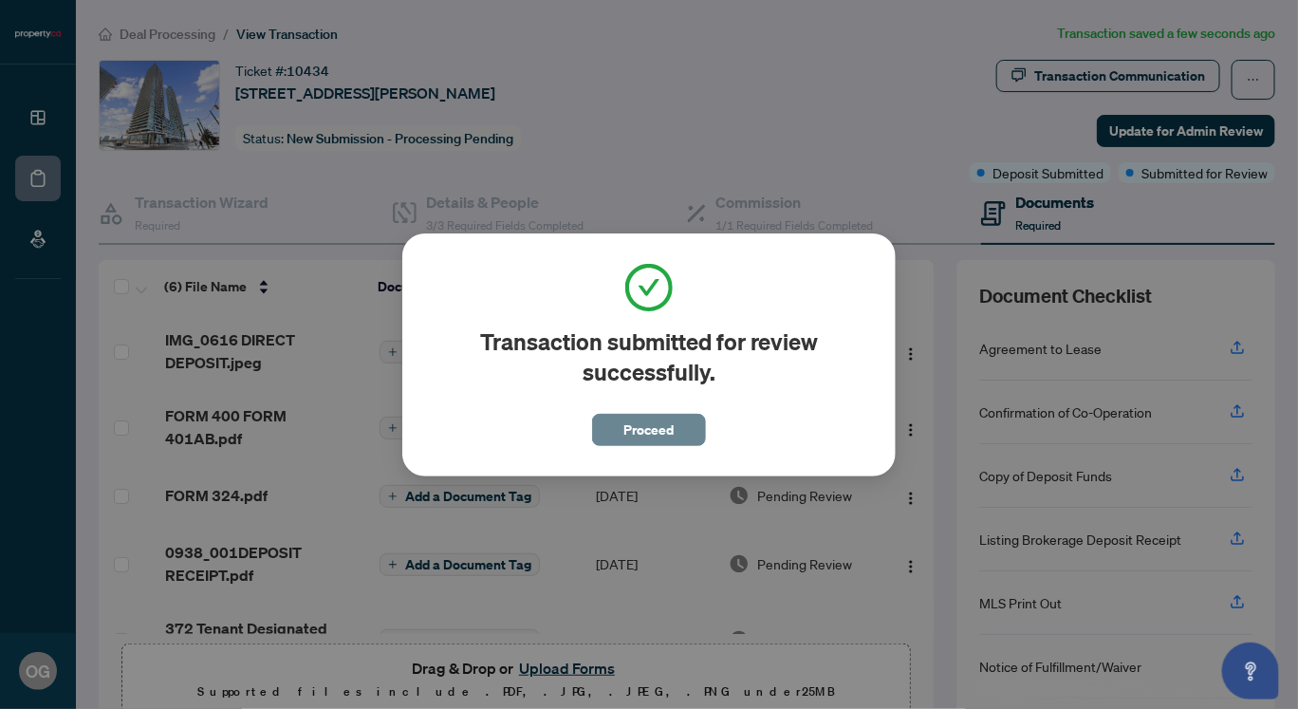
click at [642, 425] on span "Proceed" at bounding box center [649, 430] width 50 height 30
